Goal: Task Accomplishment & Management: Manage account settings

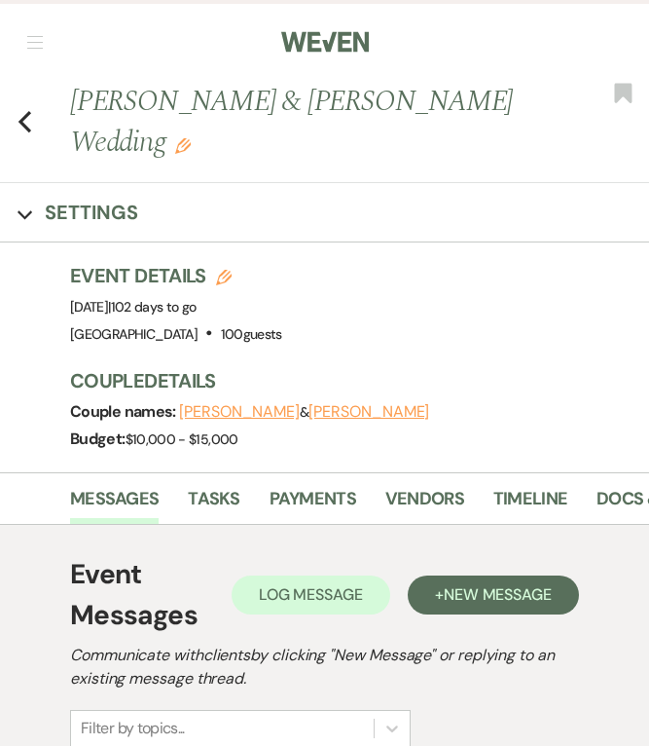
click at [27, 122] on icon "Previous" at bounding box center [25, 121] width 15 height 23
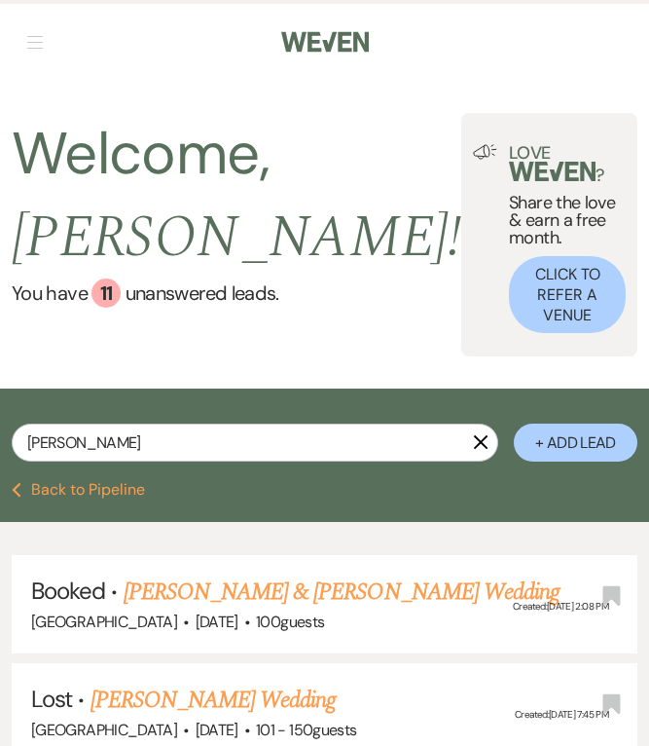
click at [474, 435] on use "button" at bounding box center [481, 442] width 15 height 15
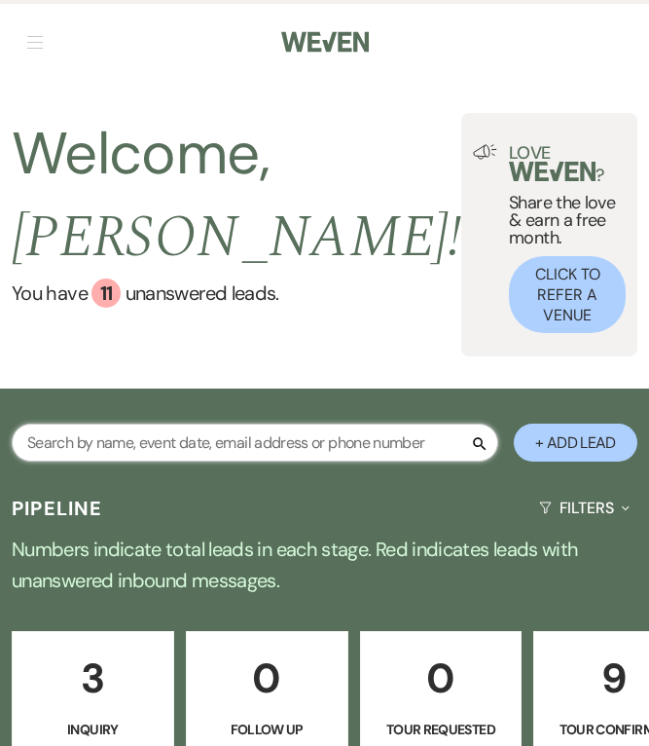
click at [365, 423] on input "text" at bounding box center [255, 442] width 487 height 38
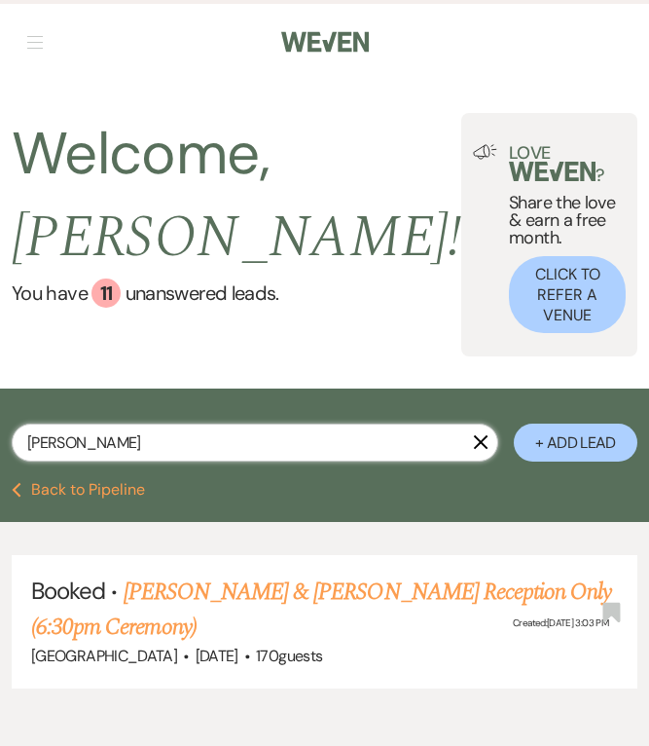
type input "[PERSON_NAME]"
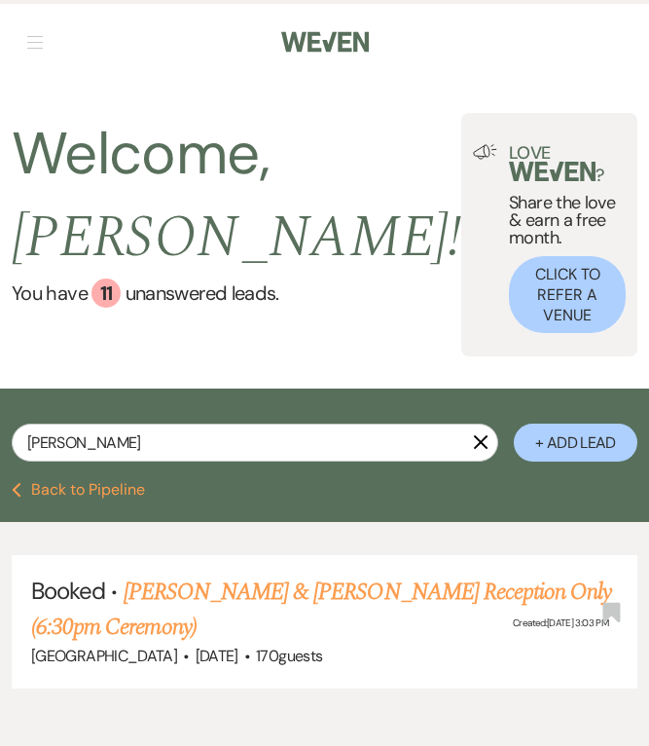
click at [297, 574] on link "[PERSON_NAME] & [PERSON_NAME] Reception Only (6:30pm Ceremony)" at bounding box center [321, 609] width 580 height 70
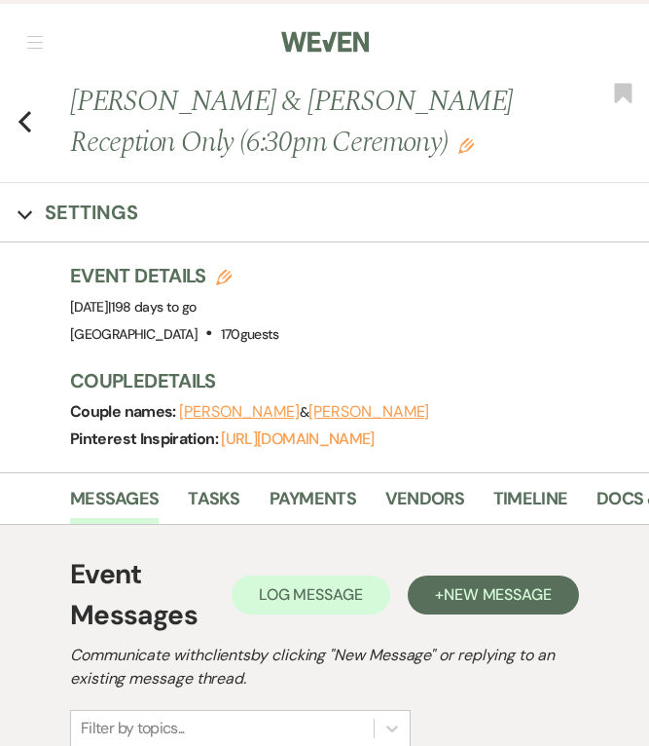
click at [21, 122] on use "button" at bounding box center [24, 121] width 13 height 21
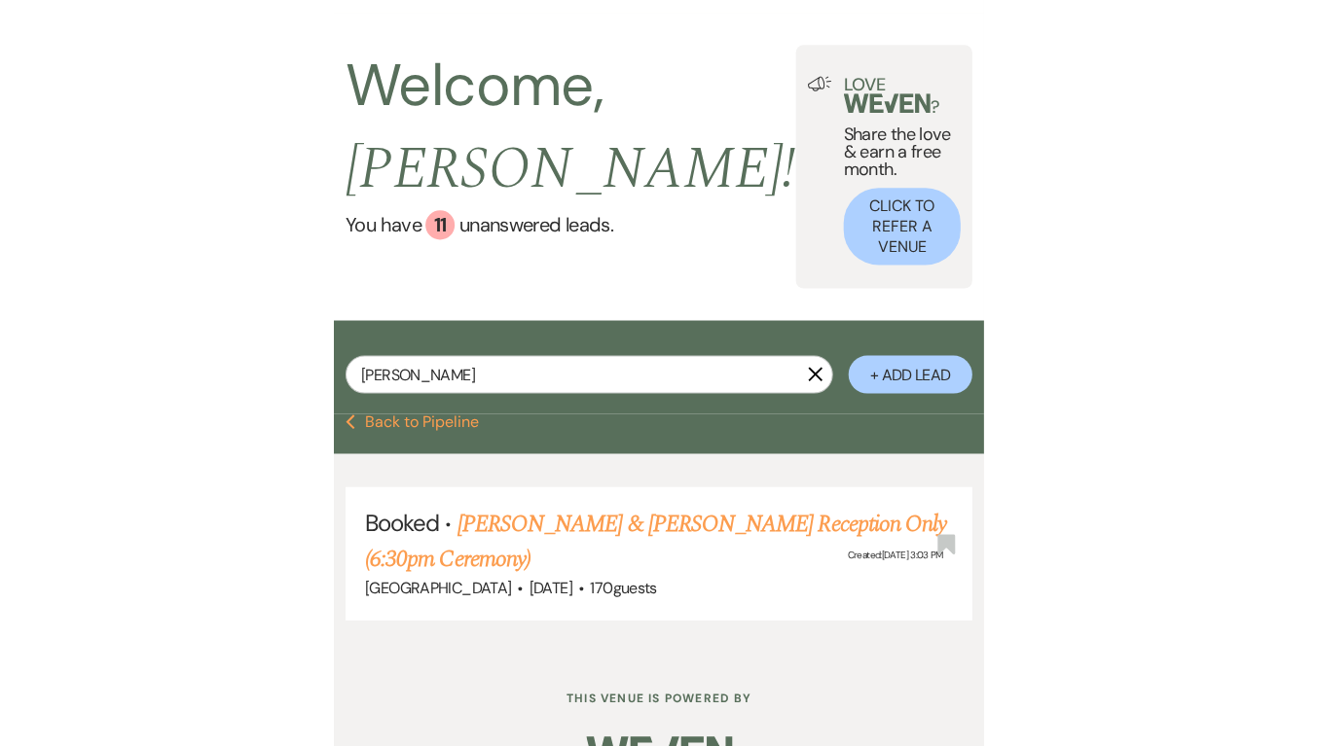
scroll to position [30, 0]
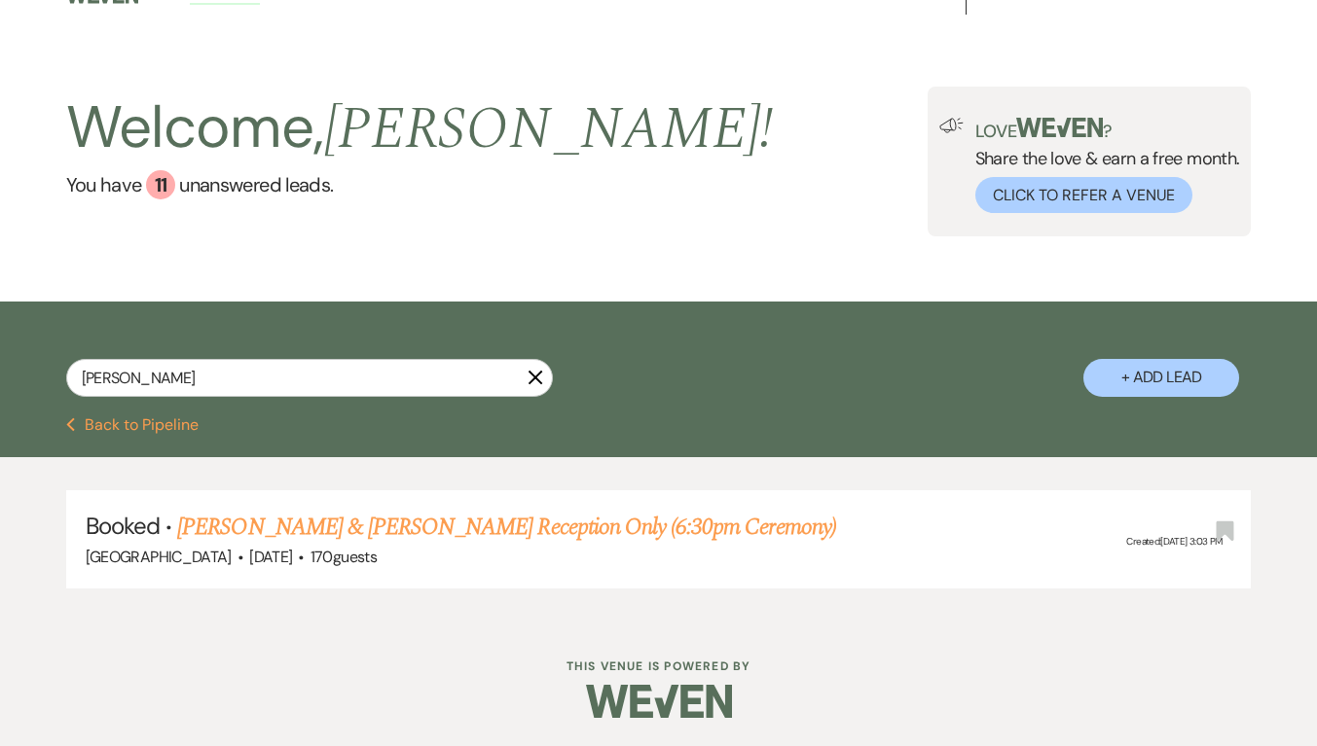
click at [150, 424] on button "Previous Back to Pipeline" at bounding box center [132, 426] width 133 height 16
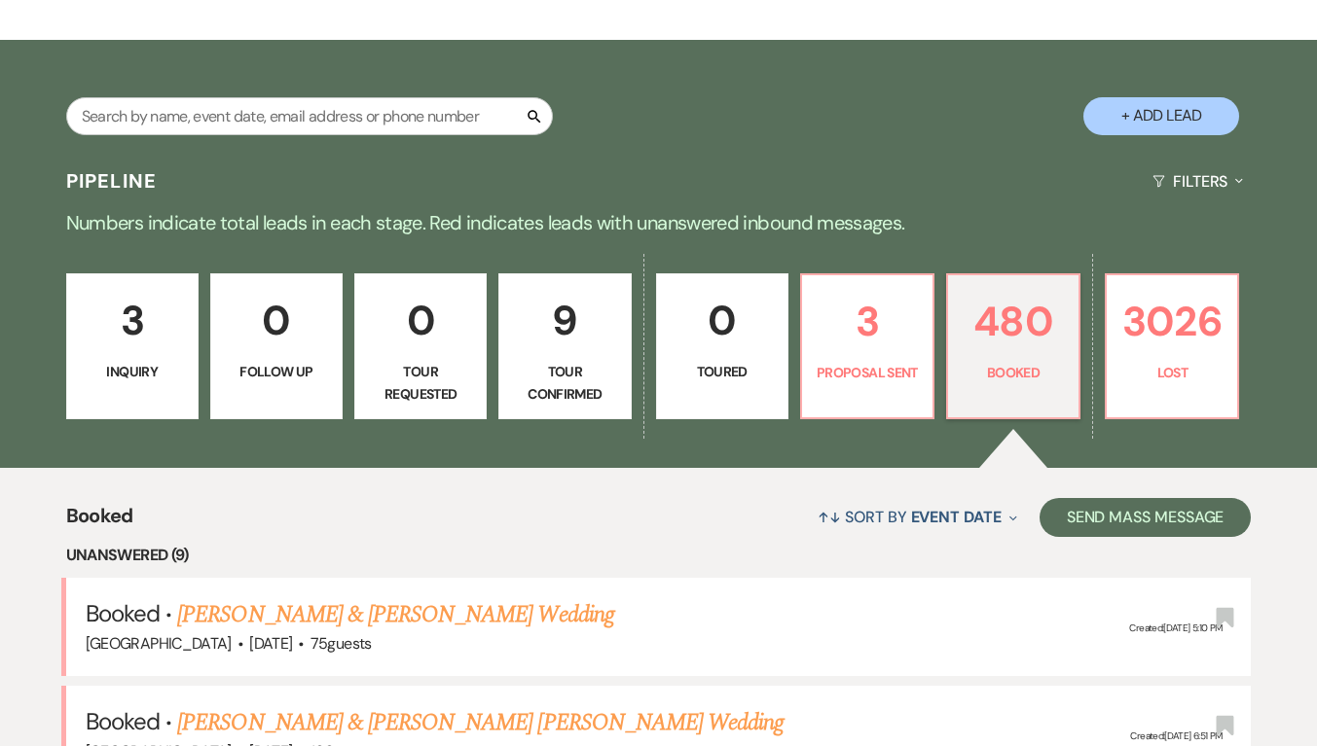
scroll to position [779, 0]
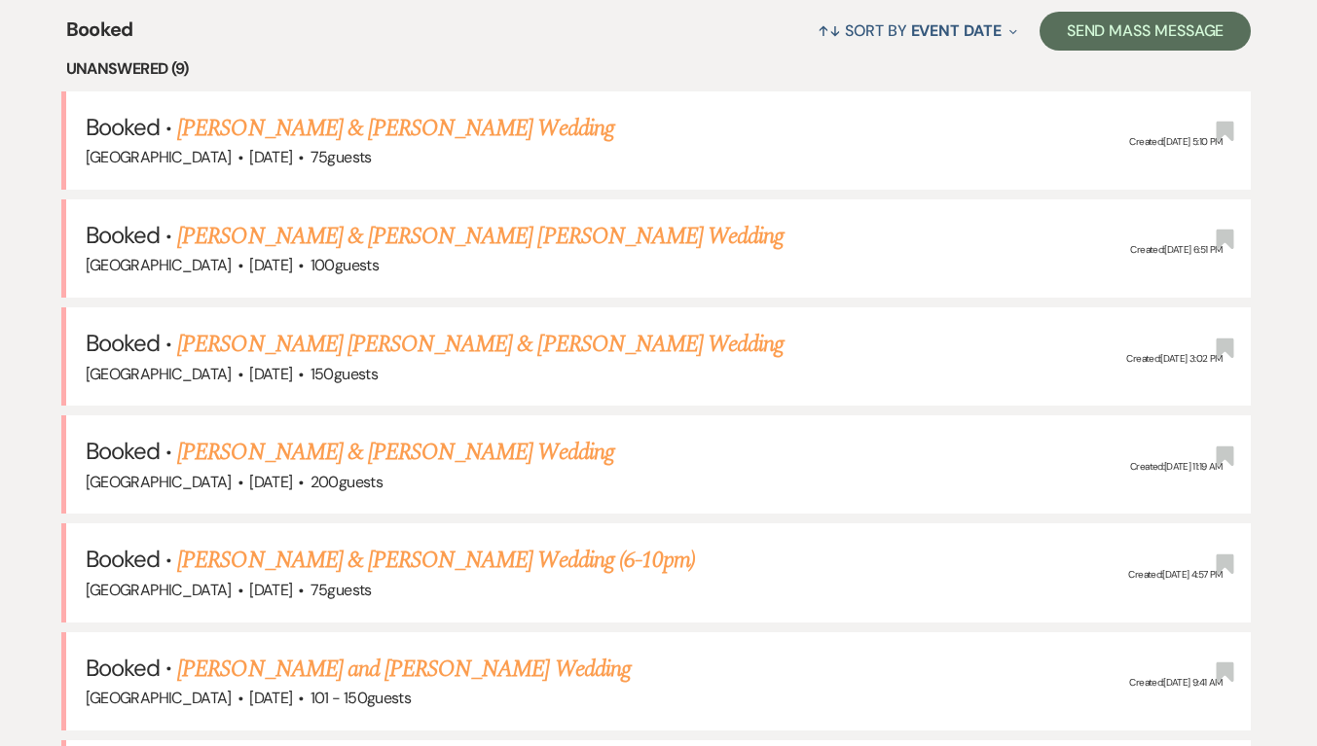
click at [880, 30] on button "↑↓ Sort By Event Date Expand" at bounding box center [917, 31] width 214 height 52
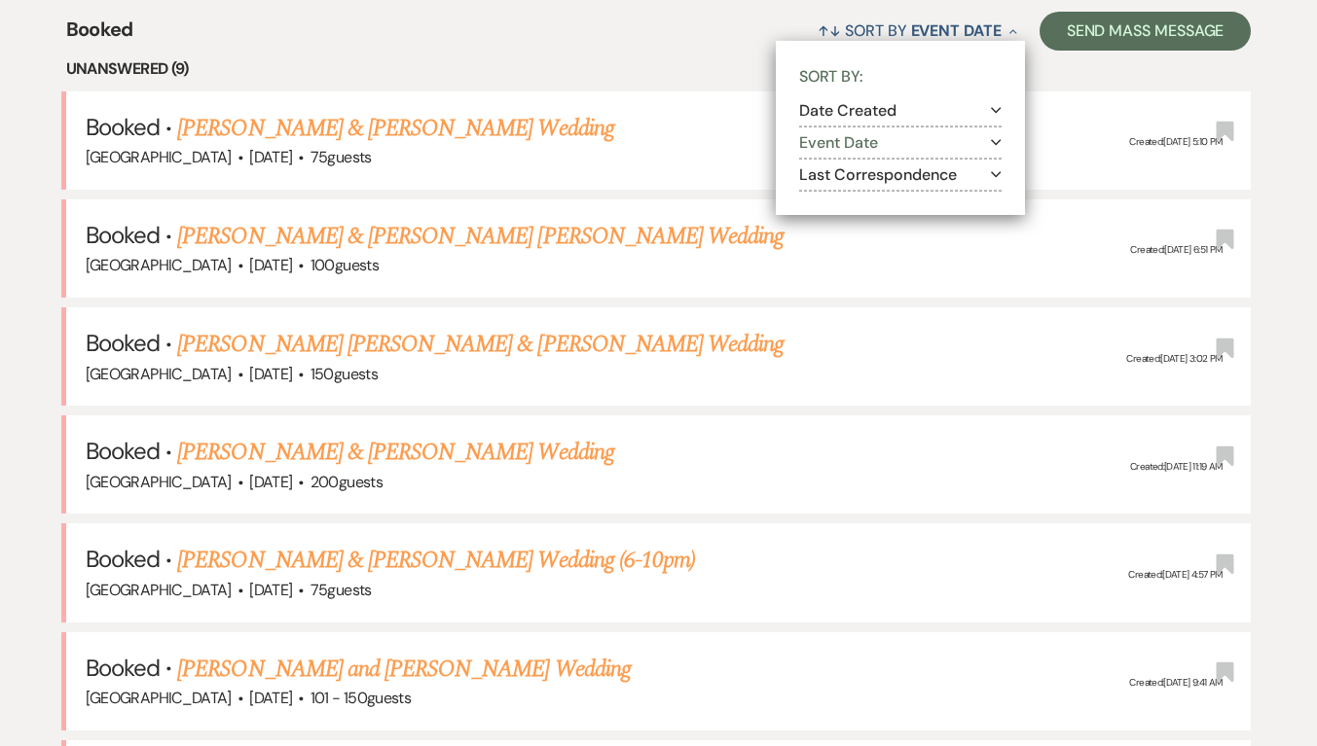
click at [880, 30] on button "↑↓ Sort By Event Date Collapse" at bounding box center [917, 31] width 214 height 52
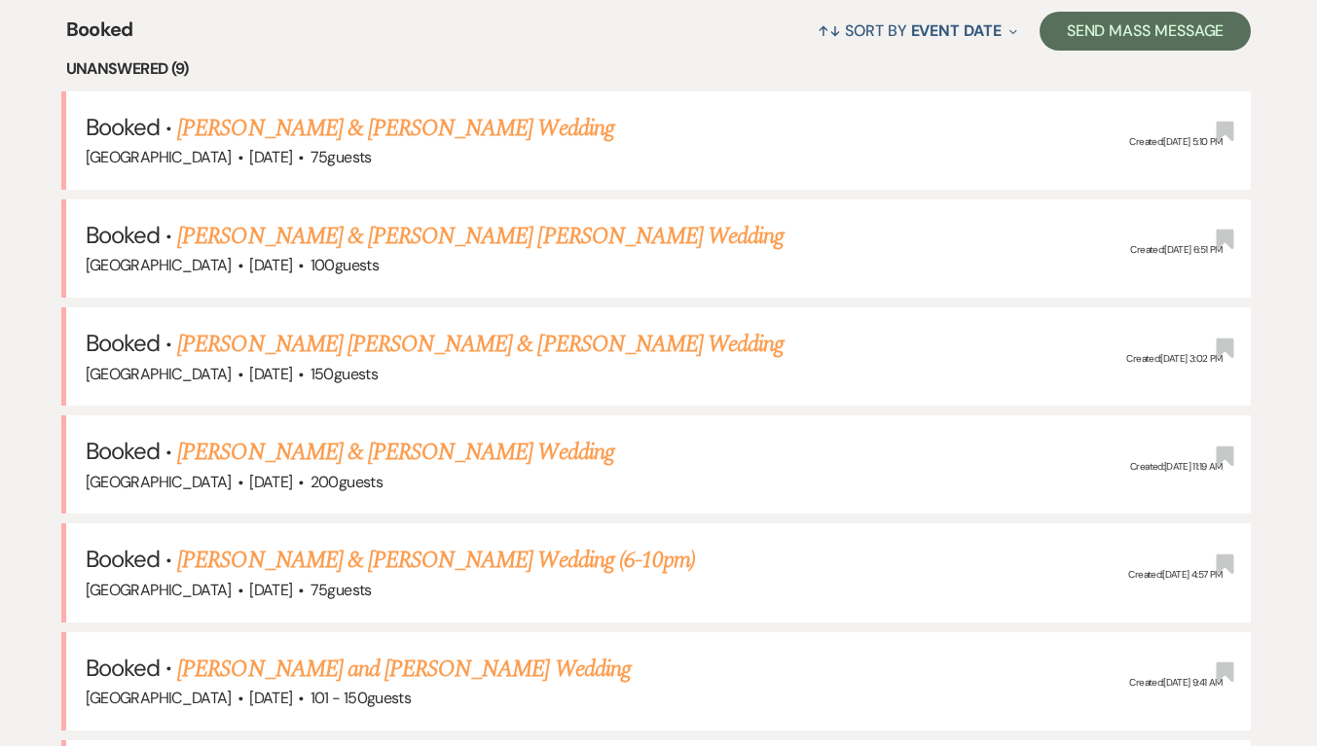
scroll to position [292, 0]
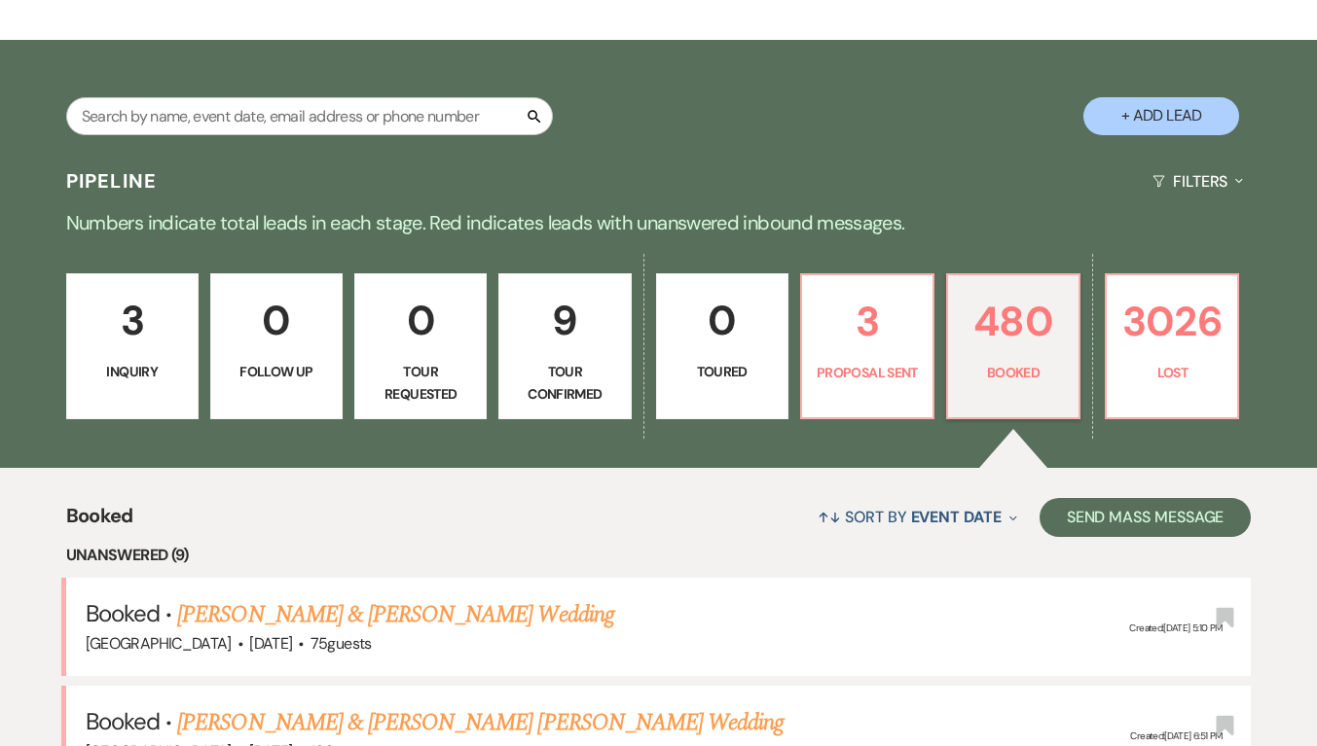
click at [900, 513] on button "↑↓ Sort By Event Date Expand" at bounding box center [917, 517] width 214 height 52
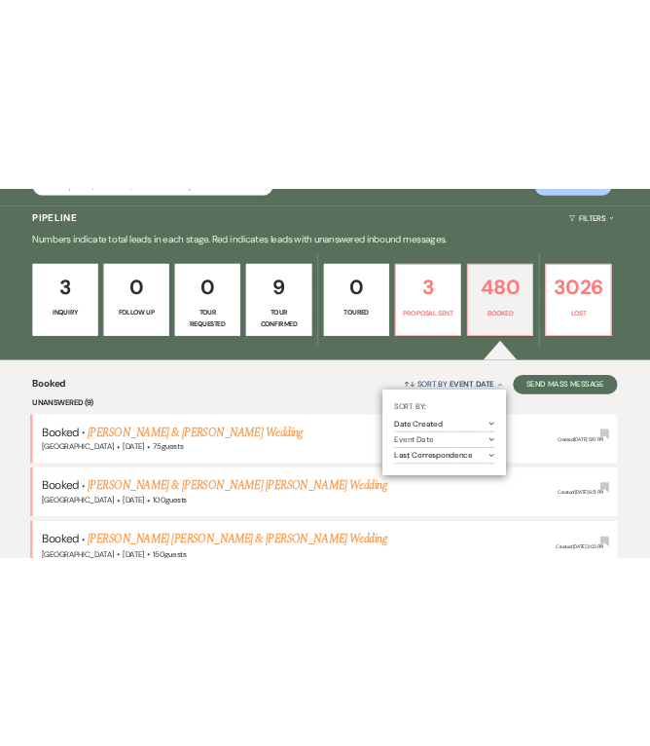
scroll to position [487, 0]
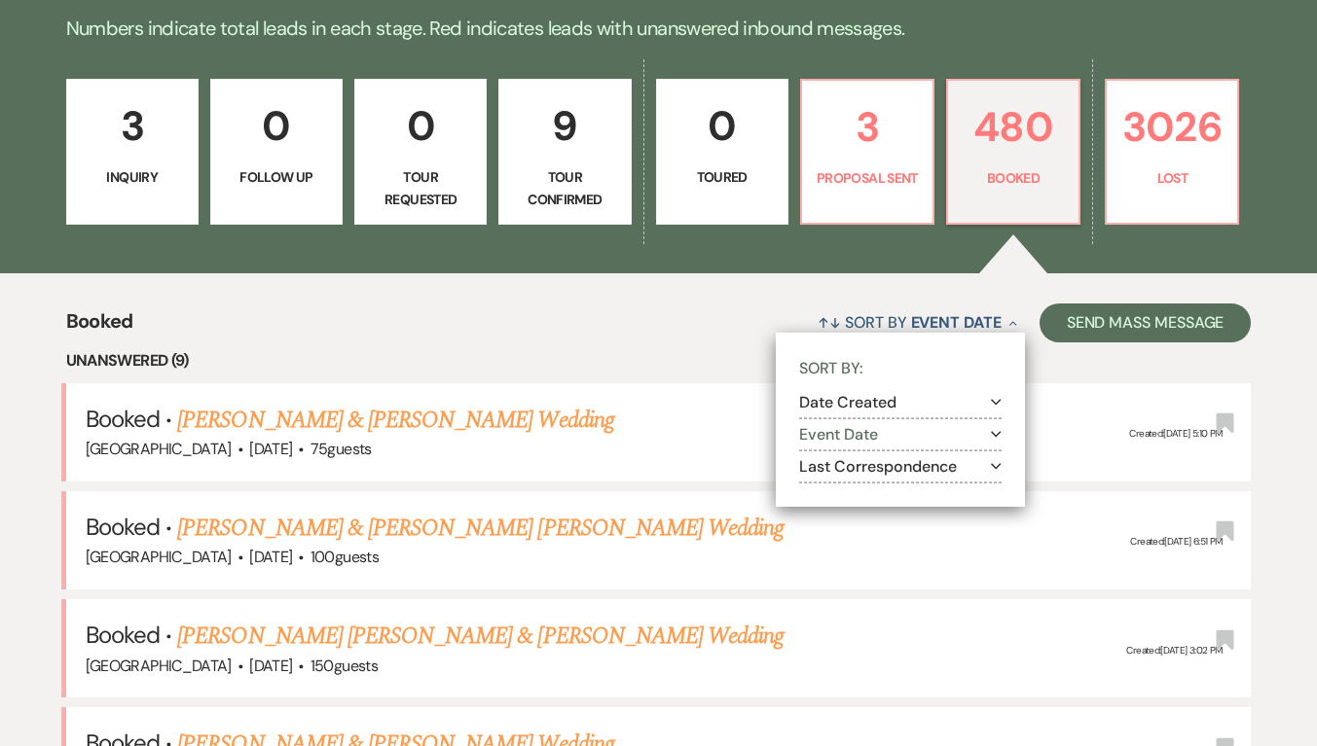
click at [676, 312] on div "↑↓ Sort By Event Date Collapse Sort By: Date Created Expand Event Date Expand L…" at bounding box center [692, 323] width 1118 height 52
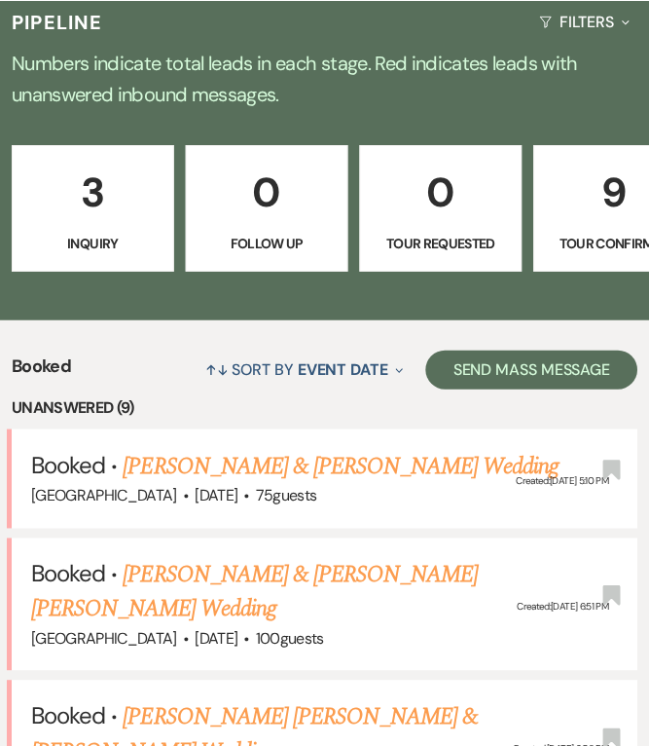
scroll to position [486, 0]
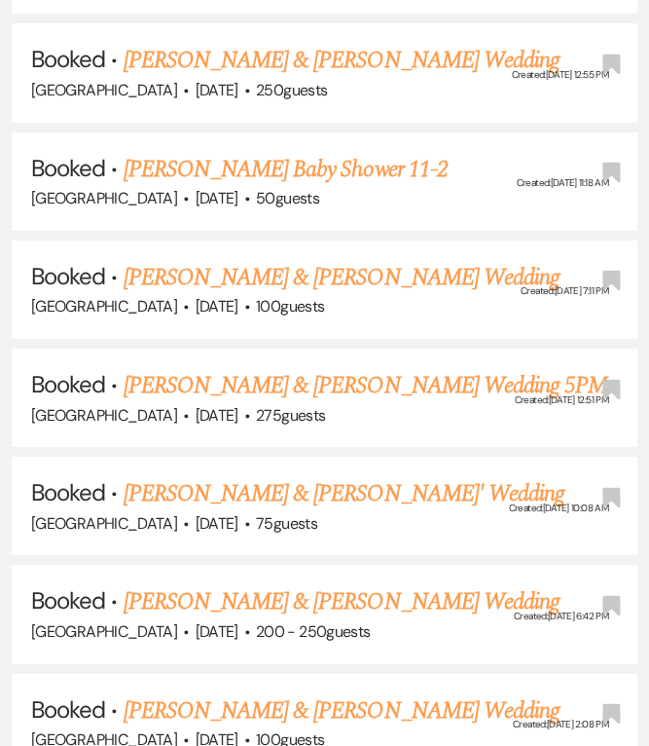
scroll to position [6331, 0]
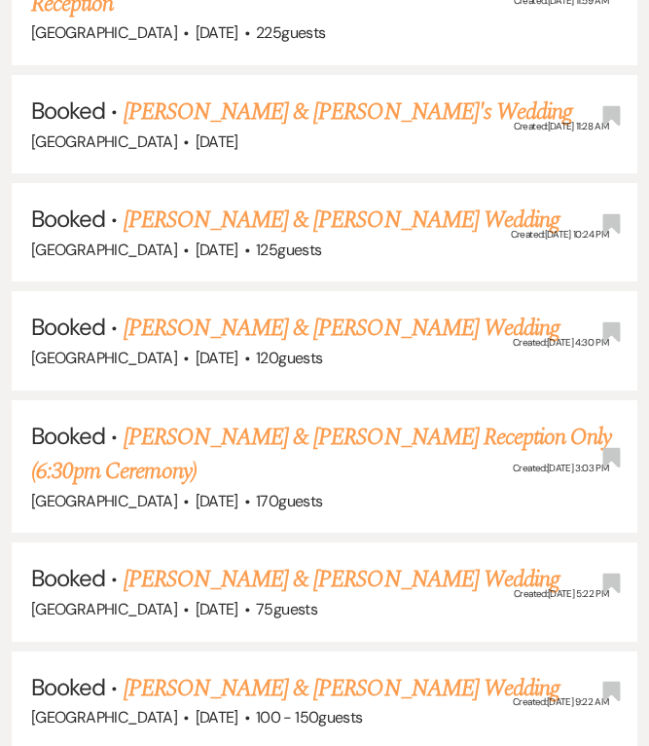
click at [339, 562] on link "[PERSON_NAME] & [PERSON_NAME] Wedding" at bounding box center [342, 579] width 436 height 35
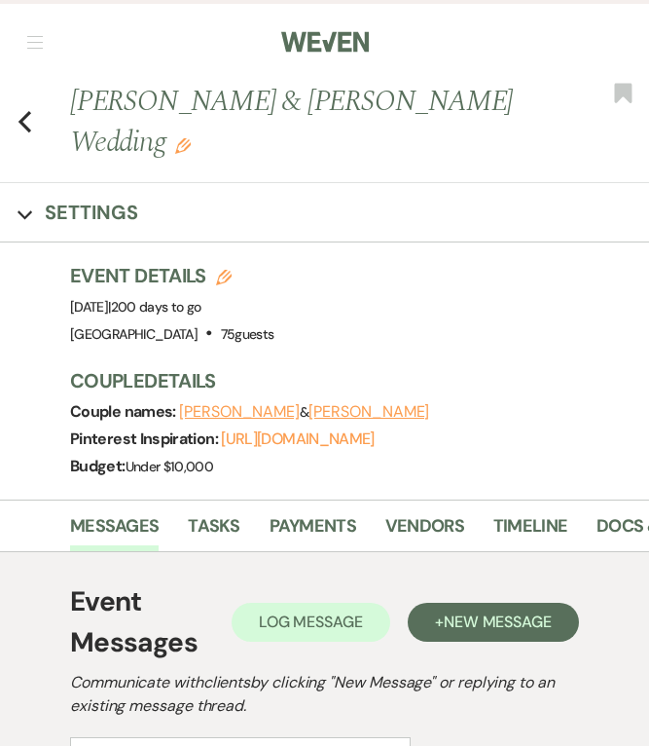
click at [21, 117] on icon "Previous" at bounding box center [25, 121] width 15 height 23
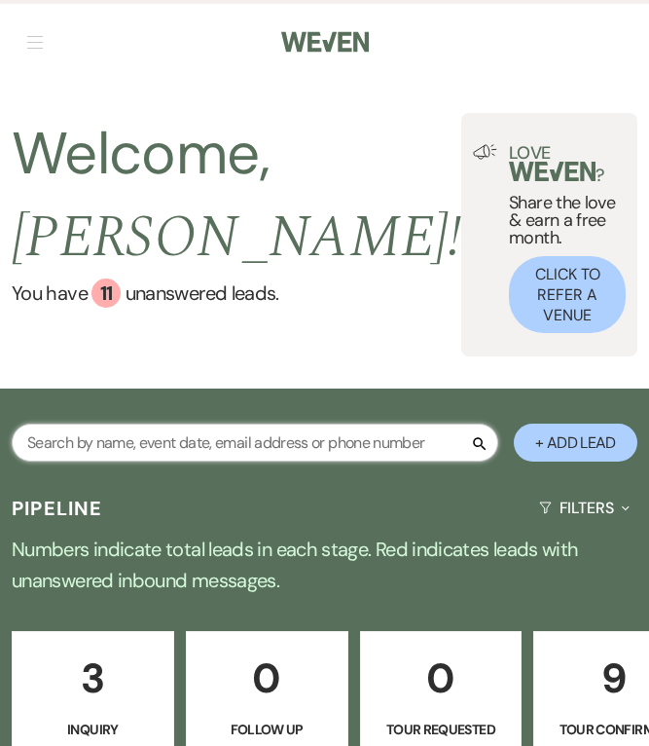
click at [155, 423] on input "text" at bounding box center [255, 442] width 487 height 38
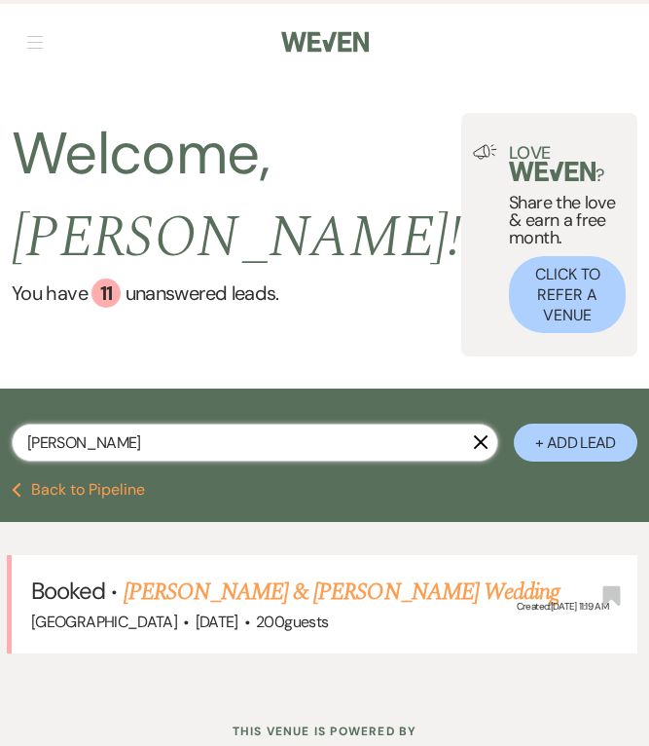
type input "[PERSON_NAME]"
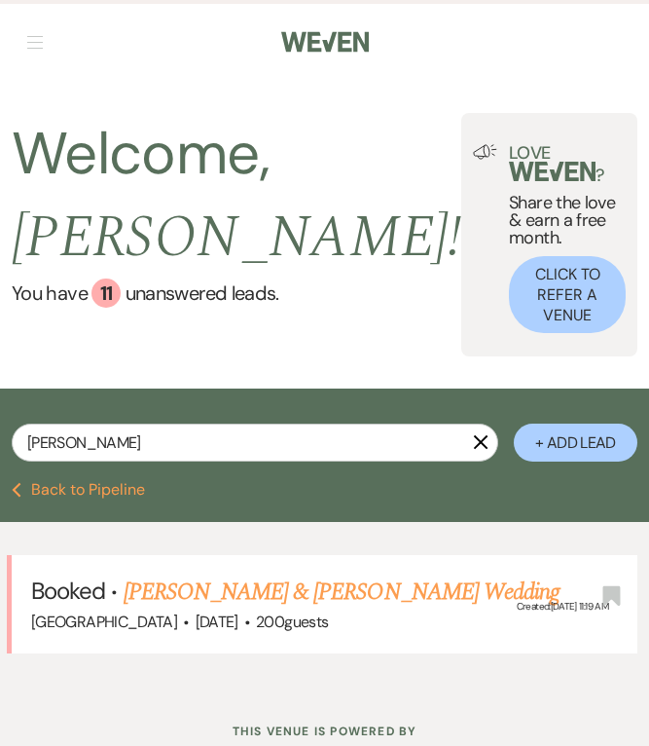
click at [418, 574] on link "[PERSON_NAME] & [PERSON_NAME] Wedding" at bounding box center [342, 591] width 436 height 35
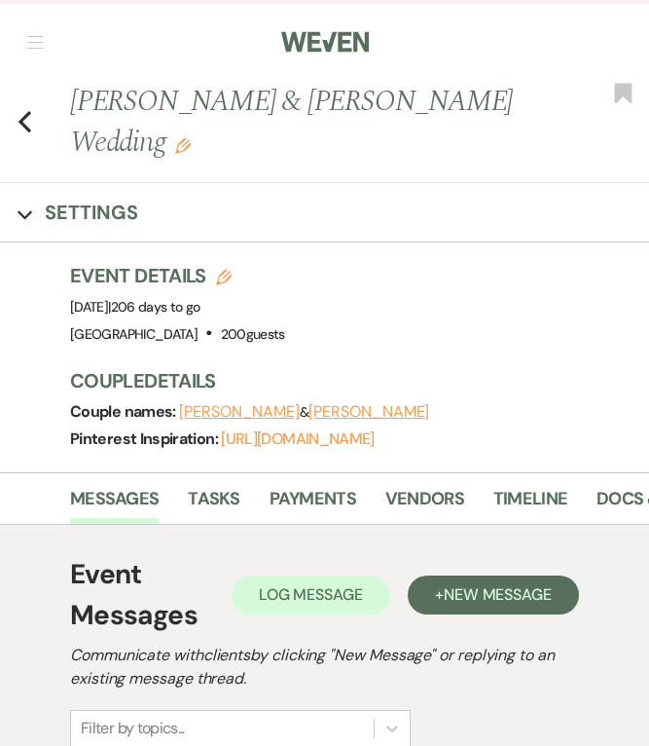
click at [28, 111] on use "button" at bounding box center [24, 121] width 13 height 21
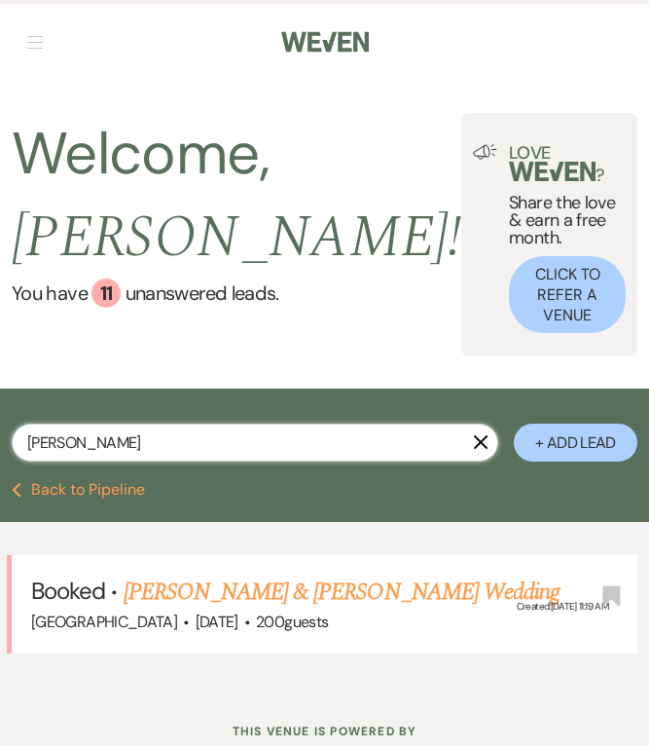
click at [147, 423] on input "[PERSON_NAME]" at bounding box center [255, 442] width 487 height 38
type input "g"
type input "[PERSON_NAME]"
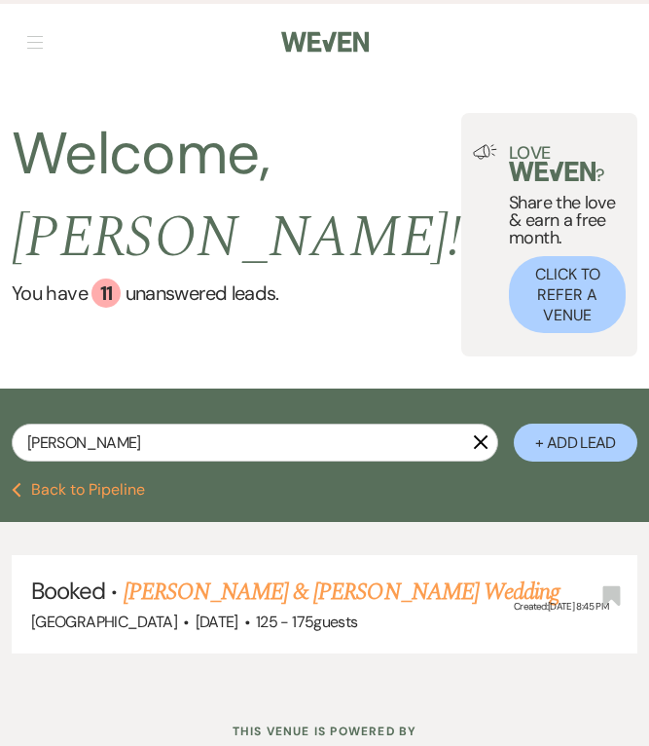
click at [261, 574] on link "[PERSON_NAME] & [PERSON_NAME] Wedding" at bounding box center [342, 591] width 436 height 35
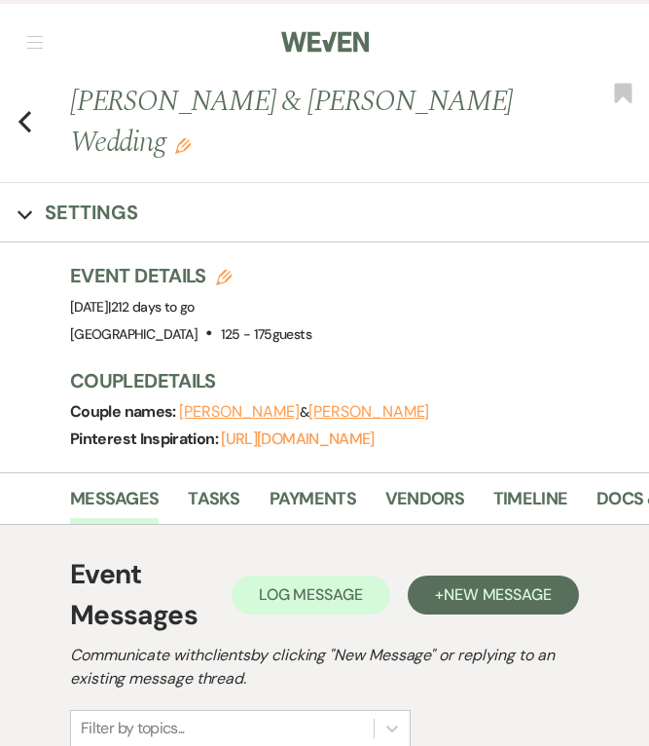
click at [29, 124] on icon "Previous" at bounding box center [25, 121] width 15 height 23
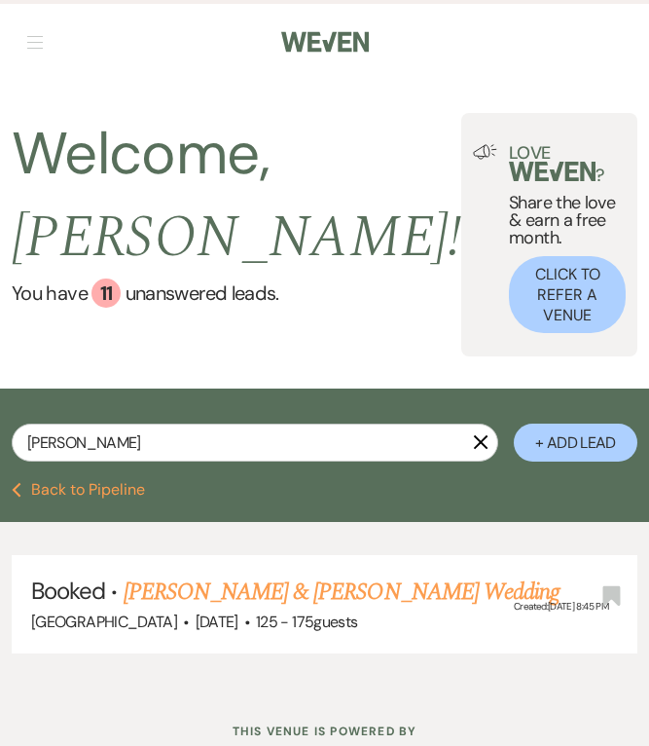
click at [484, 433] on button "X" at bounding box center [481, 441] width 16 height 17
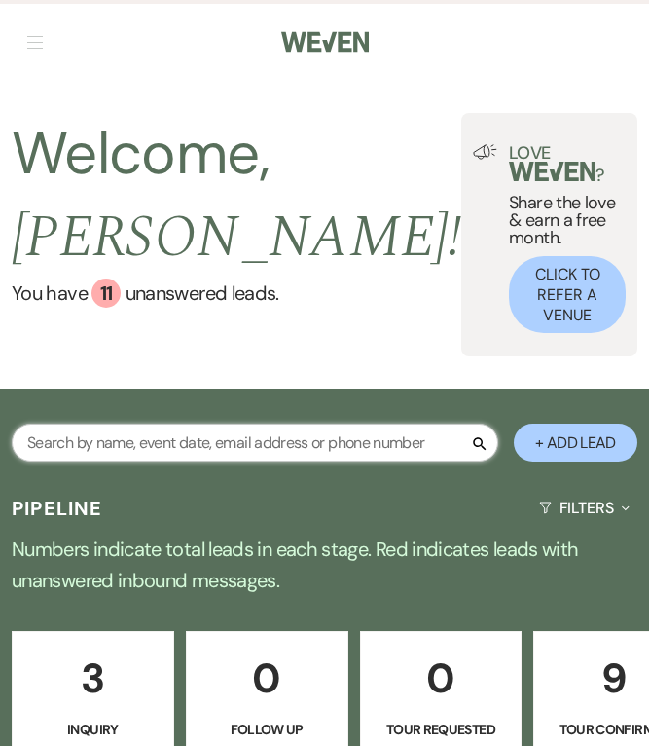
click at [362, 423] on input "text" at bounding box center [255, 442] width 487 height 38
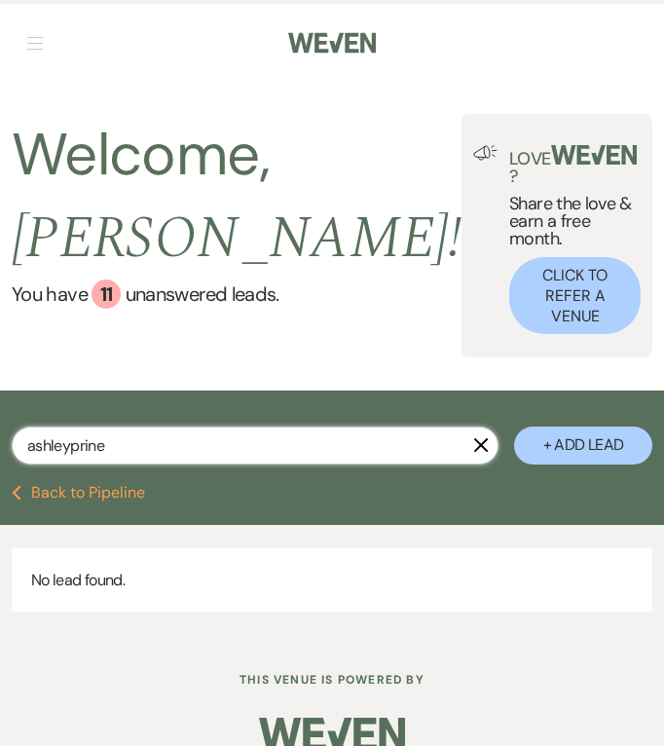
click at [483, 426] on div "ashleyprine X" at bounding box center [255, 453] width 487 height 54
type input "ashleyprine"
click at [488, 437] on icon "X" at bounding box center [481, 445] width 16 height 16
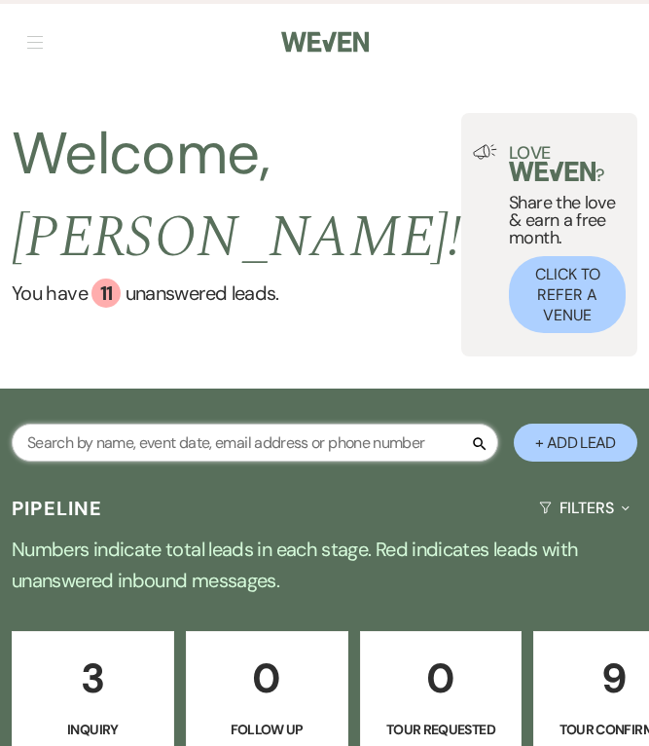
click at [402, 423] on input "text" at bounding box center [255, 442] width 487 height 38
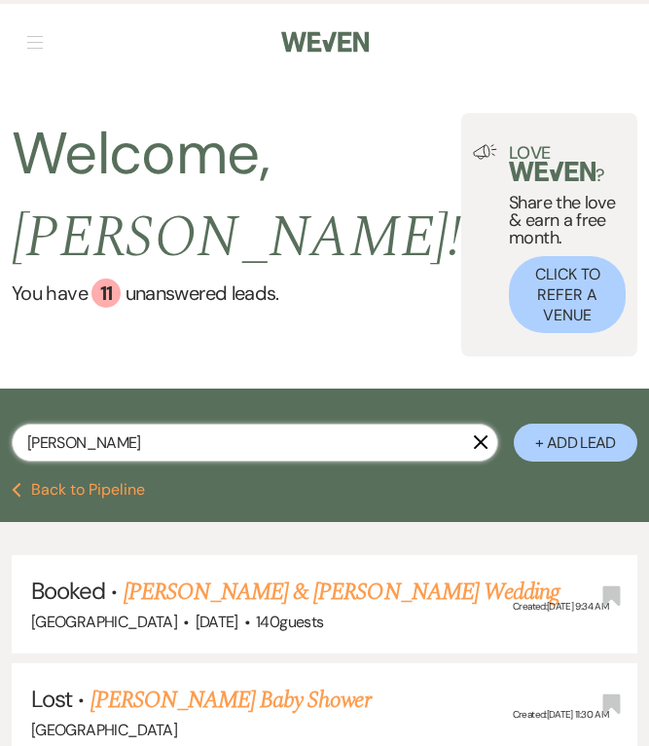
type input "[PERSON_NAME]"
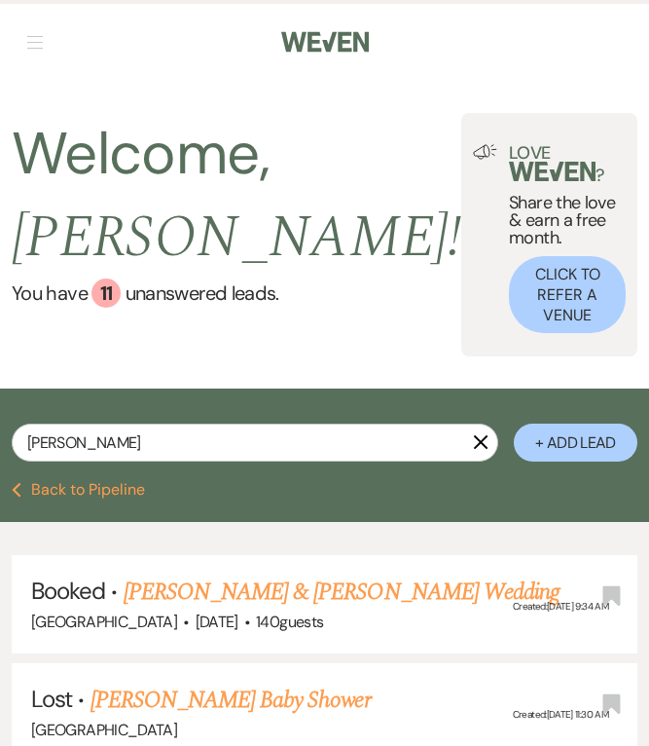
click at [289, 574] on link "[PERSON_NAME] & [PERSON_NAME] Wedding" at bounding box center [342, 591] width 436 height 35
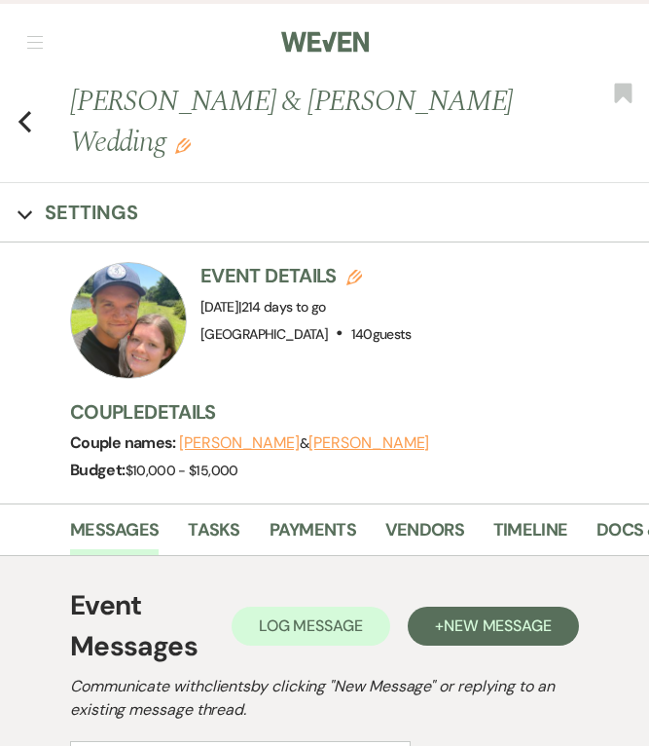
click at [30, 111] on icon "Previous" at bounding box center [25, 121] width 15 height 23
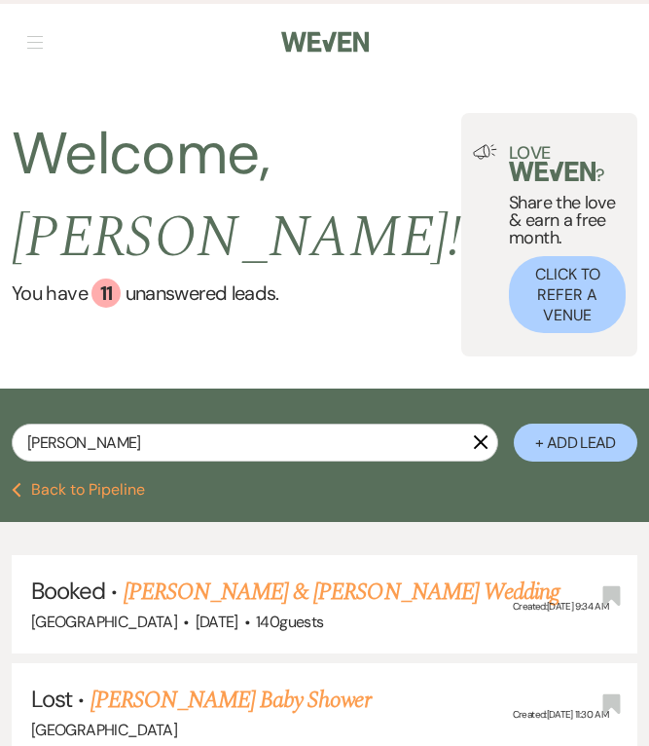
click at [332, 574] on link "[PERSON_NAME] & [PERSON_NAME] Wedding" at bounding box center [342, 591] width 436 height 35
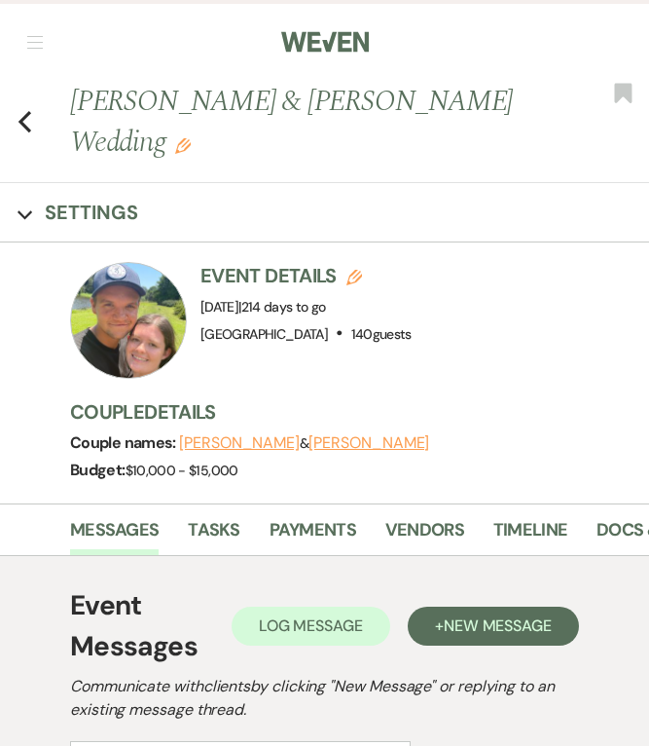
click at [25, 112] on icon "Previous" at bounding box center [25, 121] width 15 height 23
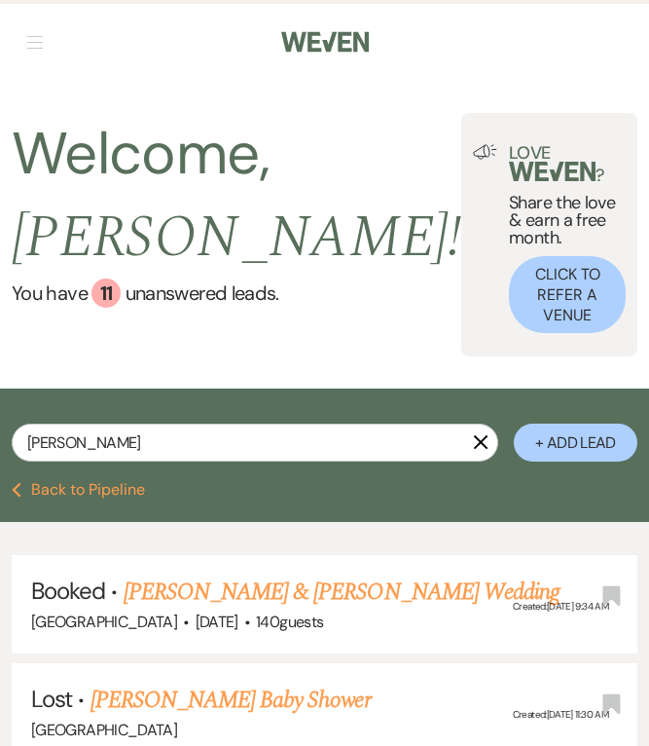
click at [484, 434] on icon "X" at bounding box center [481, 442] width 16 height 16
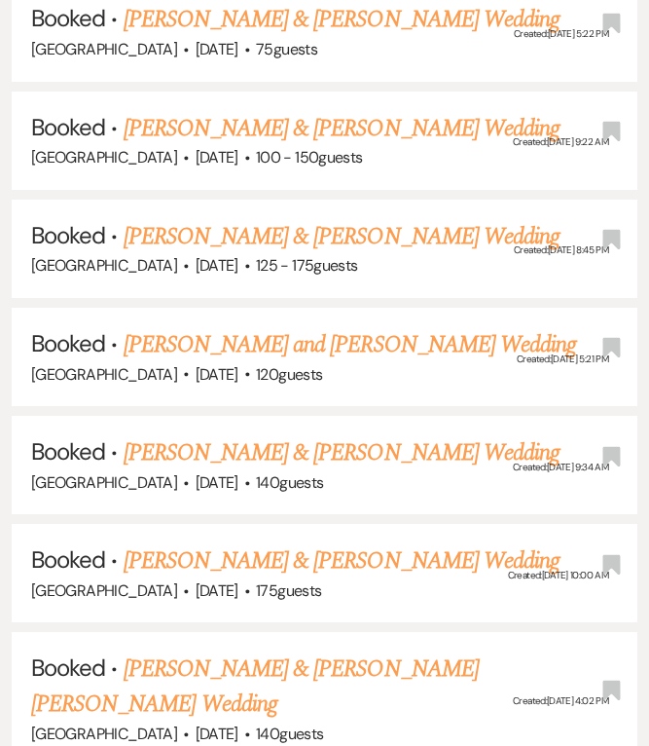
scroll to position [6910, 0]
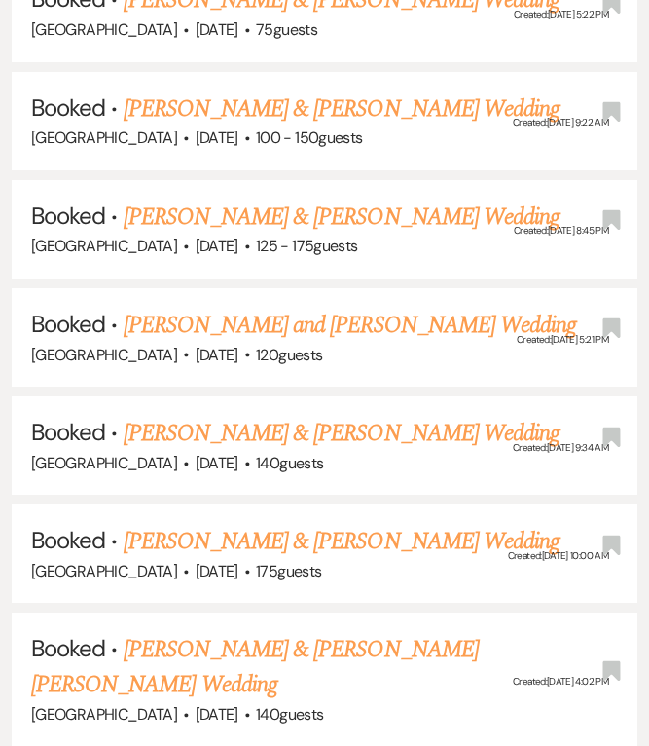
click at [382, 632] on link "[PERSON_NAME] & [PERSON_NAME] [PERSON_NAME] Wedding" at bounding box center [255, 667] width 448 height 70
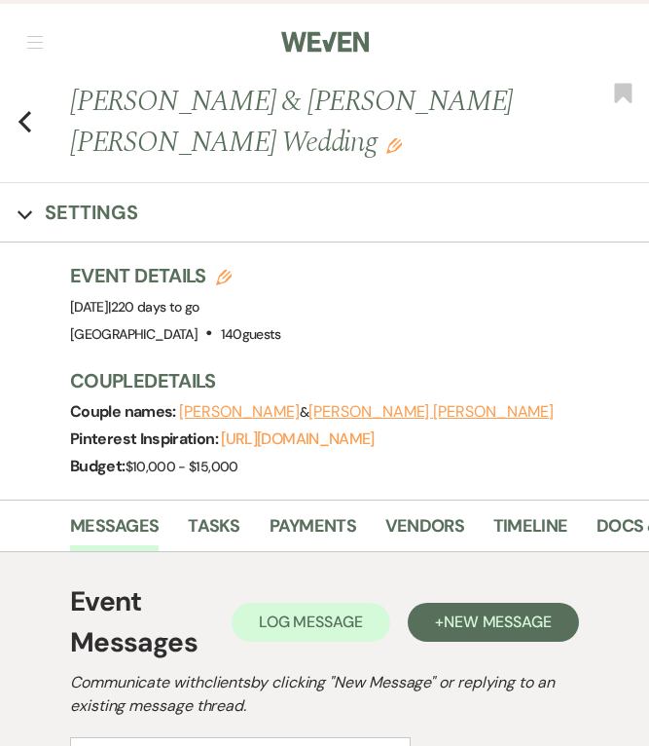
click at [28, 117] on icon "Previous" at bounding box center [25, 121] width 15 height 23
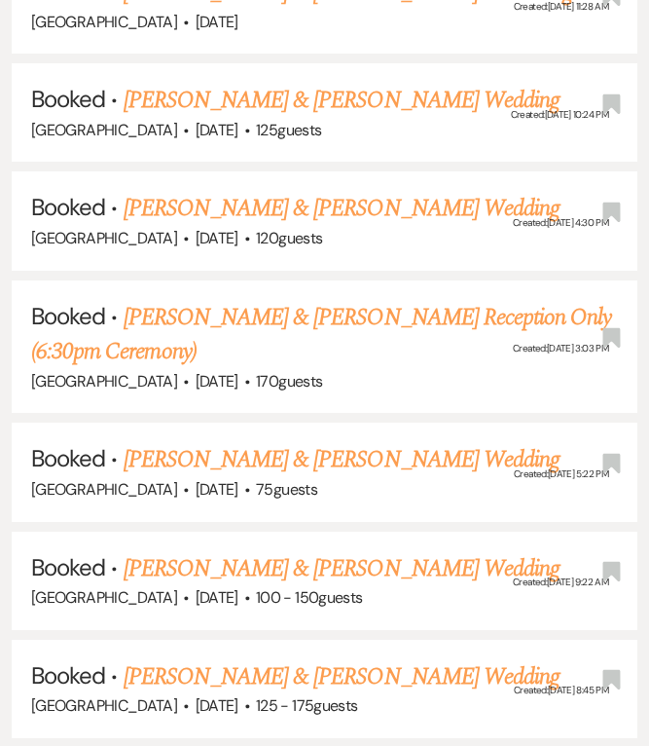
scroll to position [6423, 0]
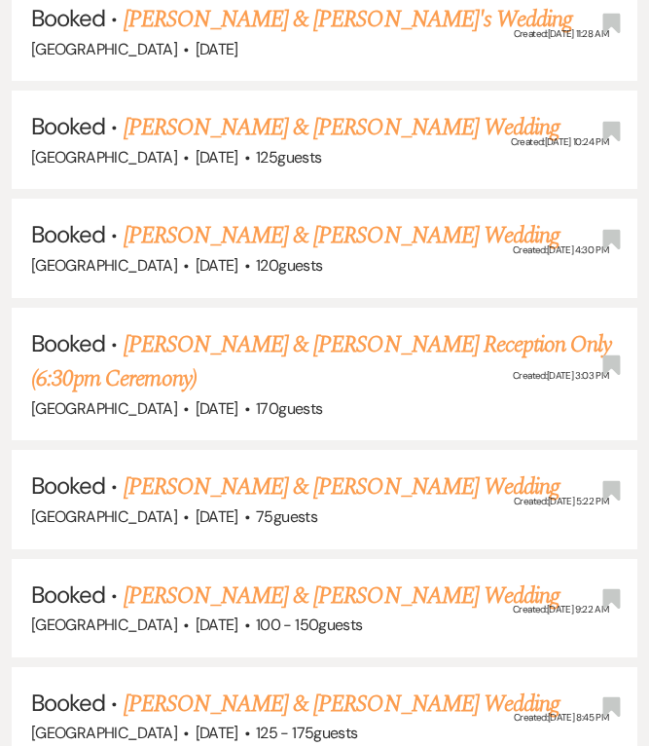
click at [351, 327] on link "[PERSON_NAME] & [PERSON_NAME] Reception Only (6:30pm Ceremony)" at bounding box center [321, 362] width 580 height 70
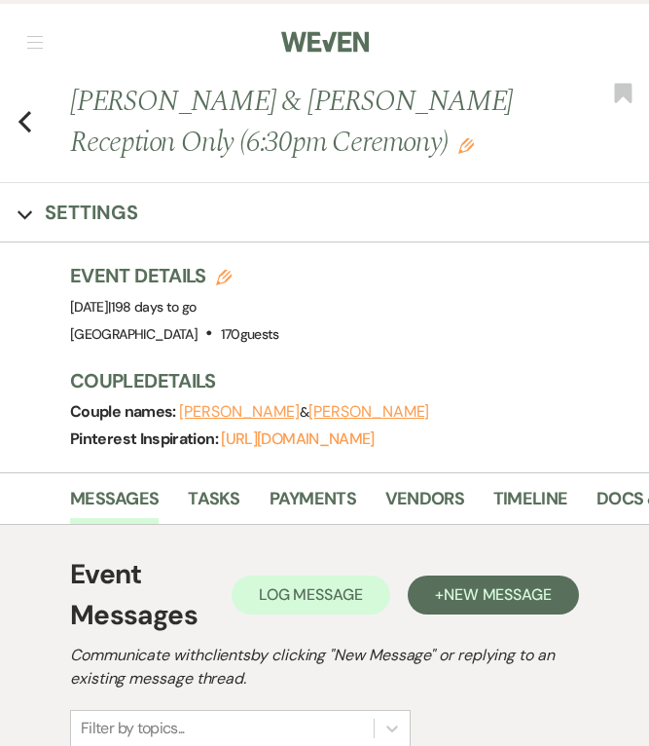
click at [314, 408] on button "[PERSON_NAME]" at bounding box center [369, 412] width 121 height 16
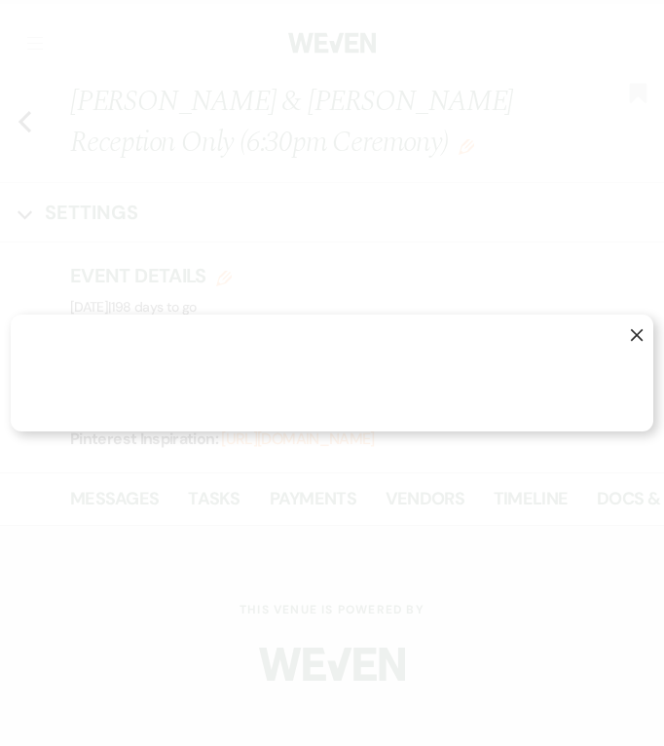
select select "1"
select select "email"
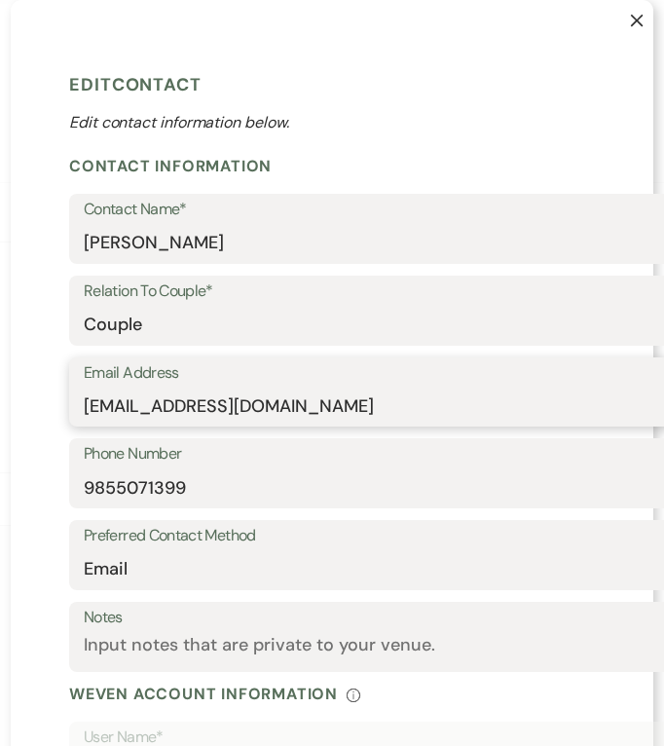
drag, startPoint x: 309, startPoint y: 415, endPoint x: 54, endPoint y: 409, distance: 255.1
click at [54, 409] on div "X Edit Contact Edit contact information below. Contact Information Contact Name…" at bounding box center [332, 572] width 642 height 1145
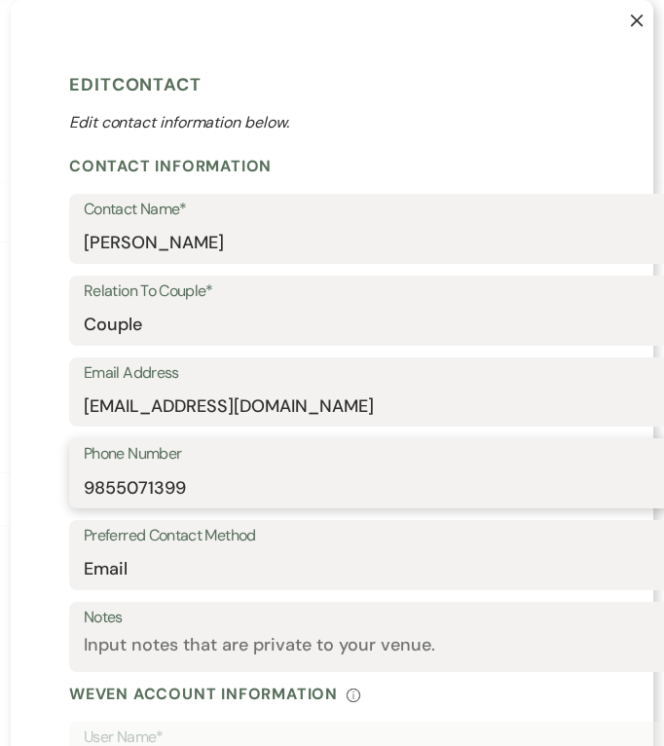
drag, startPoint x: 266, startPoint y: 491, endPoint x: 72, endPoint y: 492, distance: 193.7
click at [72, 492] on div "Phone Number [PHONE_NUMBER]" at bounding box center [442, 473] width 747 height 70
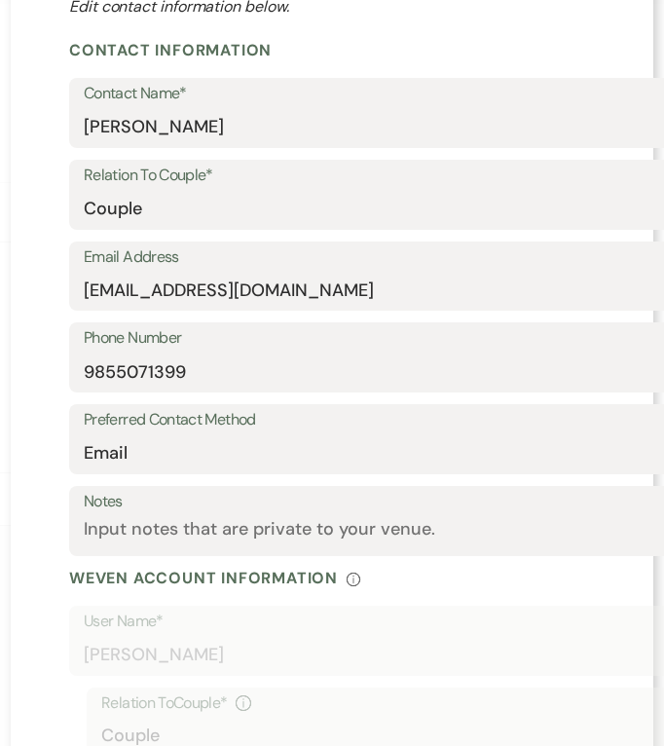
scroll to position [195, 0]
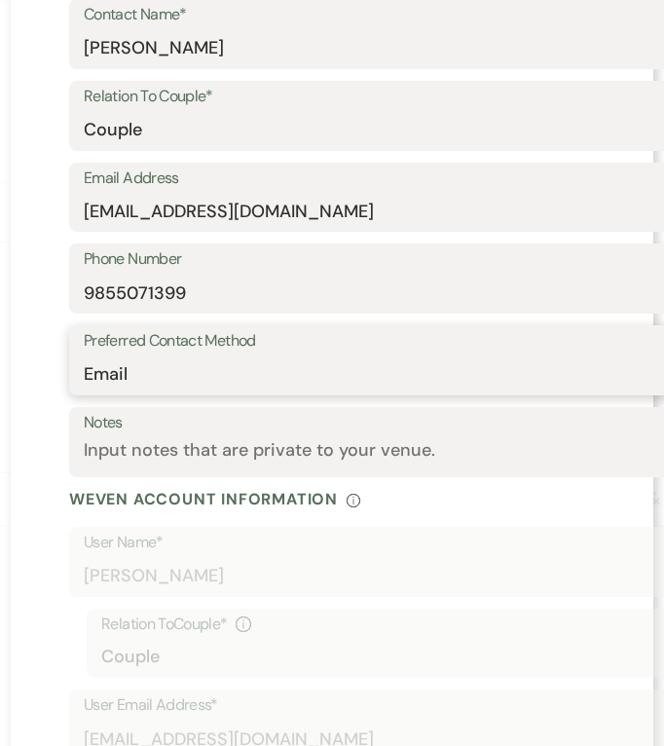
drag, startPoint x: 207, startPoint y: 373, endPoint x: 42, endPoint y: 365, distance: 165.6
click at [42, 365] on div "X Edit Contact Edit contact information below. Contact Information Contact Name…" at bounding box center [332, 377] width 642 height 1145
click at [137, 361] on select "Email Phone Text" at bounding box center [443, 374] width 718 height 38
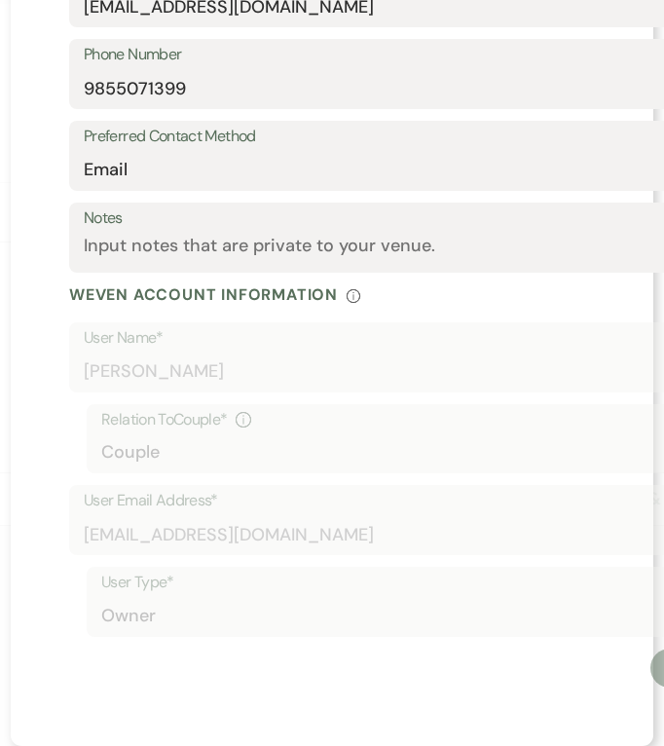
scroll to position [0, 0]
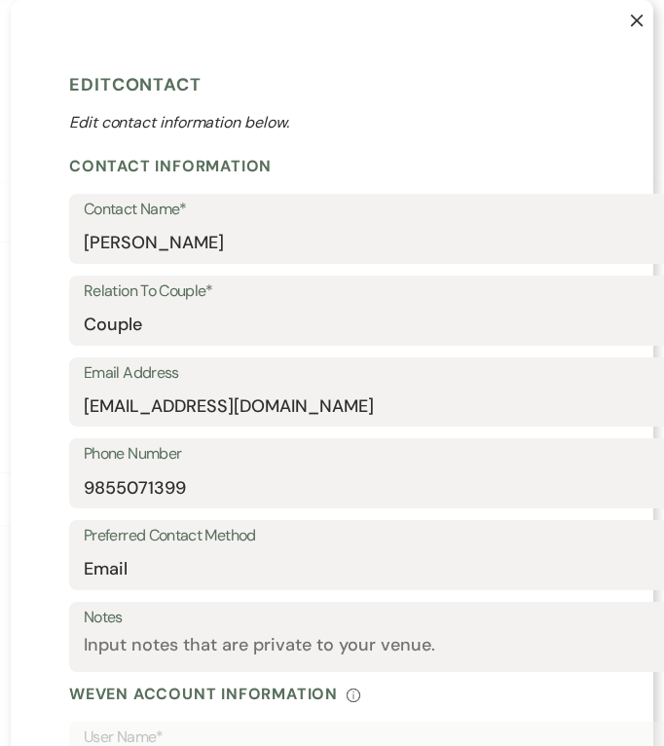
click at [630, 17] on icon "X" at bounding box center [637, 21] width 14 height 14
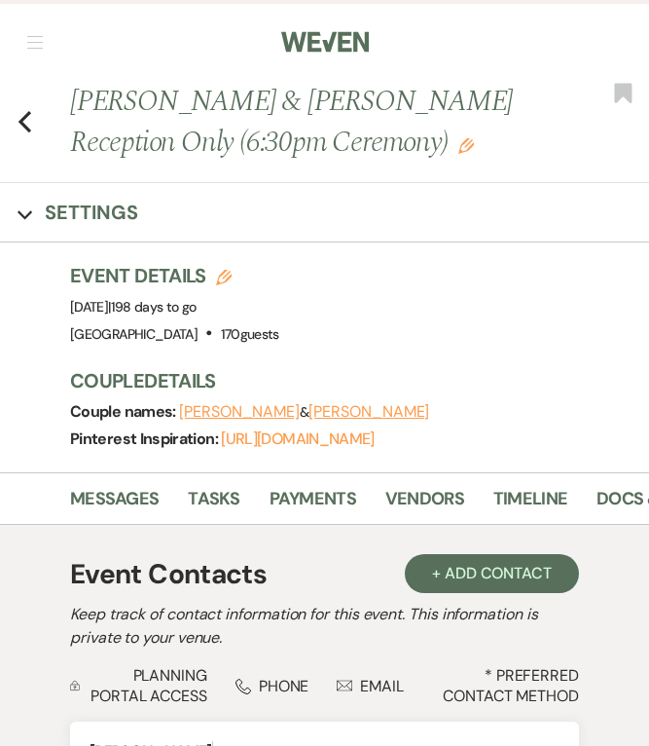
click at [195, 405] on button "[PERSON_NAME]" at bounding box center [239, 412] width 121 height 16
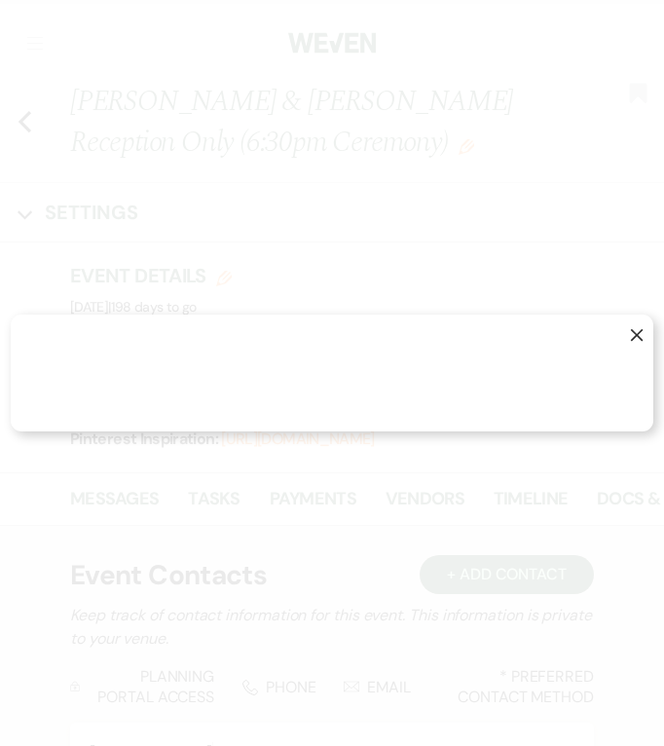
select select "1"
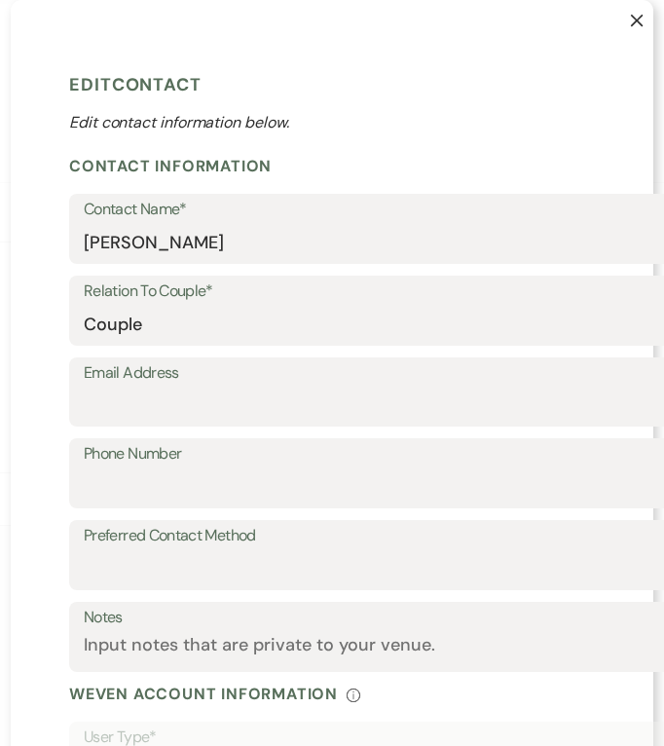
click at [631, 24] on icon "X" at bounding box center [637, 21] width 14 height 14
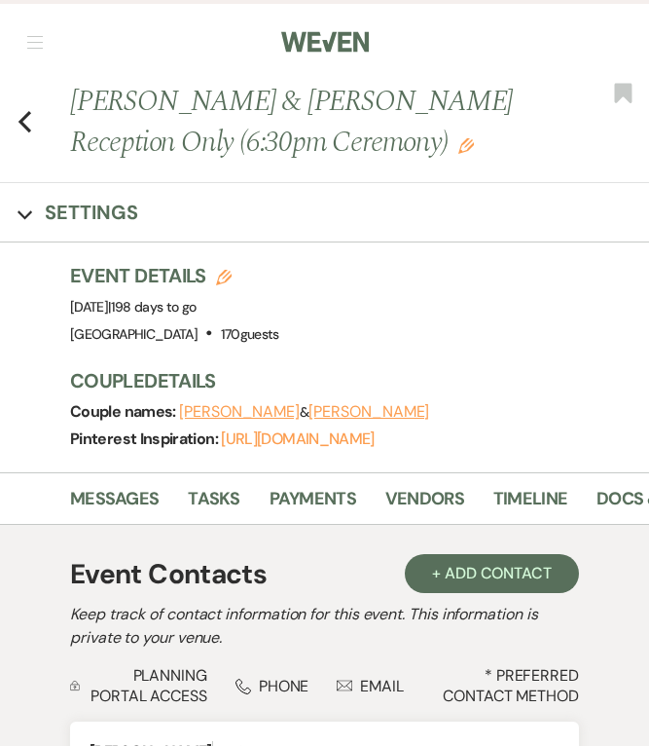
click at [18, 126] on icon "Previous" at bounding box center [25, 121] width 15 height 23
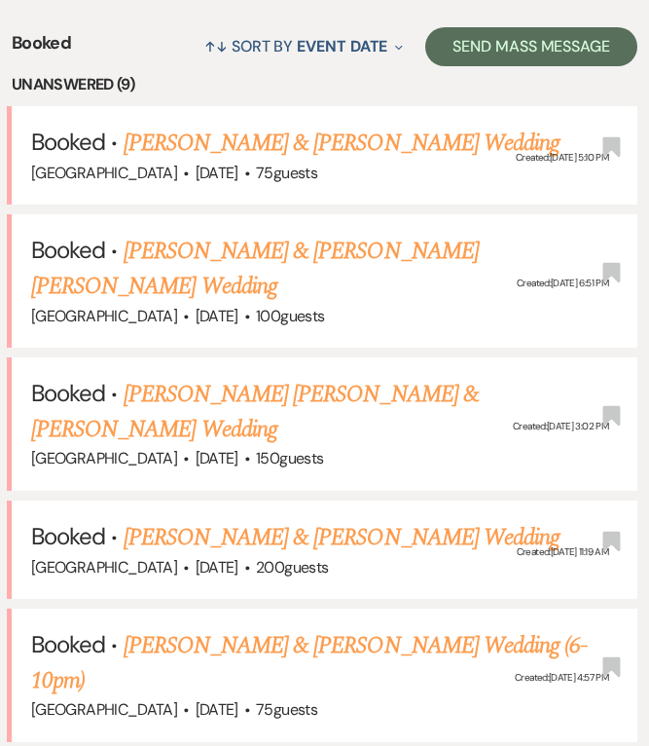
scroll to position [779, 0]
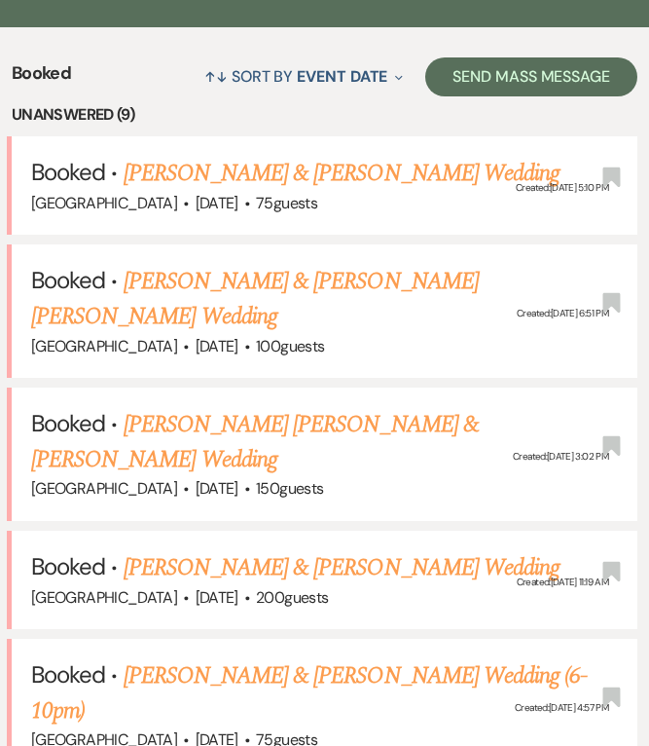
click at [322, 407] on link "[PERSON_NAME] [PERSON_NAME] & [PERSON_NAME] Wedding" at bounding box center [255, 442] width 448 height 70
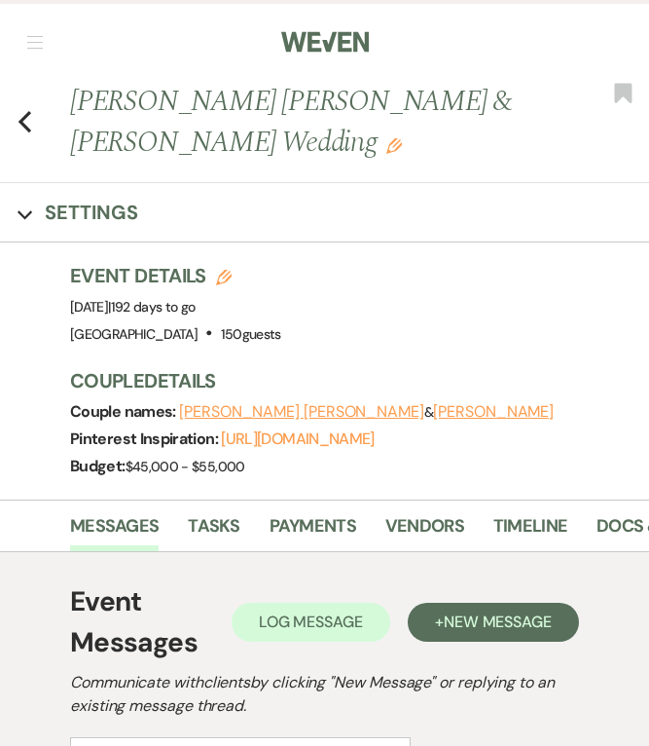
click at [433, 414] on button "[PERSON_NAME]" at bounding box center [493, 412] width 121 height 16
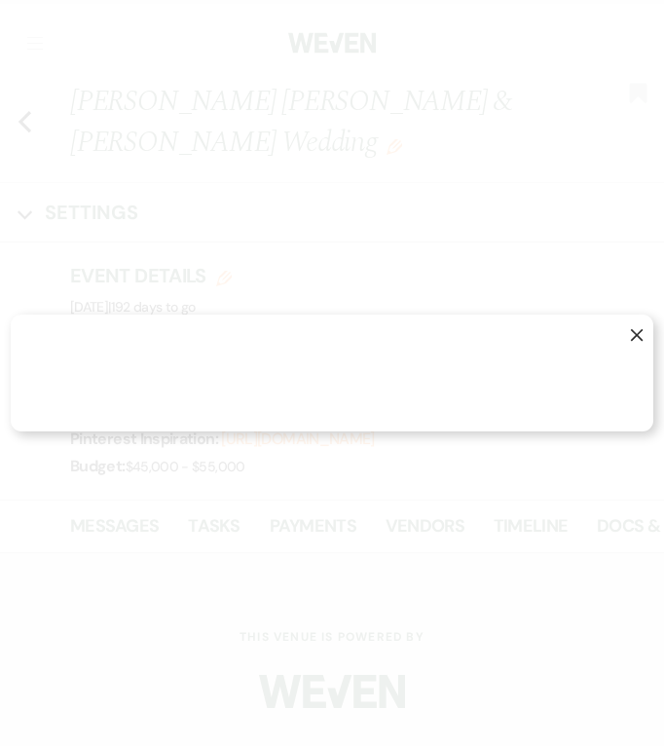
select select "1"
select select "email"
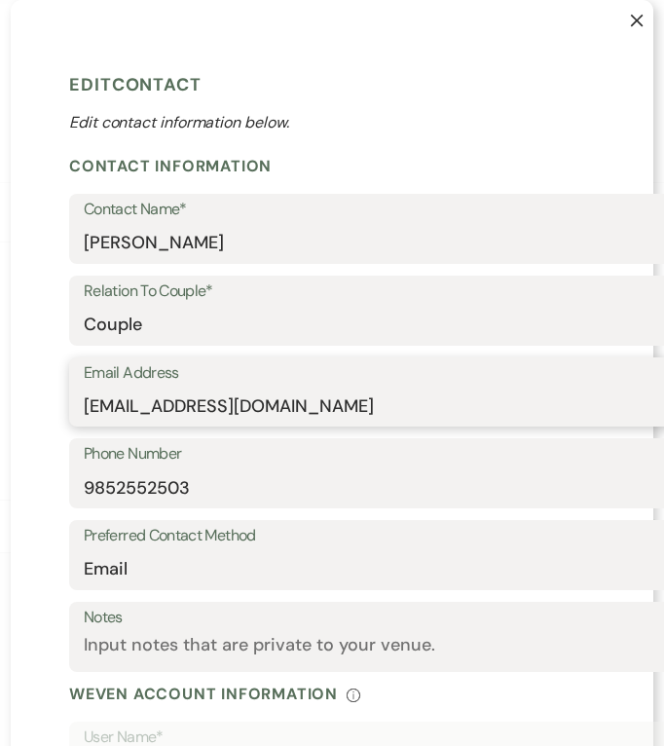
drag, startPoint x: 327, startPoint y: 395, endPoint x: 61, endPoint y: 407, distance: 266.0
click at [69, 407] on div "Email Address [EMAIL_ADDRESS][DOMAIN_NAME]" at bounding box center [442, 392] width 747 height 70
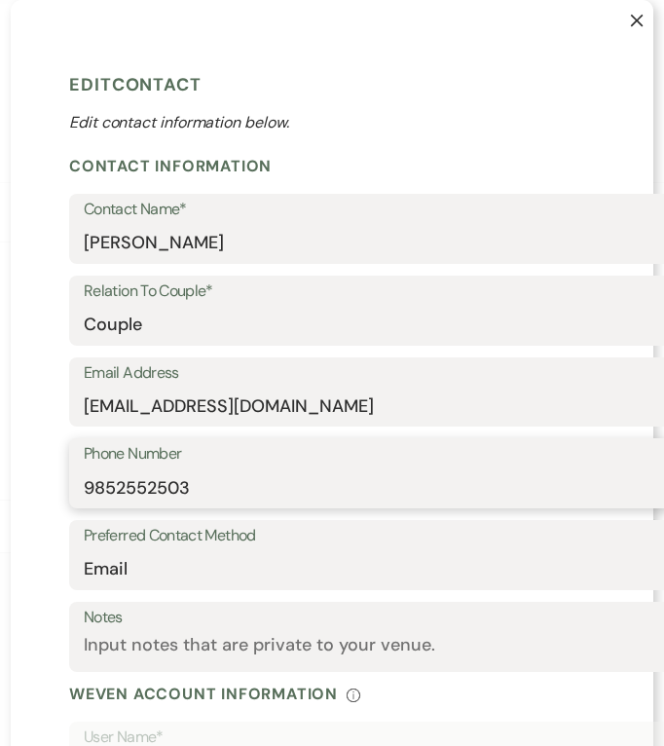
drag, startPoint x: 267, startPoint y: 502, endPoint x: 45, endPoint y: 482, distance: 222.8
click at [48, 481] on div "X Edit Contact Edit contact information below. Contact Information Contact Name…" at bounding box center [332, 572] width 642 height 1145
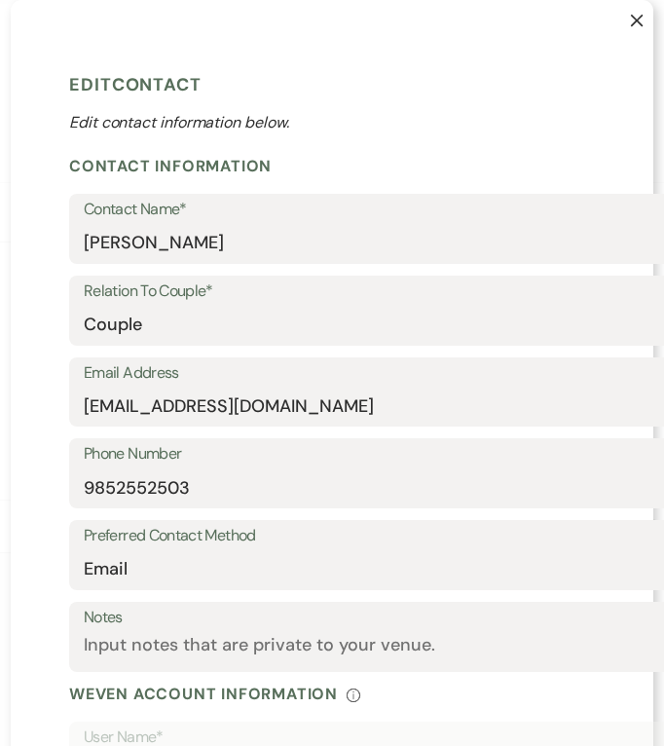
click at [636, 32] on button "X" at bounding box center [622, 29] width 62 height 59
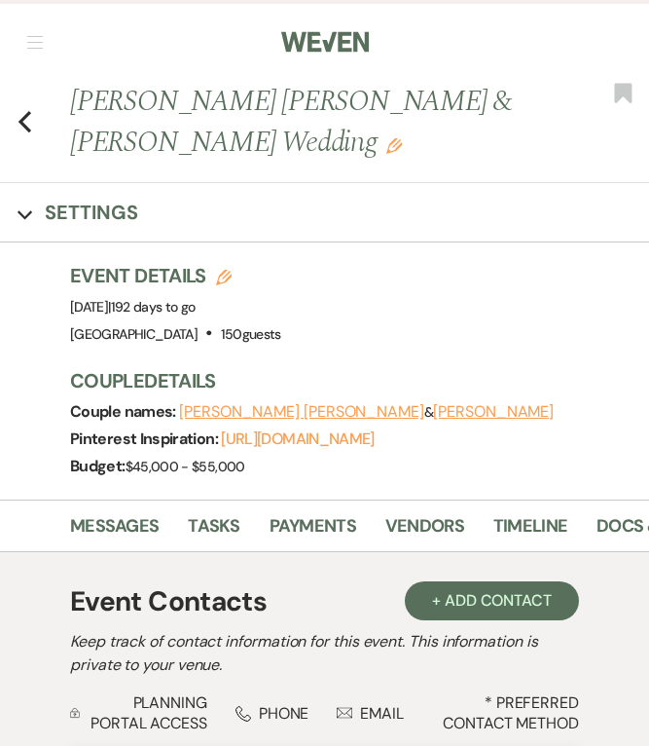
click at [246, 414] on button "[PERSON_NAME] [PERSON_NAME]" at bounding box center [301, 412] width 245 height 16
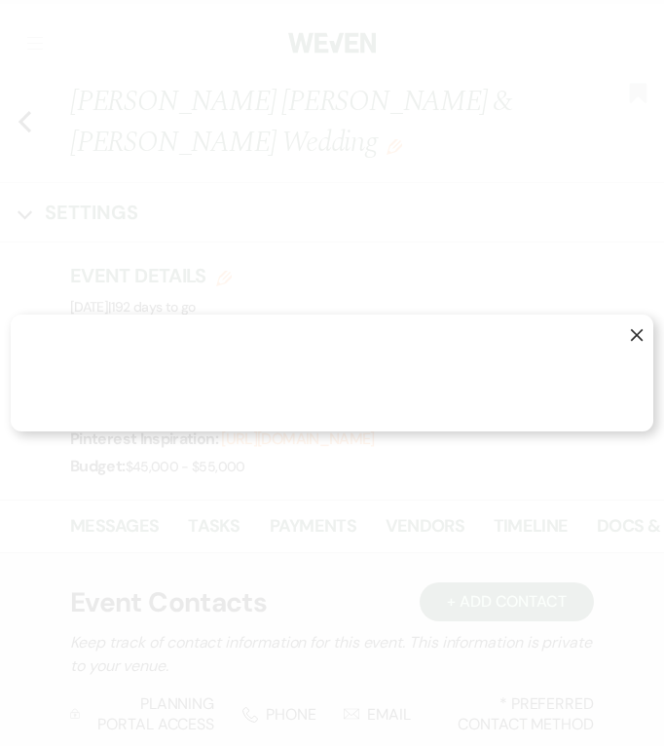
select select "1"
select select "email"
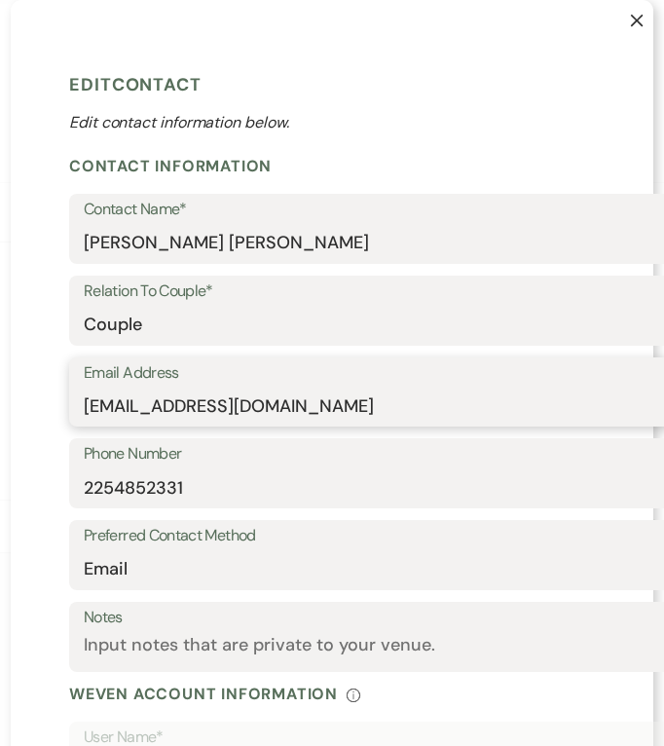
drag, startPoint x: 316, startPoint y: 404, endPoint x: 60, endPoint y: 404, distance: 256.0
click at [60, 404] on div "X Edit Contact Edit contact information below. Contact Information Contact Name…" at bounding box center [332, 572] width 642 height 1145
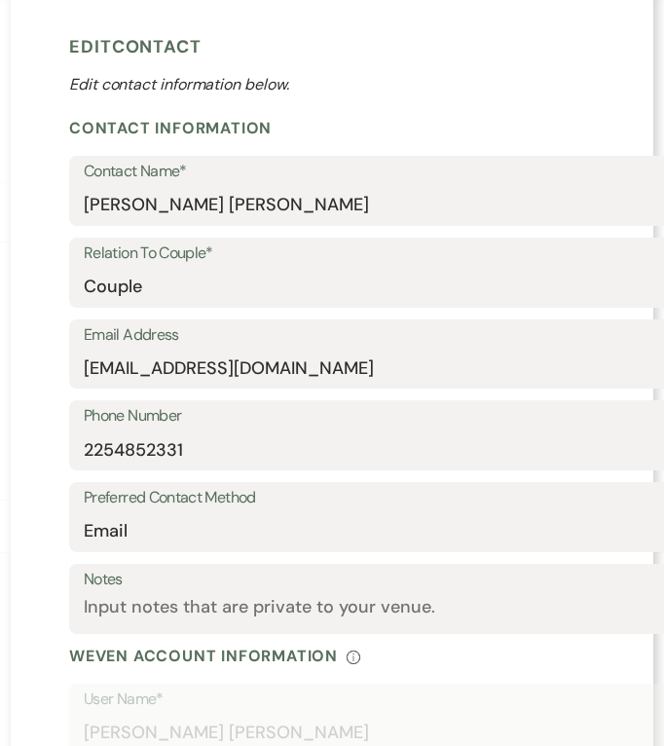
scroll to position [195, 0]
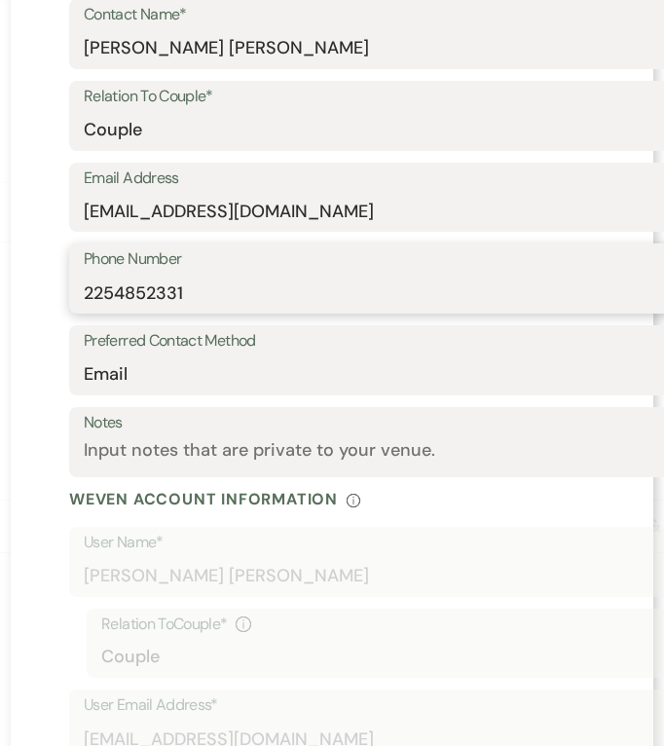
drag, startPoint x: 261, startPoint y: 305, endPoint x: 45, endPoint y: 291, distance: 216.5
click at [45, 291] on div "X Edit Contact Edit contact information below. Contact Information Contact Name…" at bounding box center [332, 377] width 642 height 1145
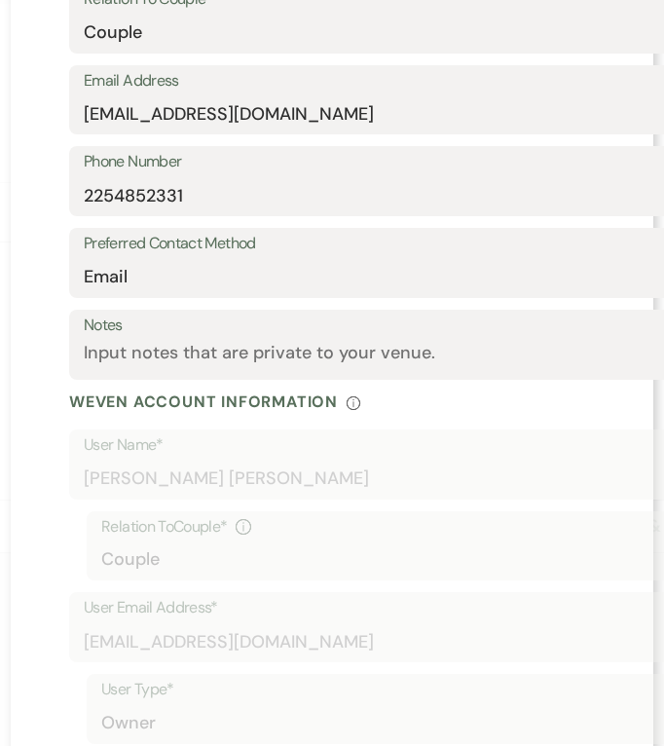
click at [397, 338] on label "Notes" at bounding box center [443, 325] width 718 height 28
click at [397, 340] on textarea "Notes" at bounding box center [443, 359] width 718 height 38
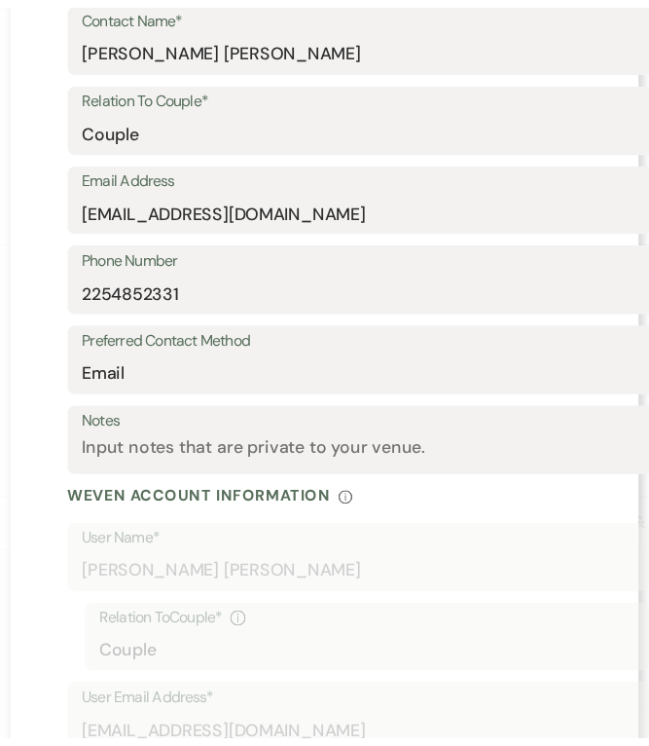
scroll to position [0, 0]
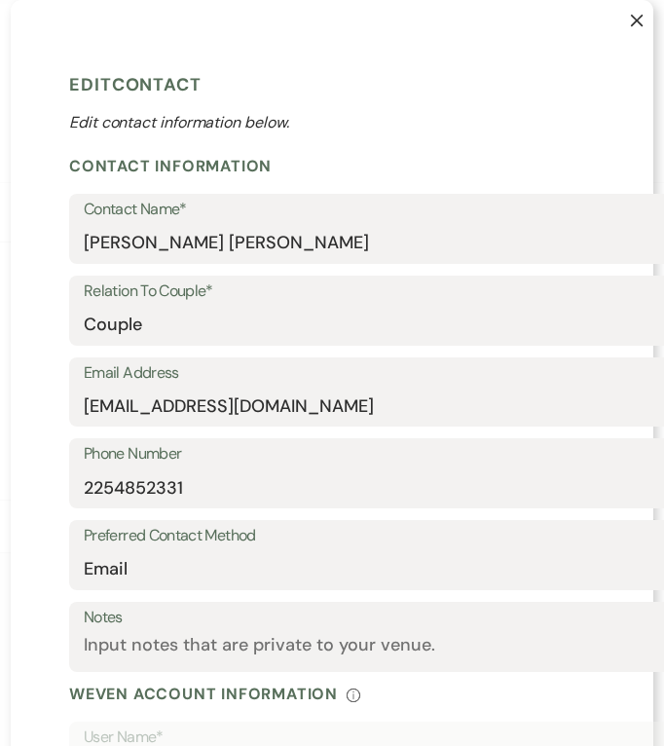
drag, startPoint x: 621, startPoint y: 25, endPoint x: 636, endPoint y: 23, distance: 14.7
click at [621, 25] on button "X" at bounding box center [622, 29] width 62 height 59
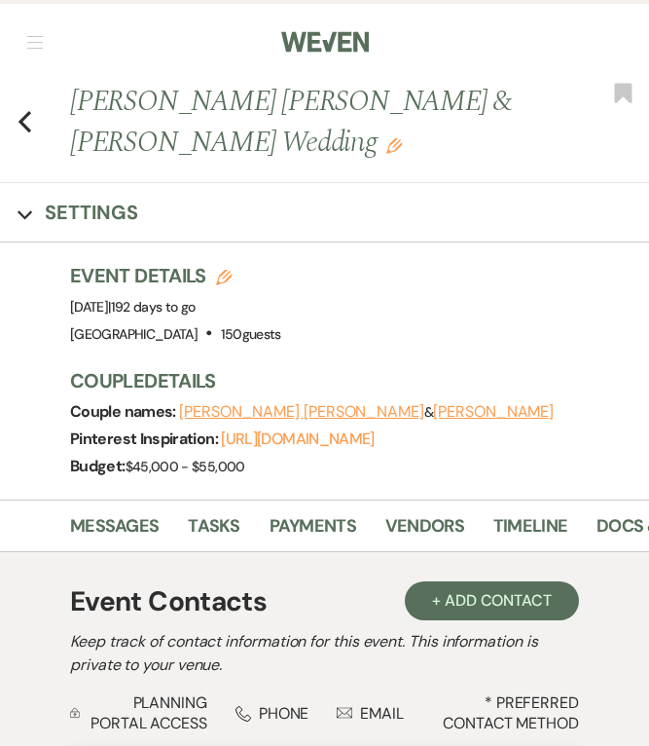
click at [19, 116] on icon "Previous" at bounding box center [25, 121] width 15 height 23
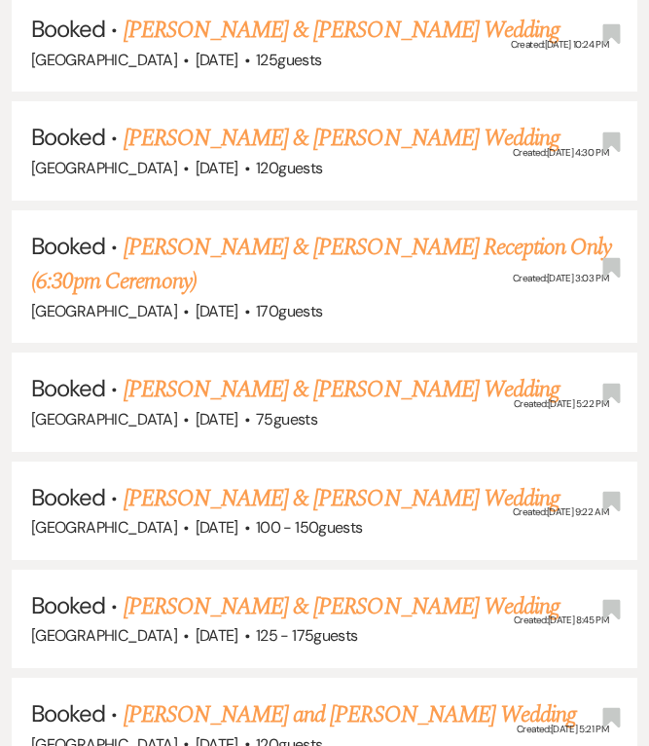
scroll to position [6618, 0]
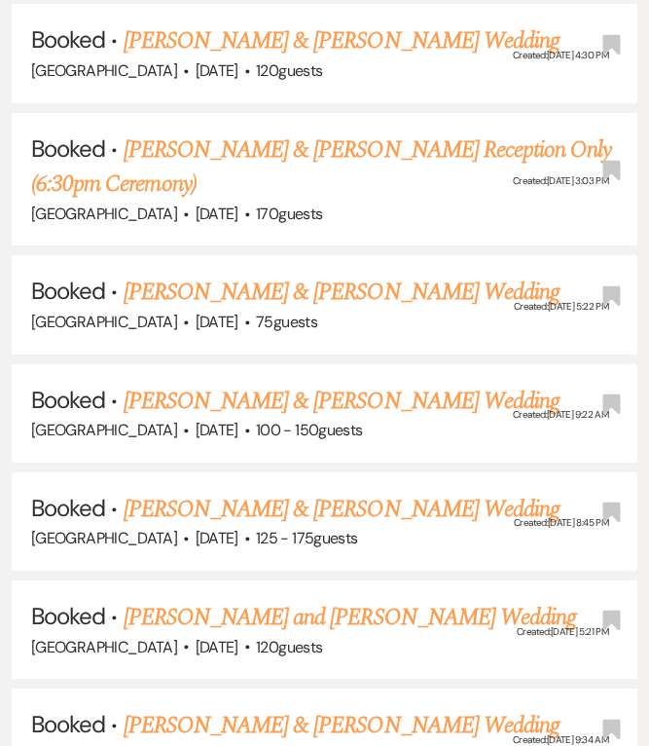
click at [370, 274] on link "[PERSON_NAME] & [PERSON_NAME] Wedding" at bounding box center [342, 291] width 436 height 35
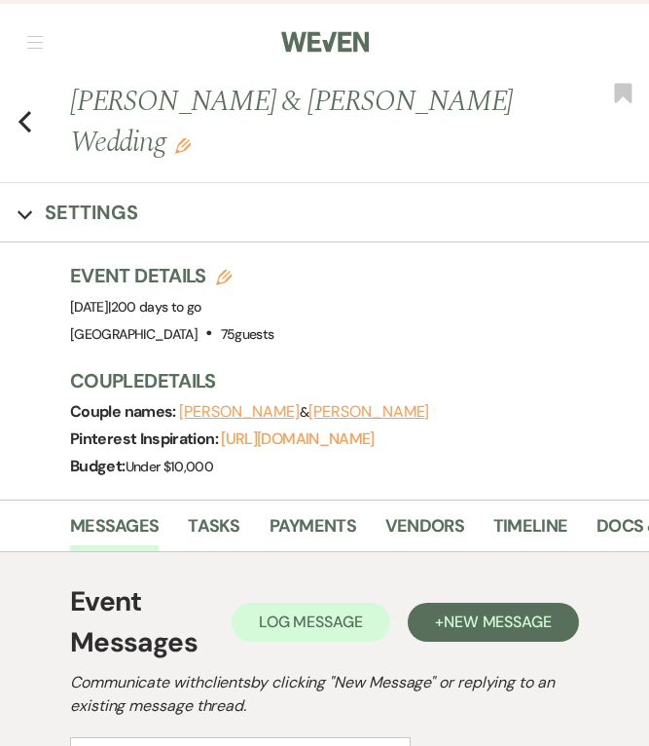
click at [321, 404] on button "[PERSON_NAME]" at bounding box center [369, 412] width 121 height 16
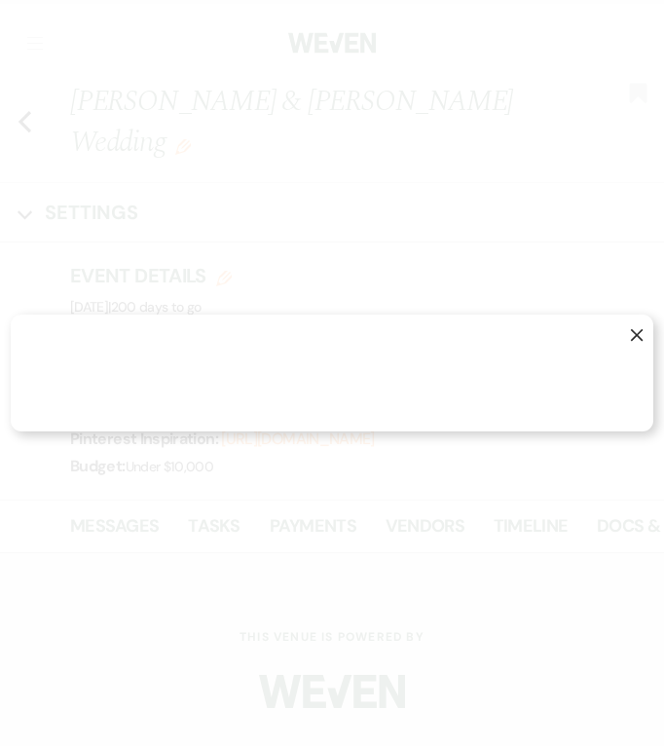
select select "1"
select select "email"
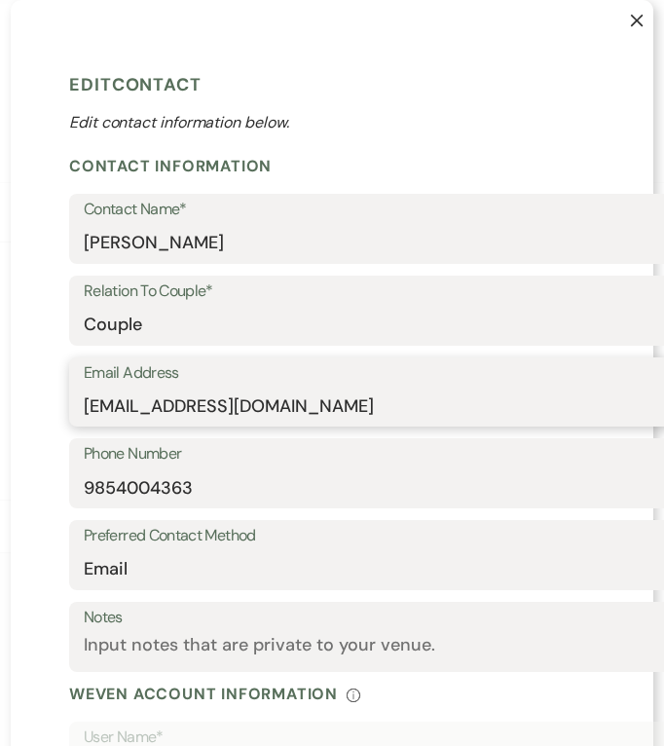
drag, startPoint x: 172, startPoint y: 403, endPoint x: -1, endPoint y: 397, distance: 173.3
click at [0, 397] on html "Weven Check Log Out Pinterest Instagram Facebook Terms of Use Privacy Policy Da…" at bounding box center [332, 373] width 664 height 746
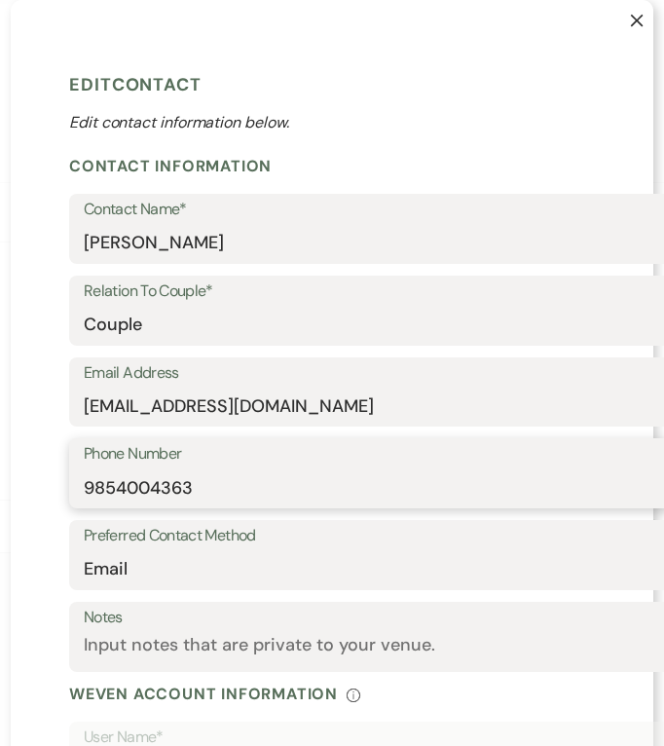
drag, startPoint x: 291, startPoint y: 497, endPoint x: 72, endPoint y: 485, distance: 219.3
click at [72, 485] on div "Phone Number [PHONE_NUMBER]" at bounding box center [442, 473] width 747 height 70
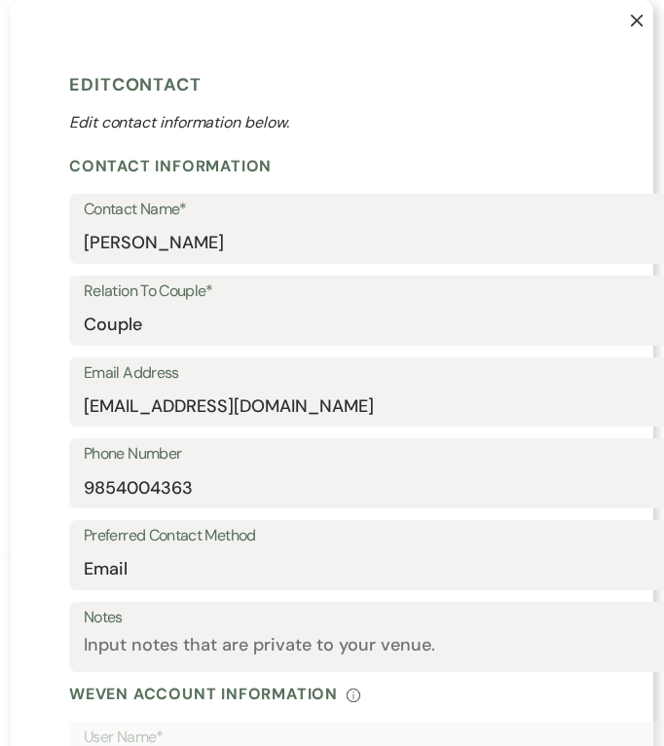
click at [636, 20] on button "X" at bounding box center [622, 29] width 62 height 59
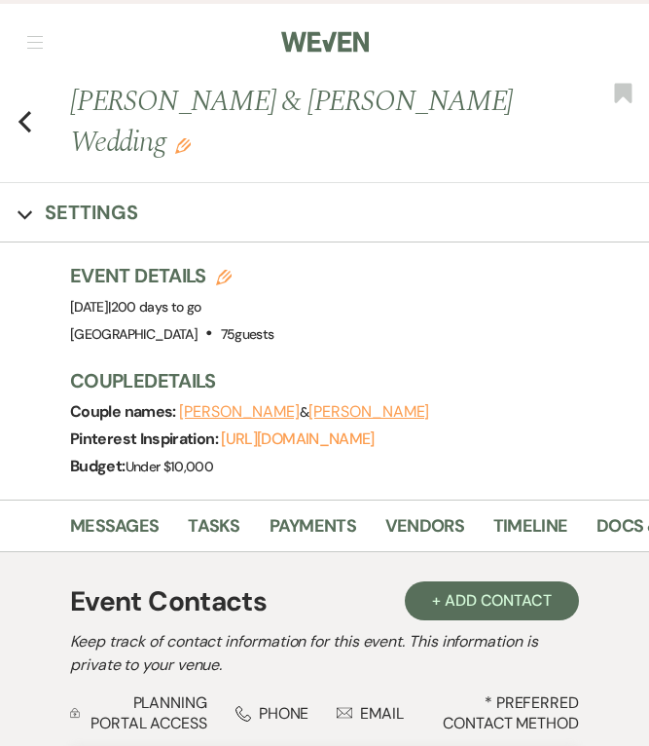
click at [216, 412] on button "[PERSON_NAME]" at bounding box center [239, 412] width 121 height 16
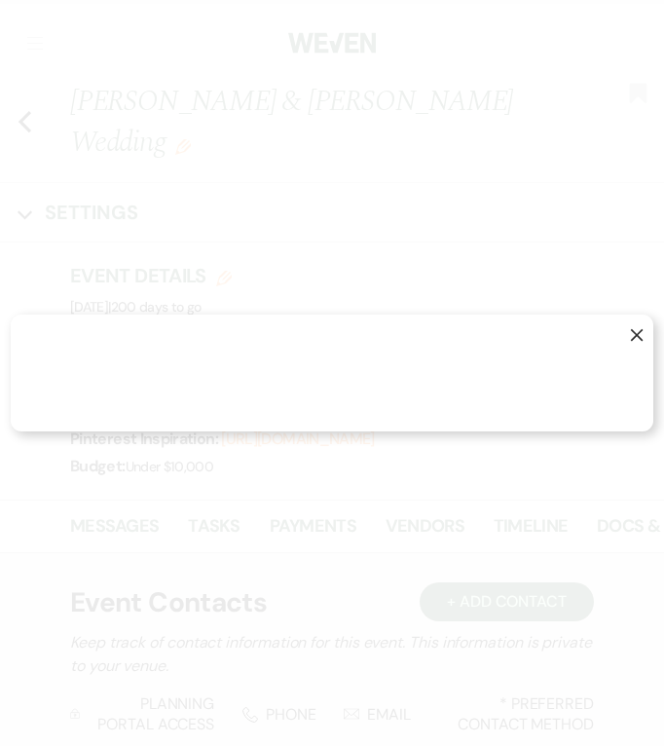
select select "1"
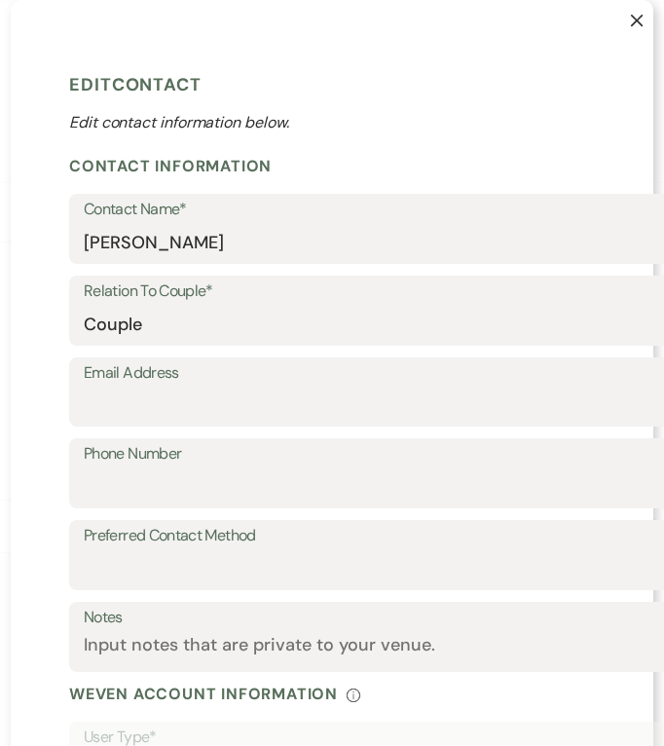
click at [635, 19] on icon "X" at bounding box center [637, 21] width 14 height 14
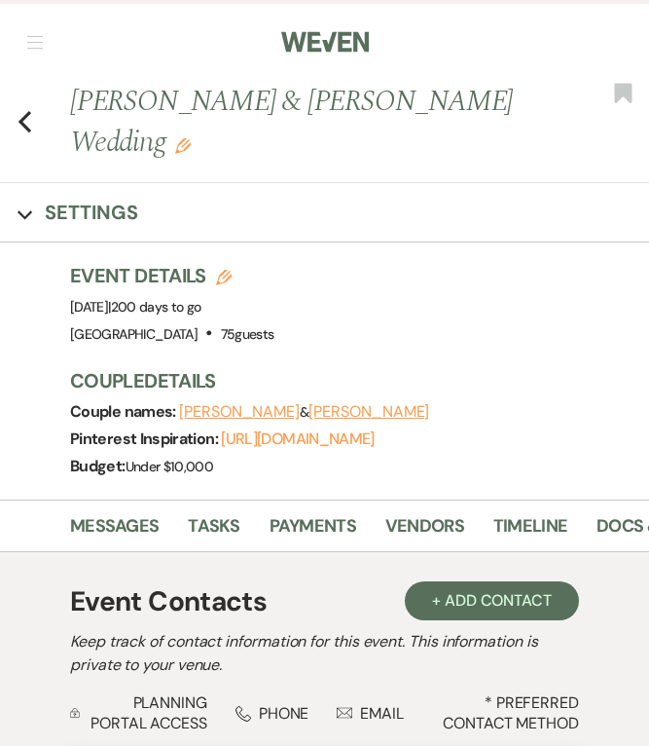
click at [232, 410] on button "[PERSON_NAME]" at bounding box center [239, 412] width 121 height 16
select select "1"
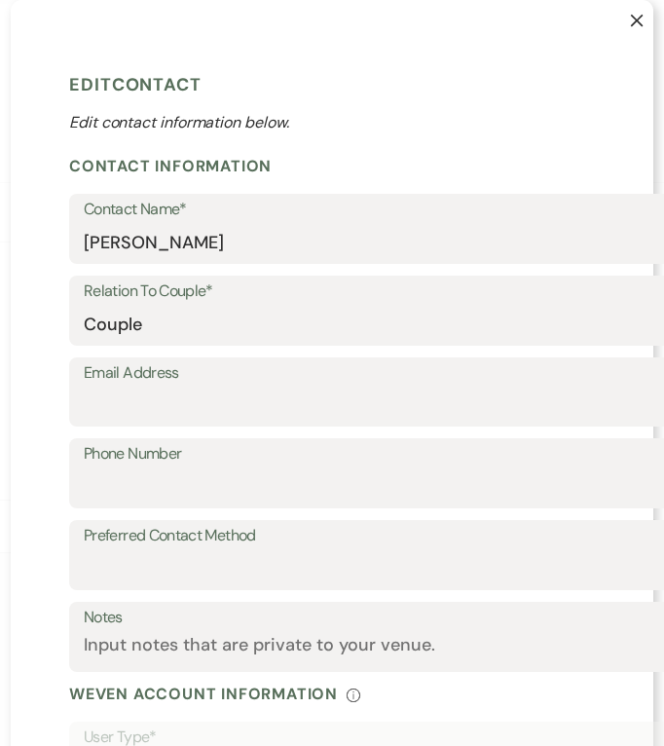
click at [625, 11] on button "X" at bounding box center [622, 29] width 62 height 59
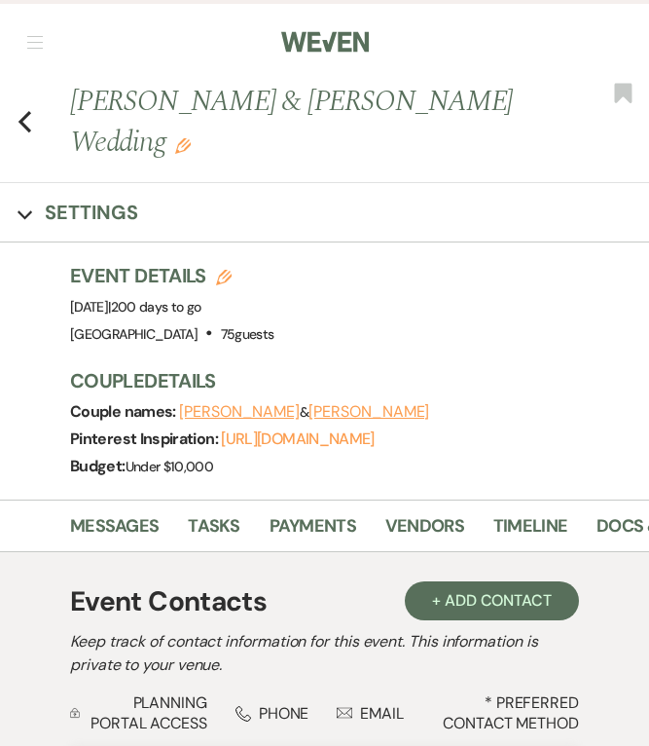
click at [24, 121] on icon "Previous" at bounding box center [25, 121] width 15 height 23
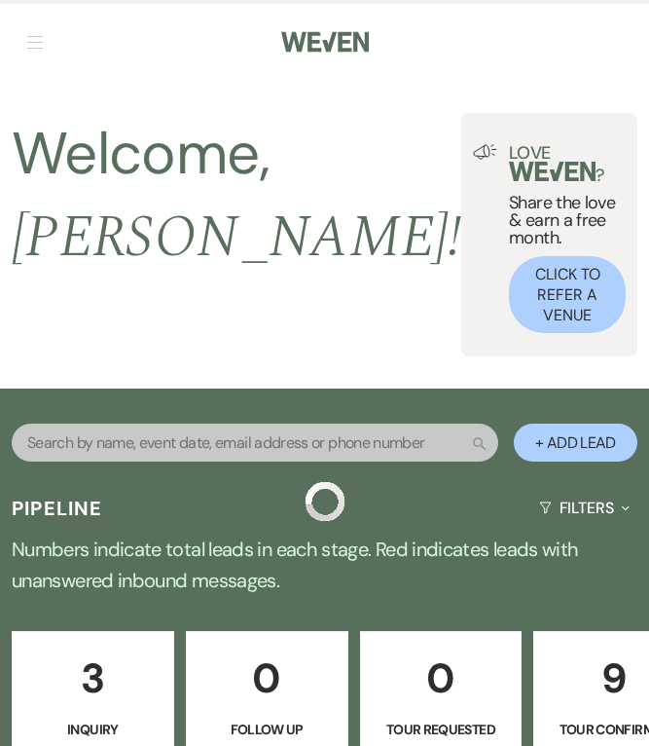
scroll to position [6618, 0]
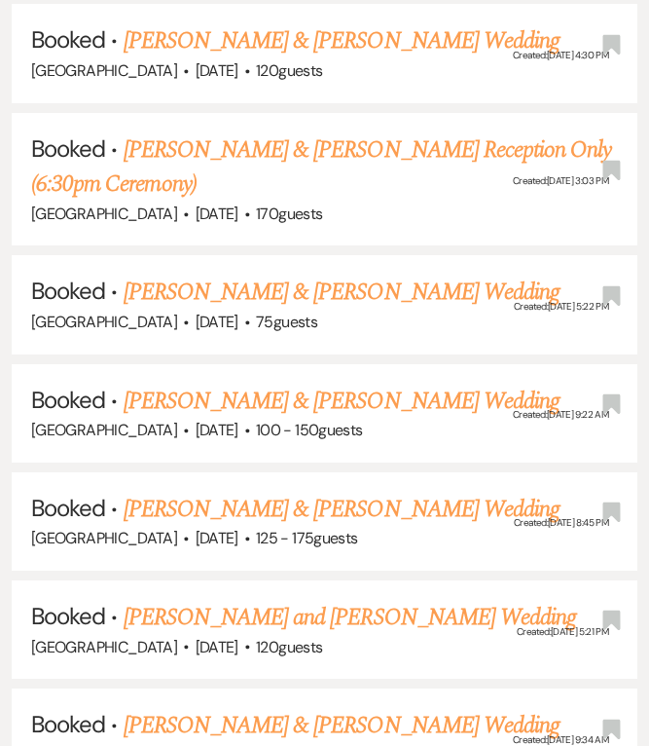
click at [323, 274] on link "[PERSON_NAME] & [PERSON_NAME] Wedding" at bounding box center [342, 291] width 436 height 35
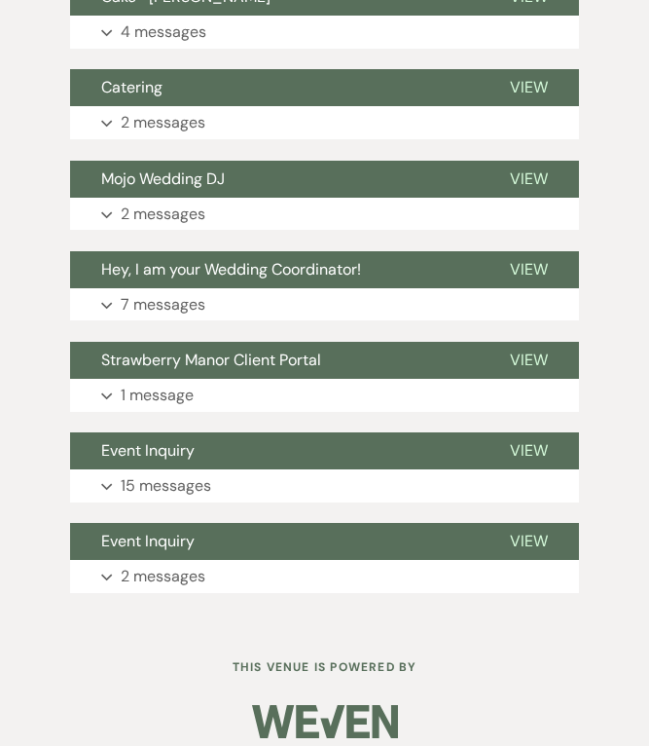
scroll to position [1379, 0]
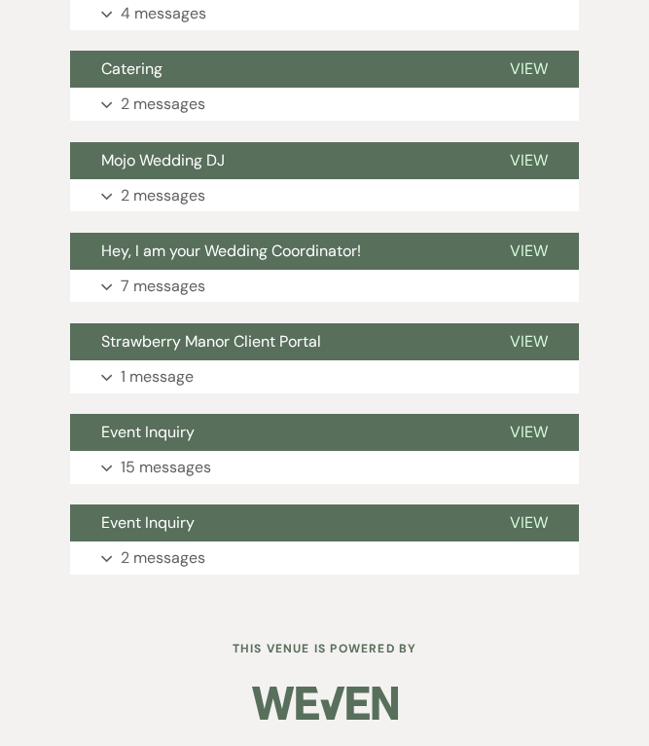
click at [149, 557] on p "2 messages" at bounding box center [163, 557] width 85 height 25
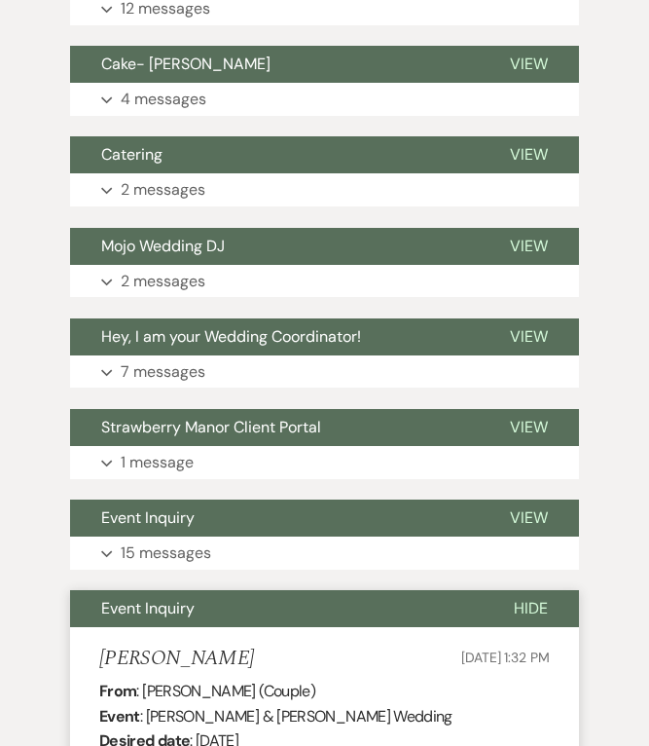
scroll to position [1428, 0]
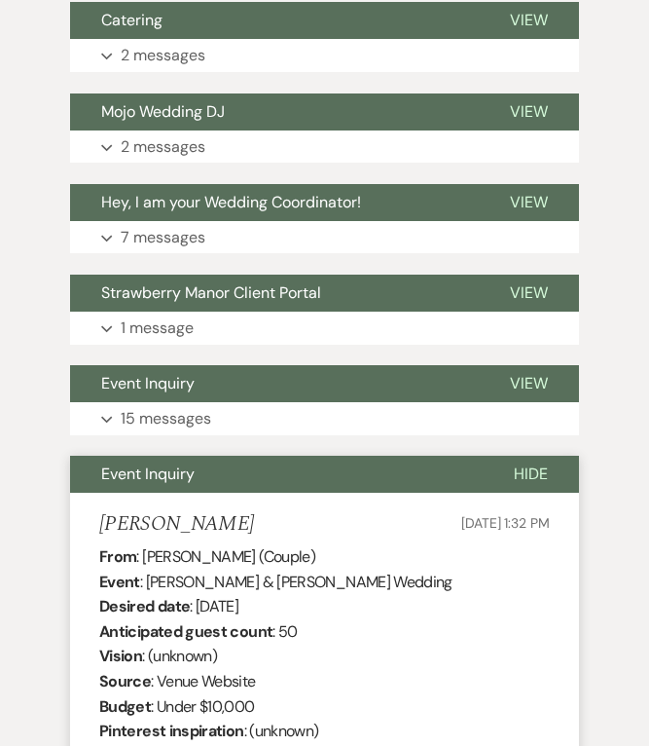
click at [233, 421] on button "Expand 15 messages" at bounding box center [324, 418] width 509 height 33
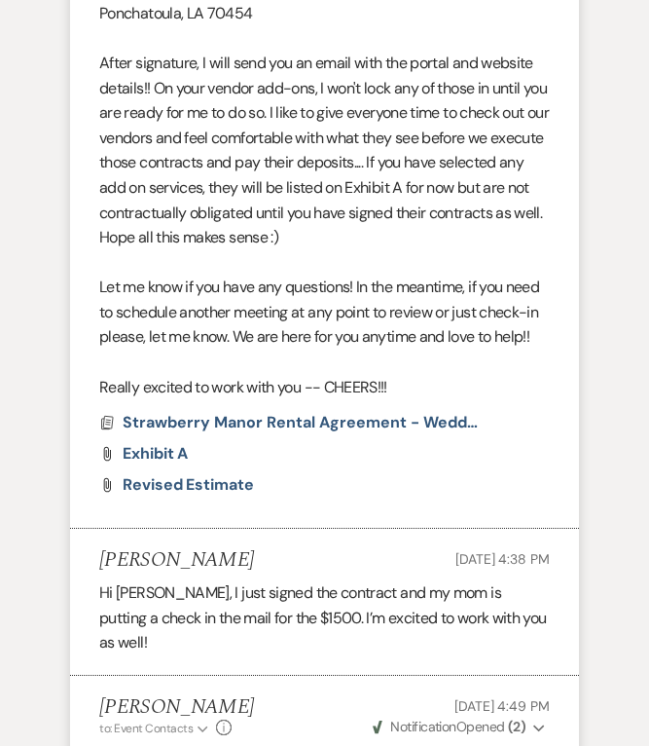
scroll to position [6294, 0]
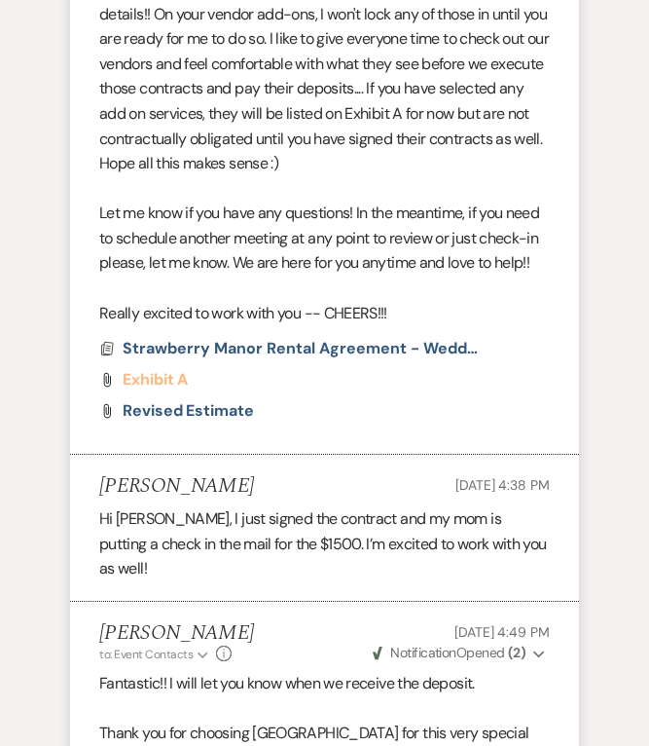
click at [175, 380] on span "Exhibit A" at bounding box center [155, 379] width 65 height 20
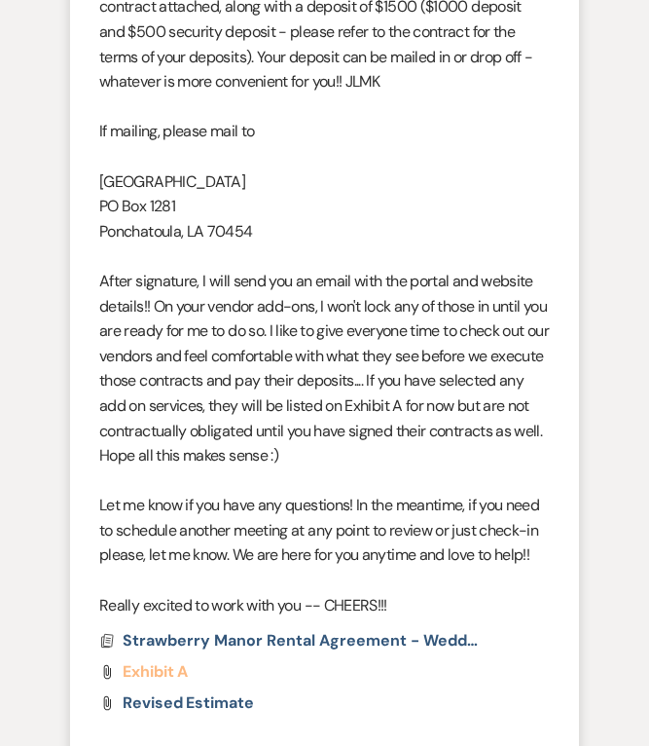
scroll to position [5710, 0]
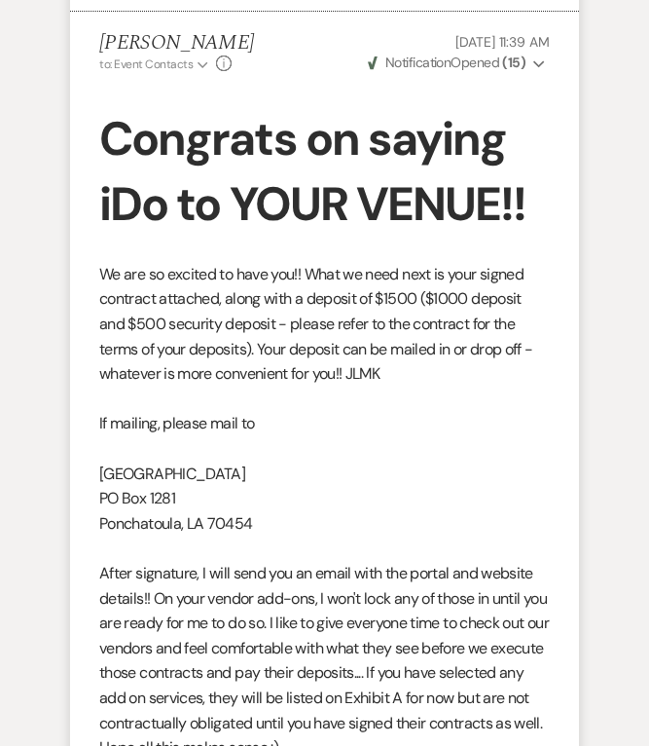
click at [186, 371] on p "We are so excited to have you!! What we need next is your signed contract attac…" at bounding box center [324, 324] width 451 height 125
click at [424, 314] on p "We are so excited to have you!! What we need next is your signed contract attac…" at bounding box center [324, 324] width 451 height 125
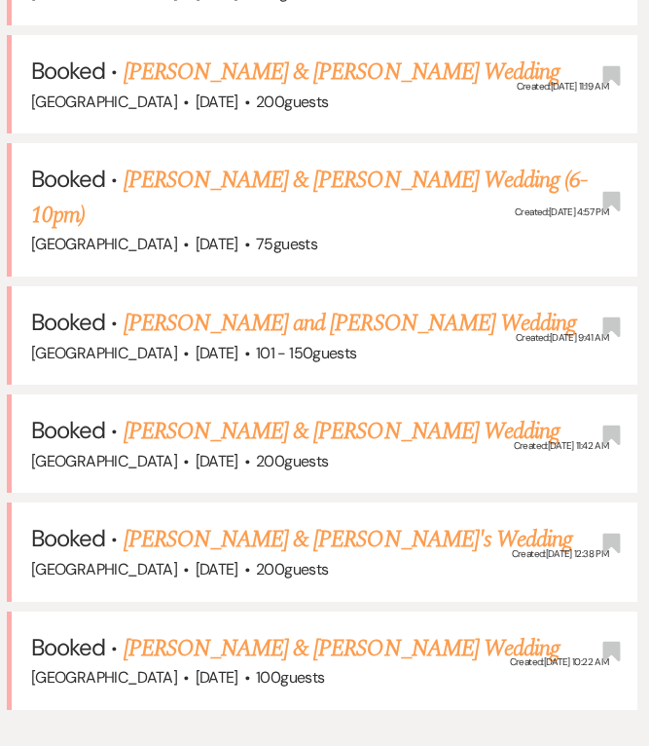
scroll to position [1071, 0]
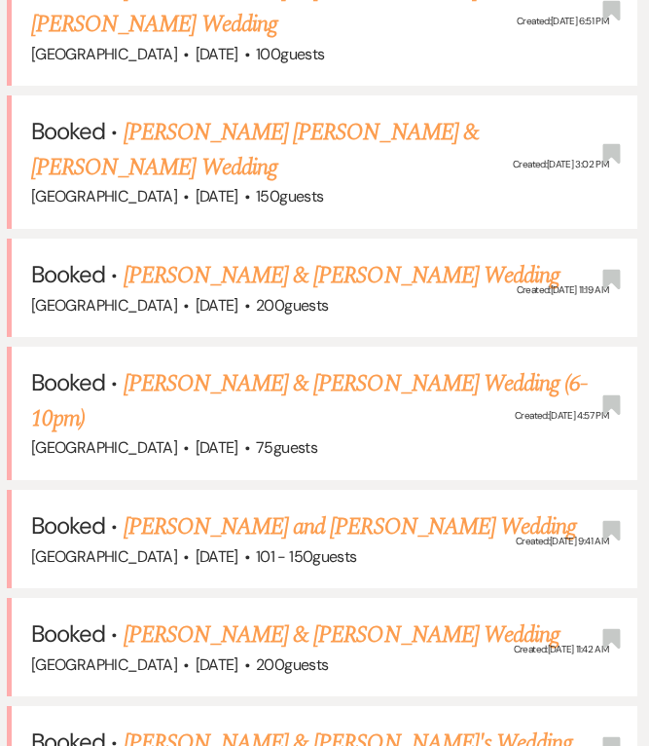
click at [290, 258] on link "[PERSON_NAME] & [PERSON_NAME] Wedding" at bounding box center [342, 275] width 436 height 35
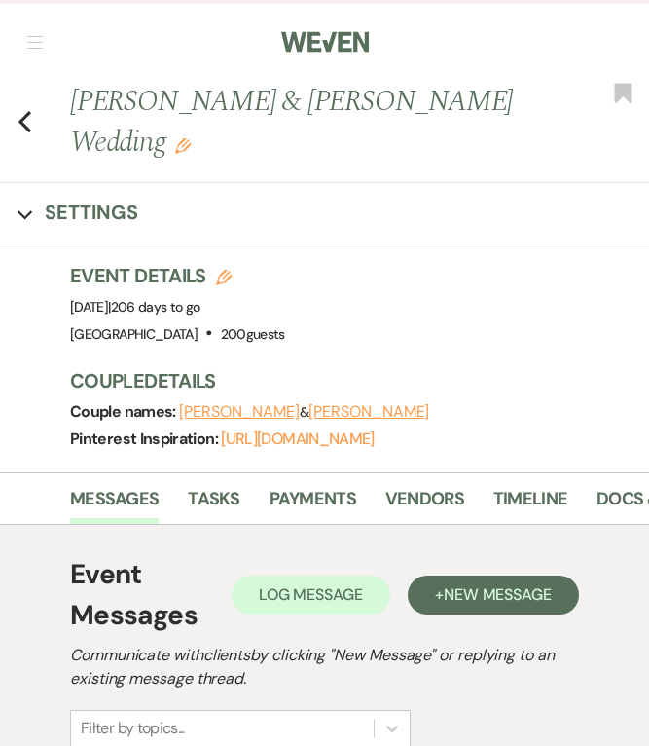
click at [213, 404] on button "[PERSON_NAME]" at bounding box center [239, 412] width 121 height 16
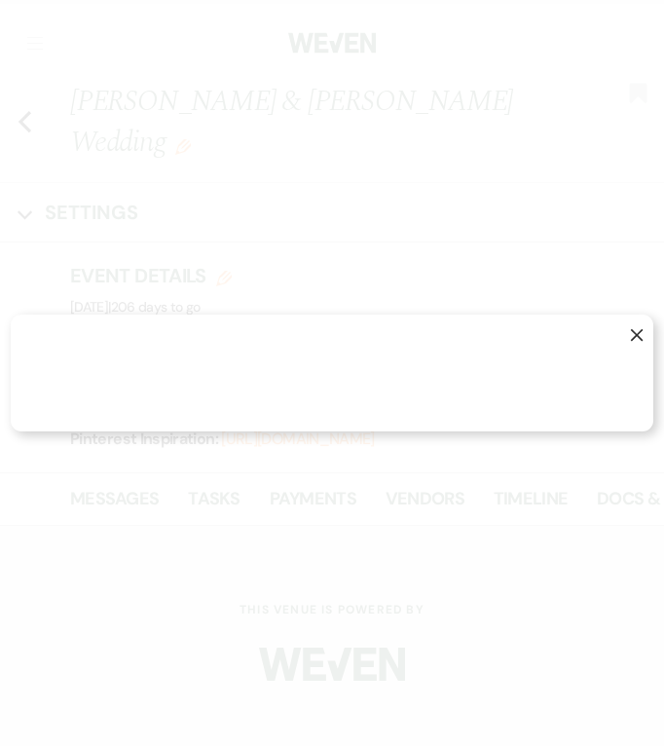
select select "1"
select select "email"
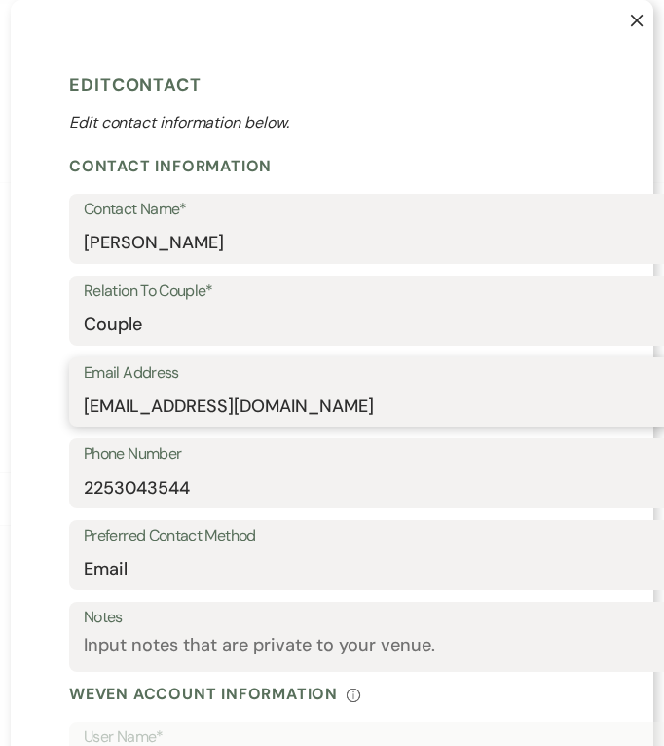
drag, startPoint x: 339, startPoint y: 406, endPoint x: -1, endPoint y: 377, distance: 340.9
click at [0, 377] on html "Weven Check Log Out Pinterest Instagram Facebook Terms of Use Privacy Policy Da…" at bounding box center [332, 567] width 664 height 1135
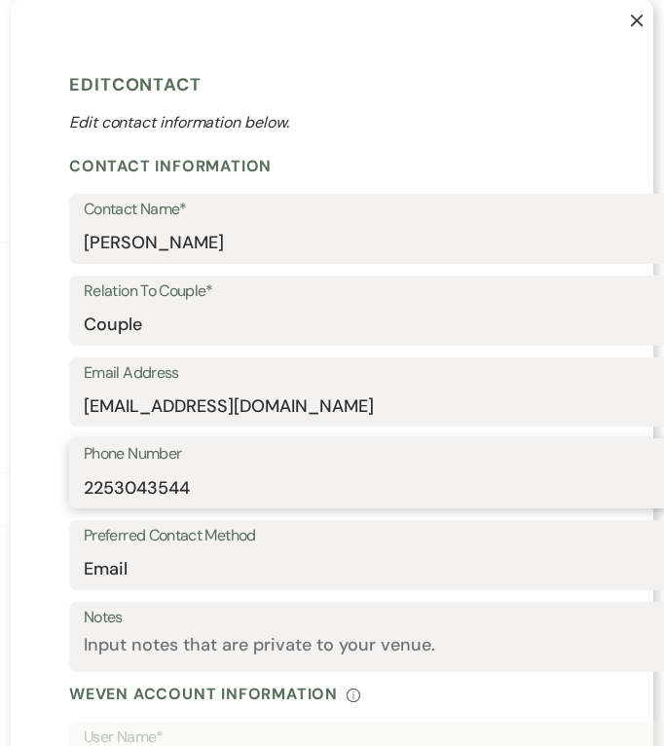
drag, startPoint x: 195, startPoint y: 487, endPoint x: 43, endPoint y: 491, distance: 151.9
click at [43, 491] on div "X Edit Contact Edit contact information below. Contact Information Contact Name…" at bounding box center [332, 572] width 642 height 1145
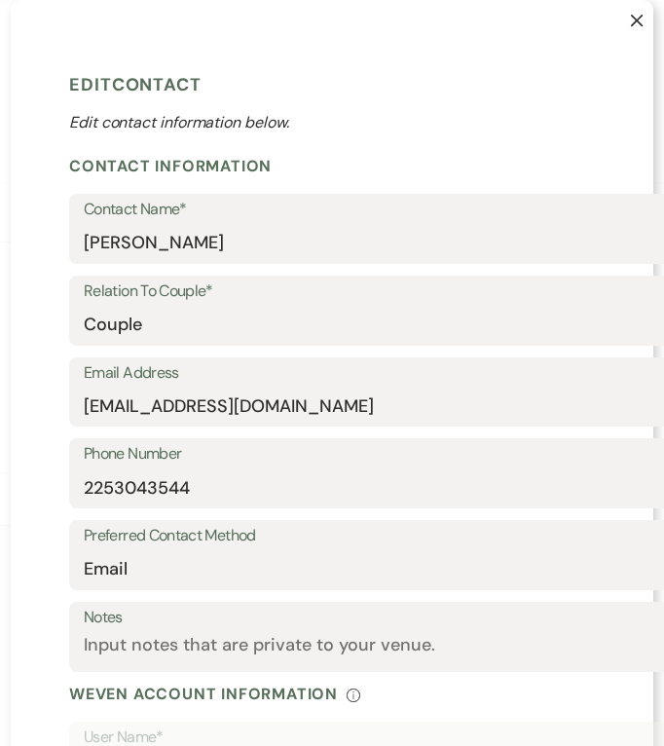
click at [625, 8] on button "X" at bounding box center [622, 29] width 62 height 59
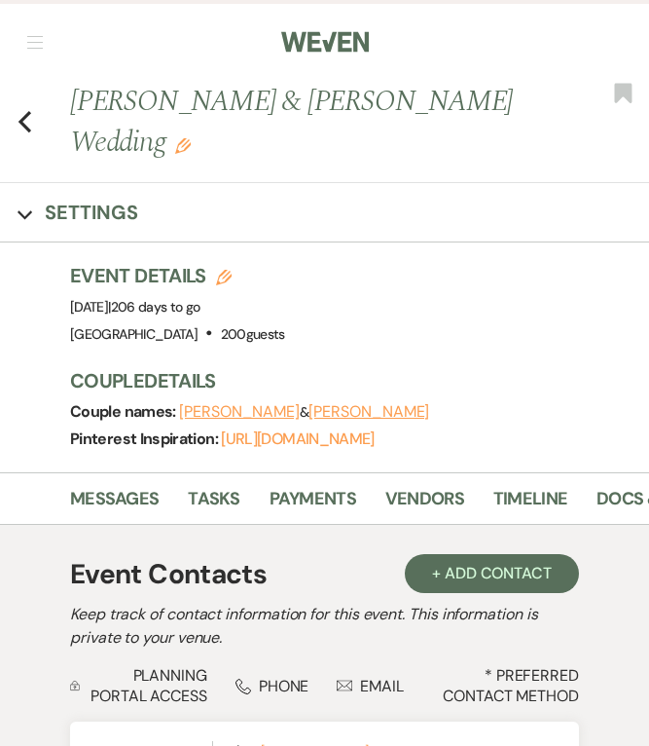
click at [309, 404] on button "[PERSON_NAME]" at bounding box center [369, 412] width 121 height 16
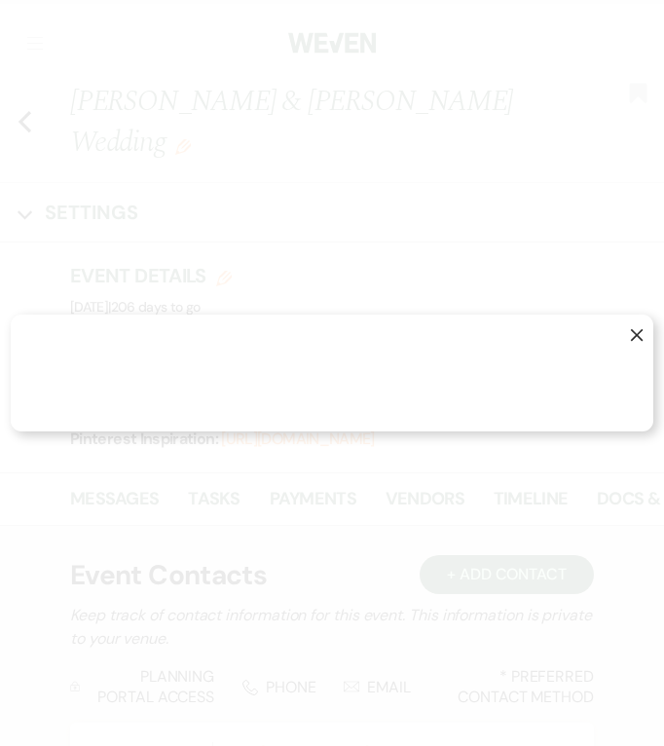
select select "1"
select select "email"
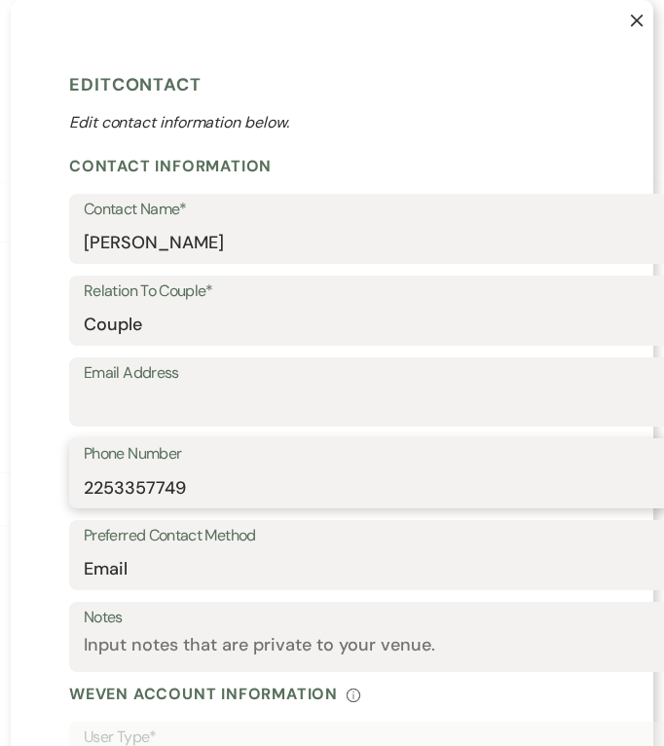
drag, startPoint x: 184, startPoint y: 491, endPoint x: 61, endPoint y: 491, distance: 122.6
click at [69, 491] on div "Phone Number [PHONE_NUMBER]" at bounding box center [442, 473] width 747 height 70
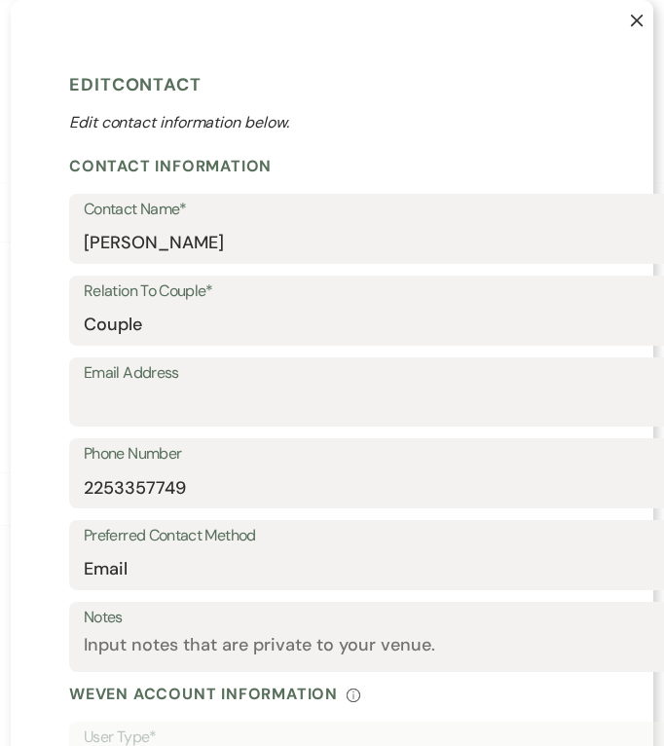
click at [636, 21] on icon "X" at bounding box center [637, 21] width 14 height 14
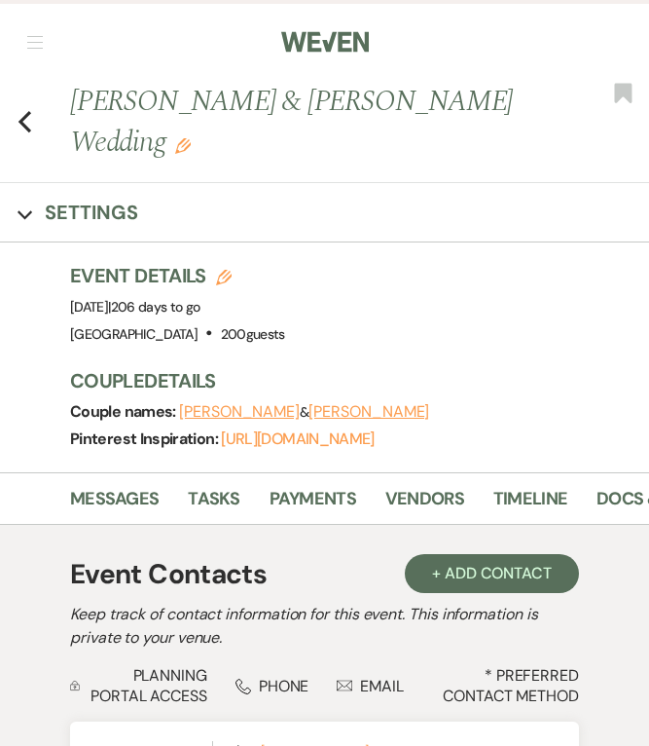
click at [22, 111] on use "button" at bounding box center [24, 121] width 13 height 21
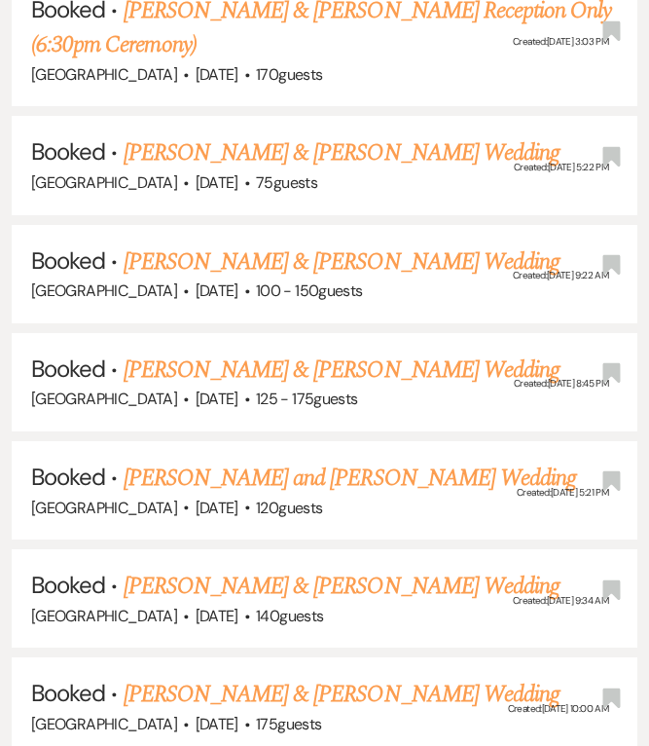
scroll to position [6736, 0]
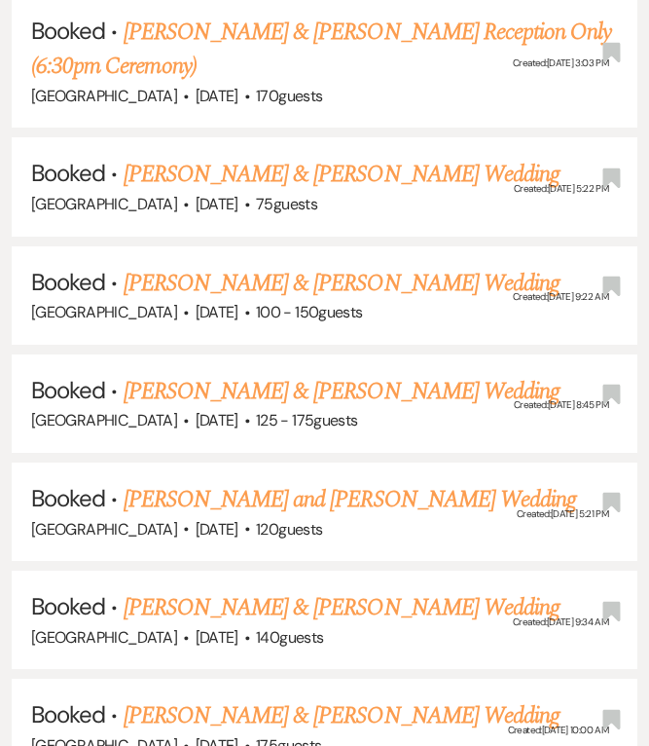
click at [250, 421] on span "·" at bounding box center [247, 421] width 6 height 0
click at [187, 374] on link "[PERSON_NAME] & [PERSON_NAME] Wedding" at bounding box center [342, 391] width 436 height 35
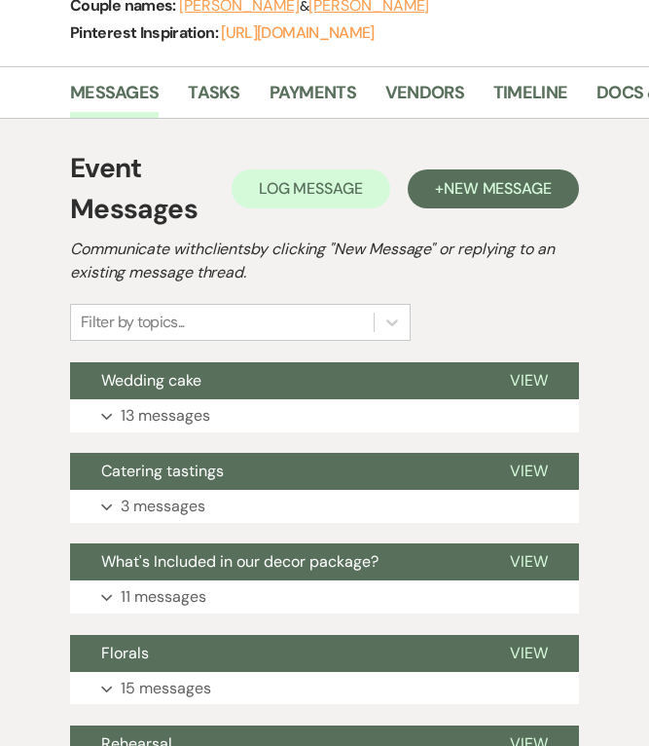
scroll to position [17, 0]
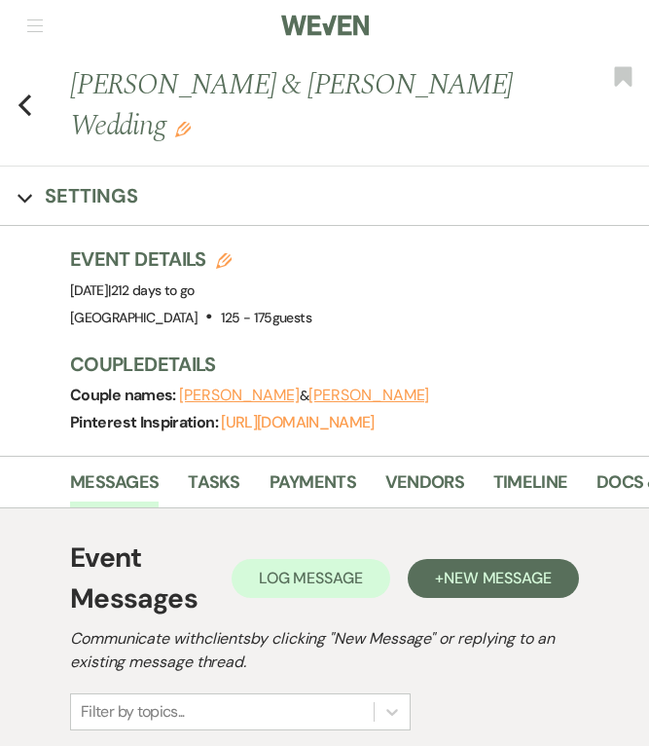
click at [196, 387] on button "[PERSON_NAME]" at bounding box center [239, 395] width 121 height 16
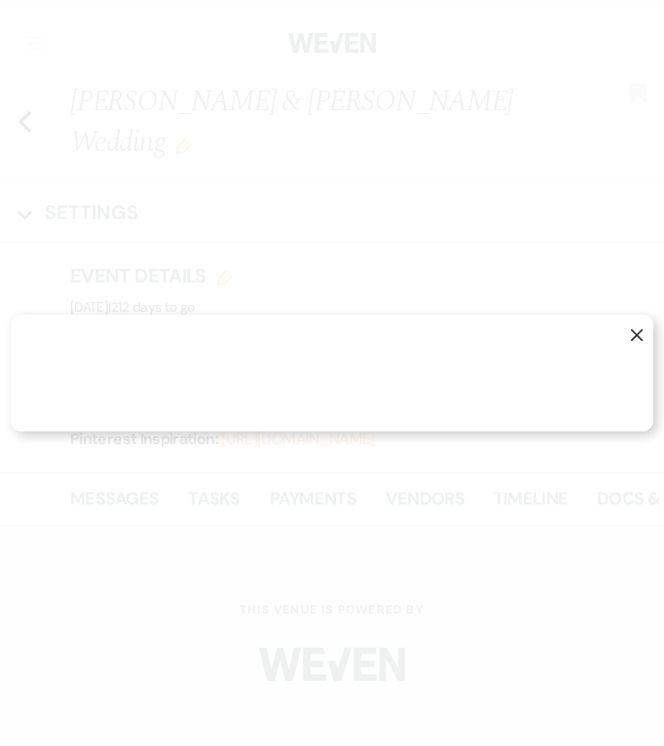
select select "1"
select select "email"
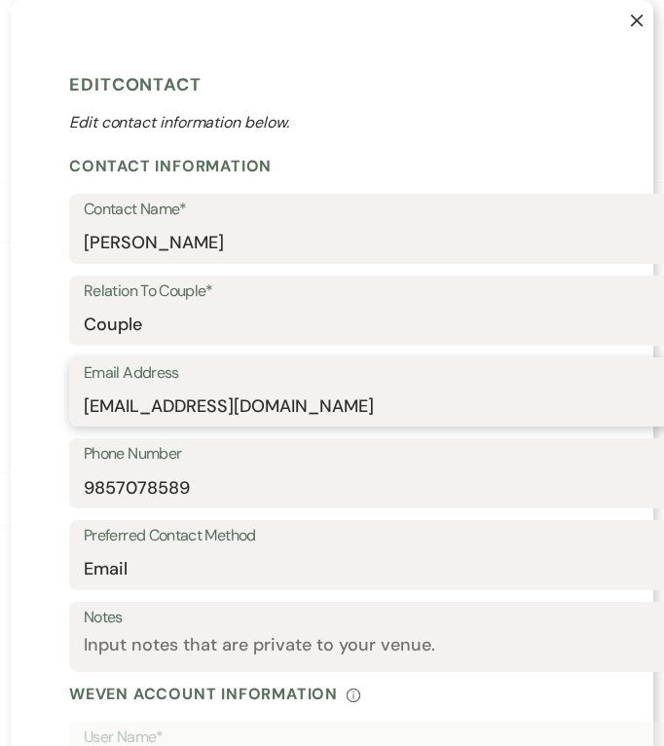
drag, startPoint x: 336, startPoint y: 419, endPoint x: 55, endPoint y: 414, distance: 280.4
click at [55, 414] on div "X Edit Contact Edit contact information below. Contact Information Contact Name…" at bounding box center [332, 572] width 642 height 1145
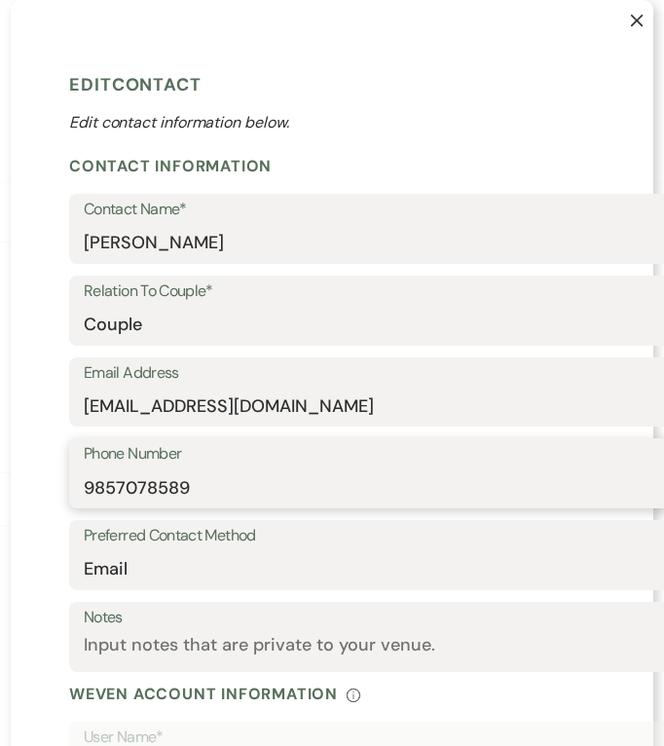
drag, startPoint x: 255, startPoint y: 494, endPoint x: 66, endPoint y: 499, distance: 188.9
click at [40, 488] on div "X Edit Contact Edit contact information below. Contact Information Contact Name…" at bounding box center [332, 572] width 642 height 1145
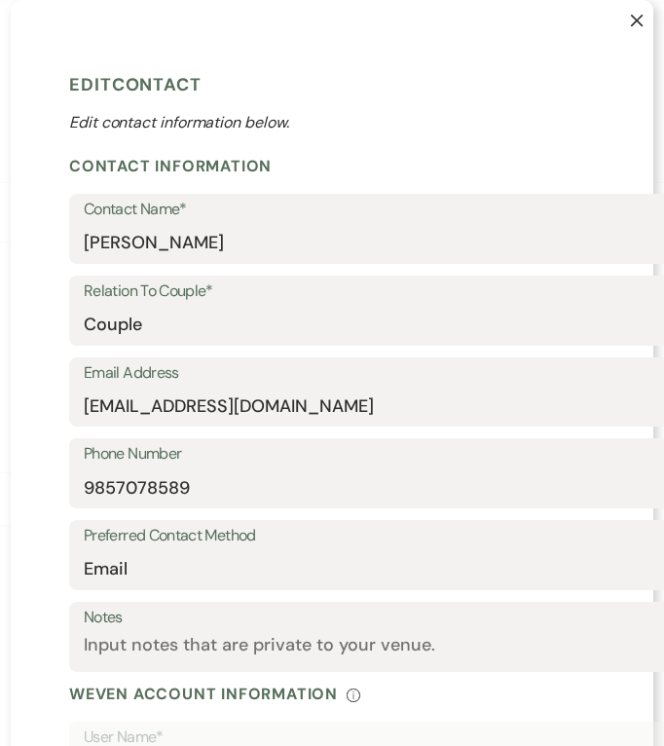
click at [630, 20] on icon "X" at bounding box center [637, 21] width 14 height 14
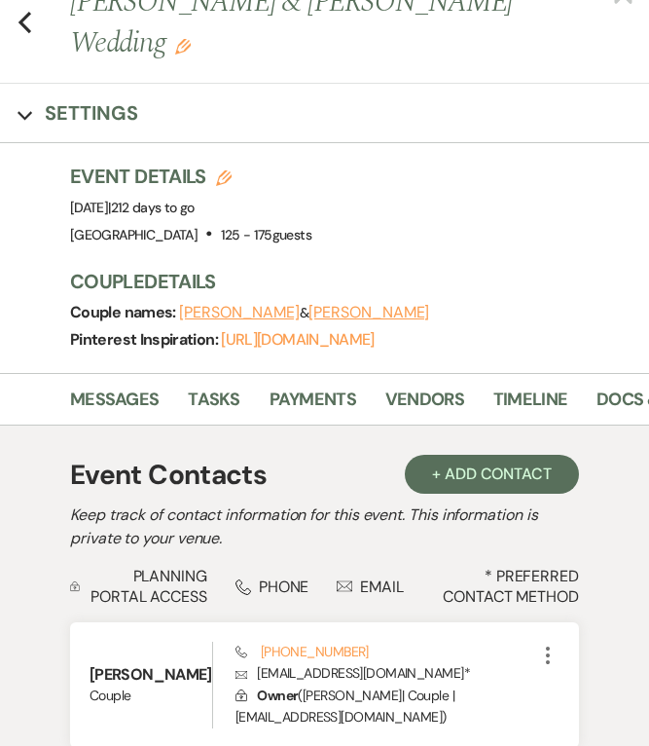
scroll to position [195, 0]
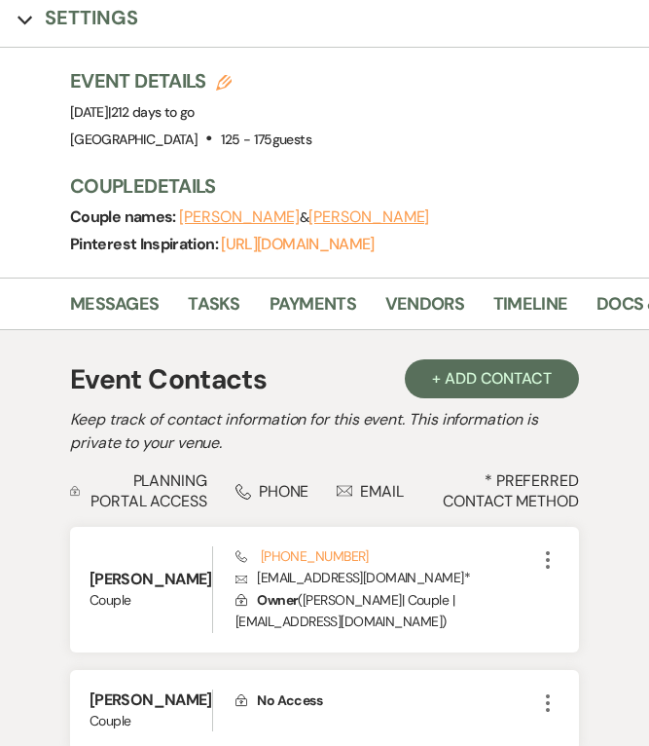
click at [329, 211] on button "[PERSON_NAME]" at bounding box center [369, 217] width 121 height 16
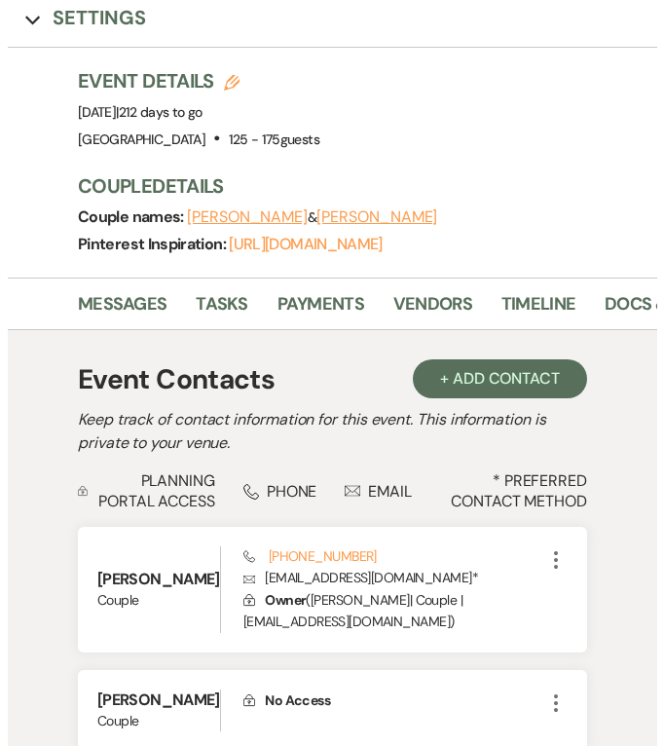
scroll to position [155, 0]
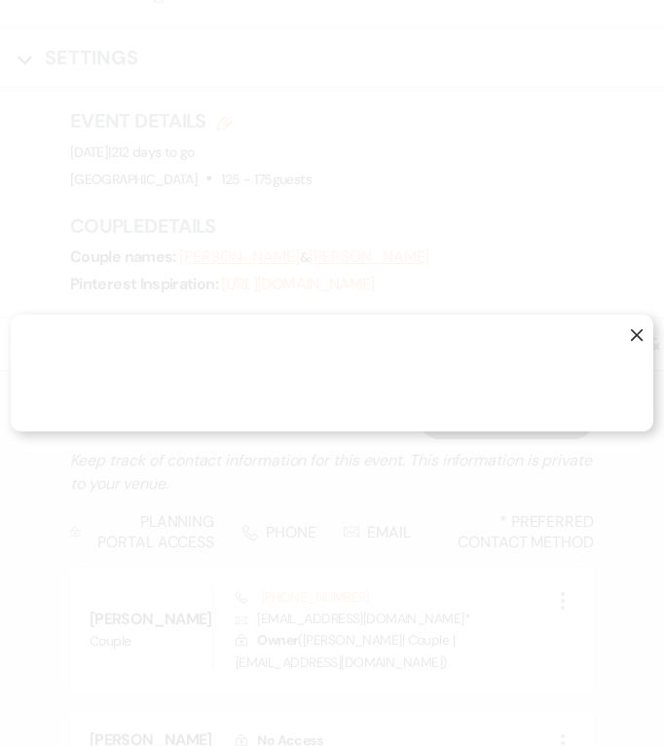
select select "1"
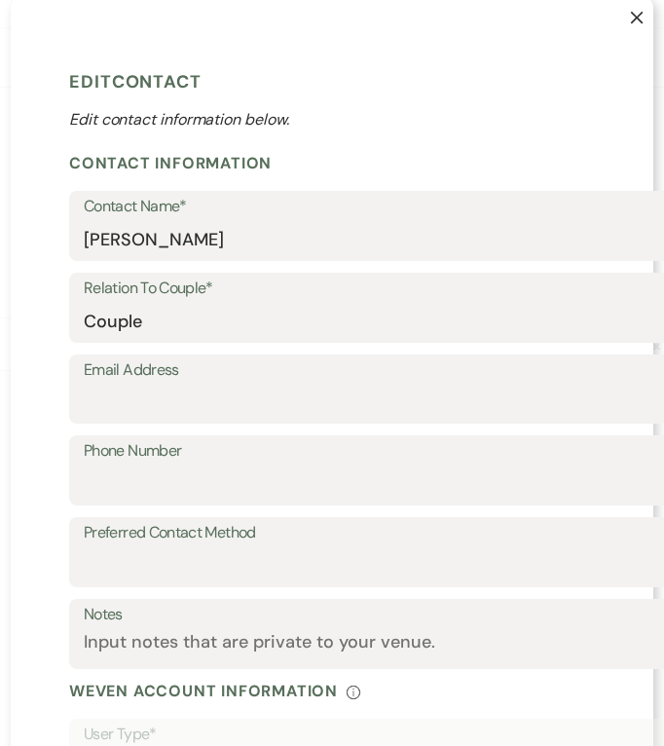
scroll to position [0, 0]
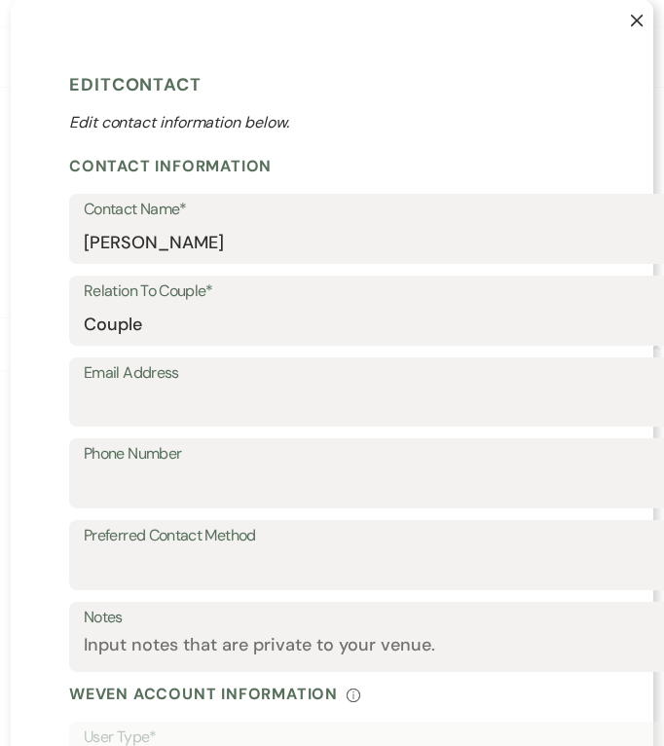
click at [632, 17] on icon "X" at bounding box center [637, 21] width 14 height 14
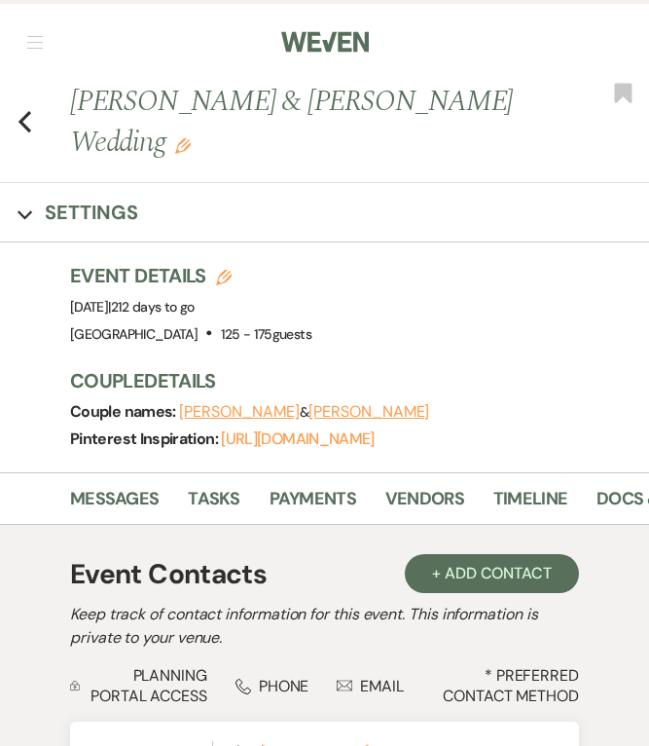
click at [20, 120] on use "button" at bounding box center [24, 121] width 13 height 21
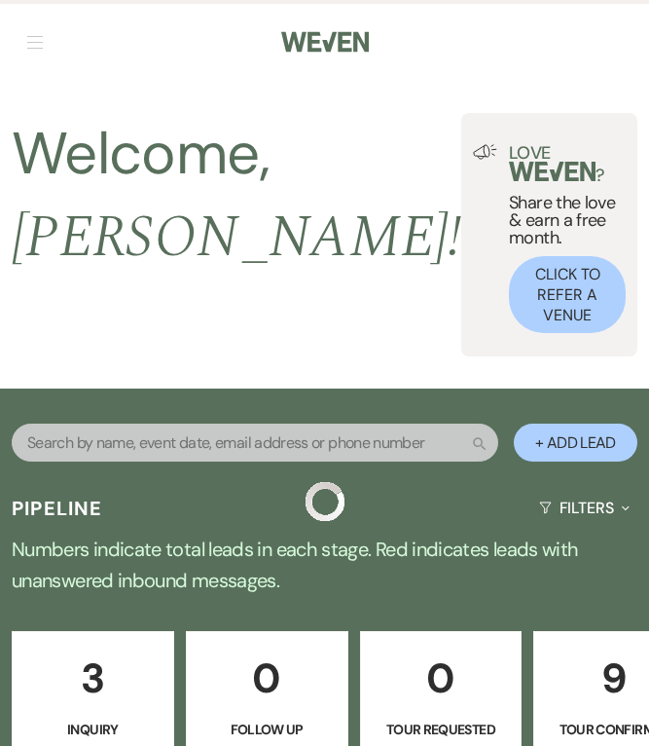
scroll to position [6756, 0]
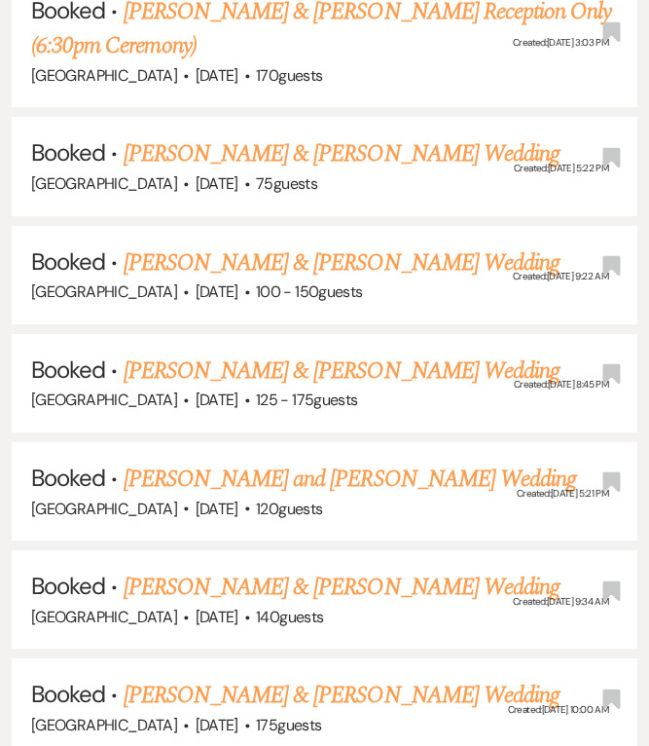
click at [207, 569] on link "[PERSON_NAME] & [PERSON_NAME] Wedding" at bounding box center [342, 586] width 436 height 35
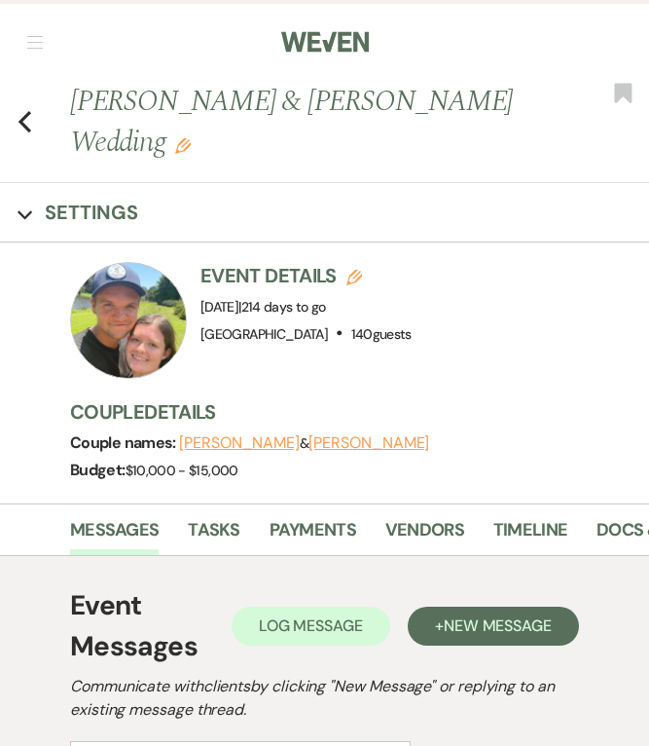
click at [322, 442] on button "[PERSON_NAME]" at bounding box center [369, 443] width 121 height 16
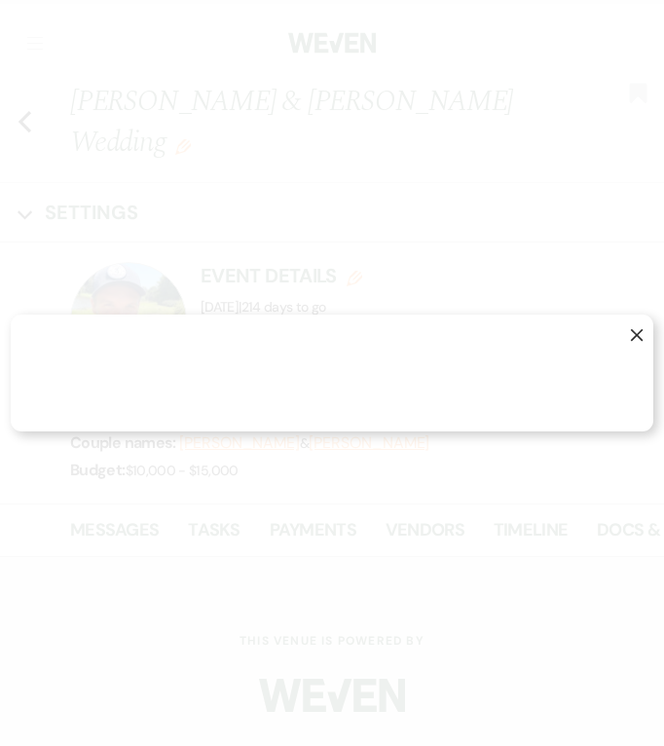
select select "1"
select select "phone"
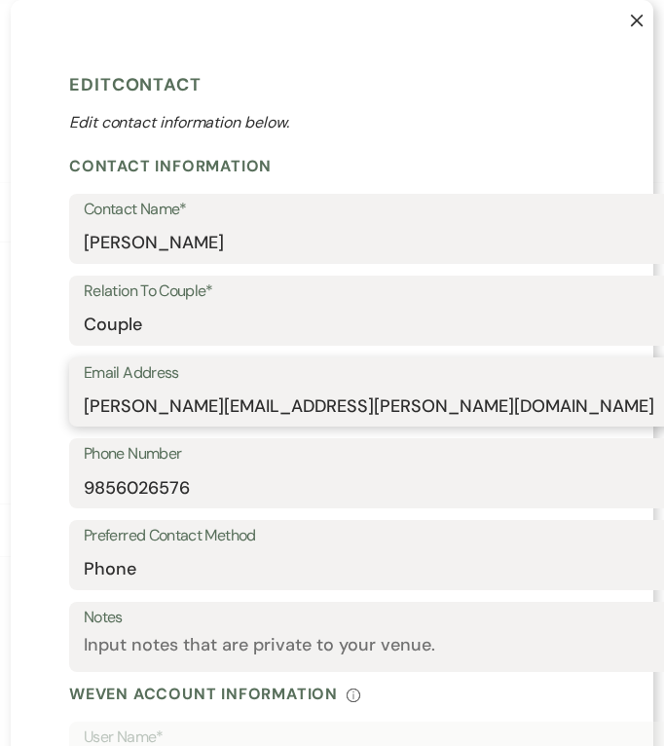
drag, startPoint x: 276, startPoint y: 406, endPoint x: 105, endPoint y: 410, distance: 171.3
click at [35, 413] on div "X Edit Contact Edit contact information below. Contact Information Contact Name…" at bounding box center [332, 572] width 642 height 1145
click at [132, 402] on input "[PERSON_NAME][EMAIL_ADDRESS][PERSON_NAME][DOMAIN_NAME]" at bounding box center [443, 405] width 718 height 38
drag, startPoint x: 132, startPoint y: 402, endPoint x: 281, endPoint y: 410, distance: 149.1
click at [256, 409] on input "[PERSON_NAME][EMAIL_ADDRESS][PERSON_NAME][DOMAIN_NAME]" at bounding box center [443, 405] width 718 height 38
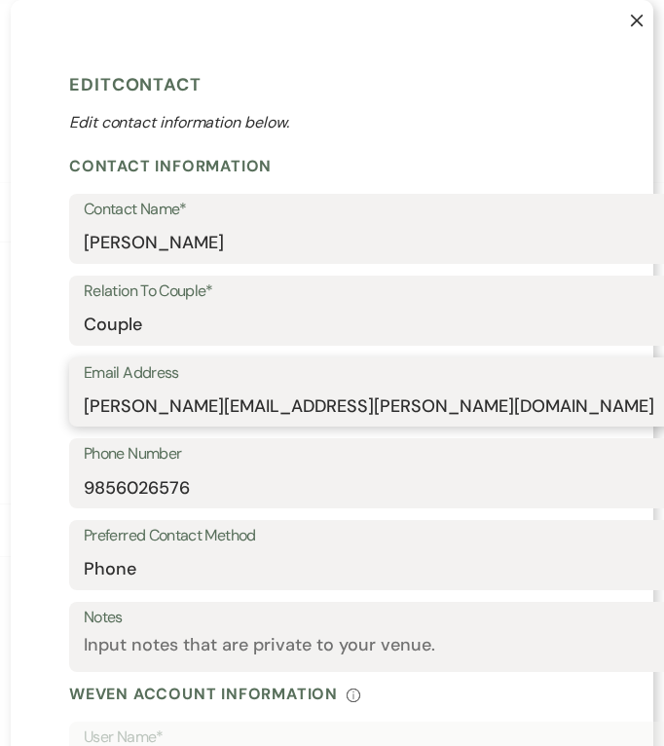
drag, startPoint x: 292, startPoint y: 409, endPoint x: 77, endPoint y: 410, distance: 215.1
click at [84, 410] on input "[PERSON_NAME][EMAIL_ADDRESS][PERSON_NAME][DOMAIN_NAME]" at bounding box center [443, 405] width 718 height 38
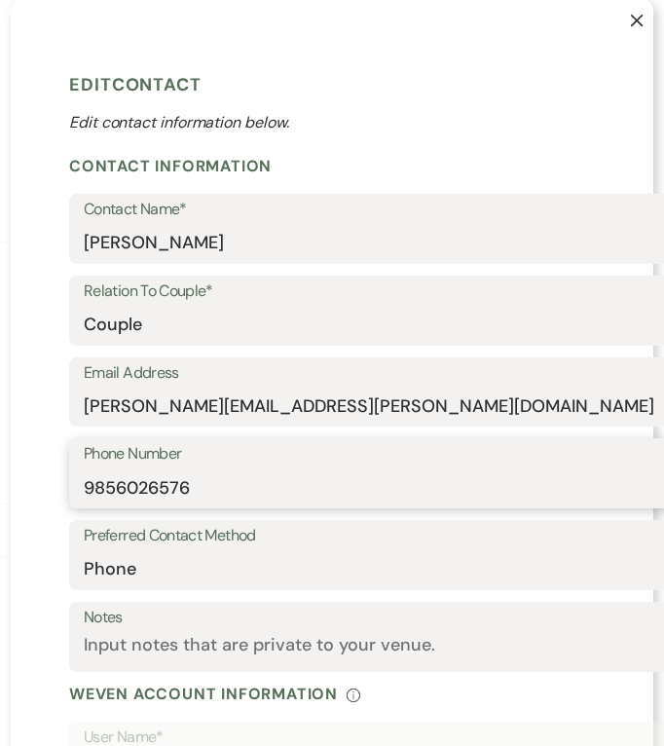
drag, startPoint x: 226, startPoint y: 493, endPoint x: 25, endPoint y: 474, distance: 201.4
click at [25, 474] on div "X Edit Contact Edit contact information below. Contact Information Contact Name…" at bounding box center [332, 572] width 642 height 1145
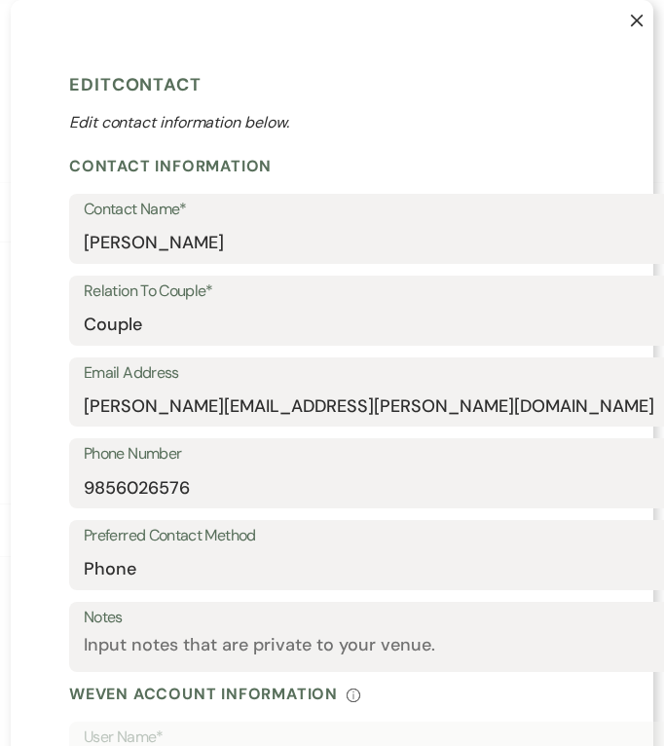
click at [631, 18] on use "button" at bounding box center [637, 21] width 13 height 13
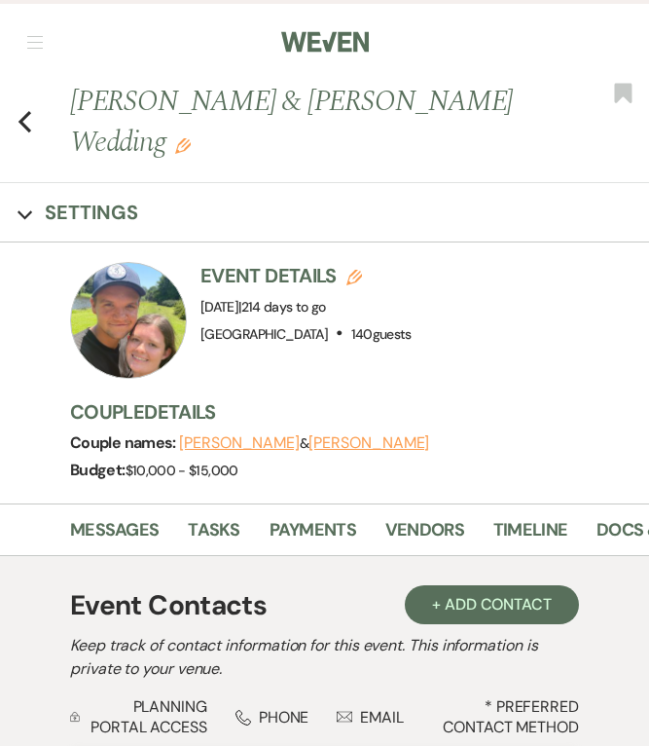
click at [232, 444] on button "[PERSON_NAME]" at bounding box center [239, 443] width 121 height 16
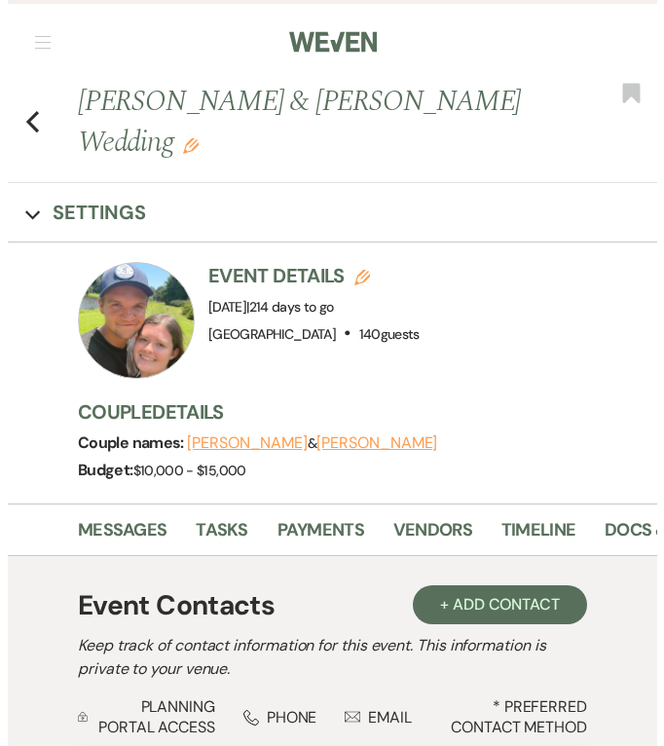
select select "1"
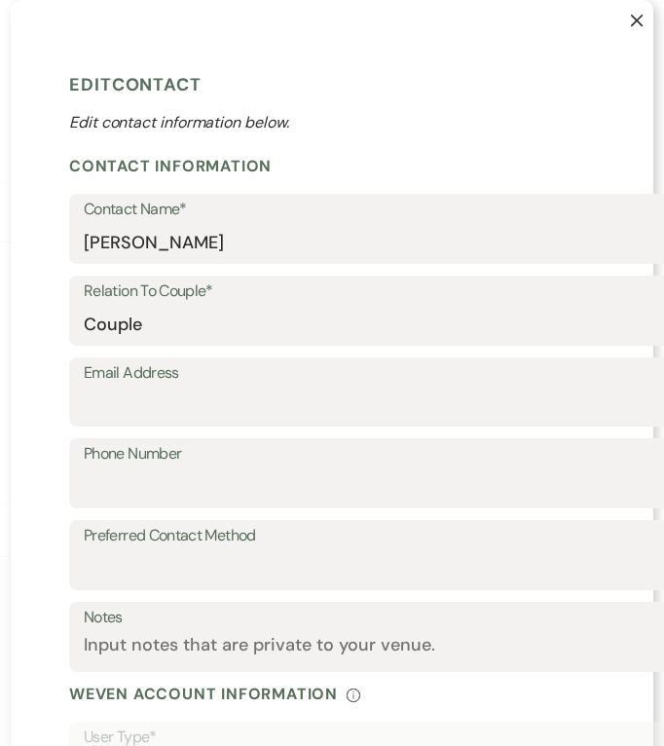
click at [636, 23] on icon "X" at bounding box center [637, 21] width 14 height 14
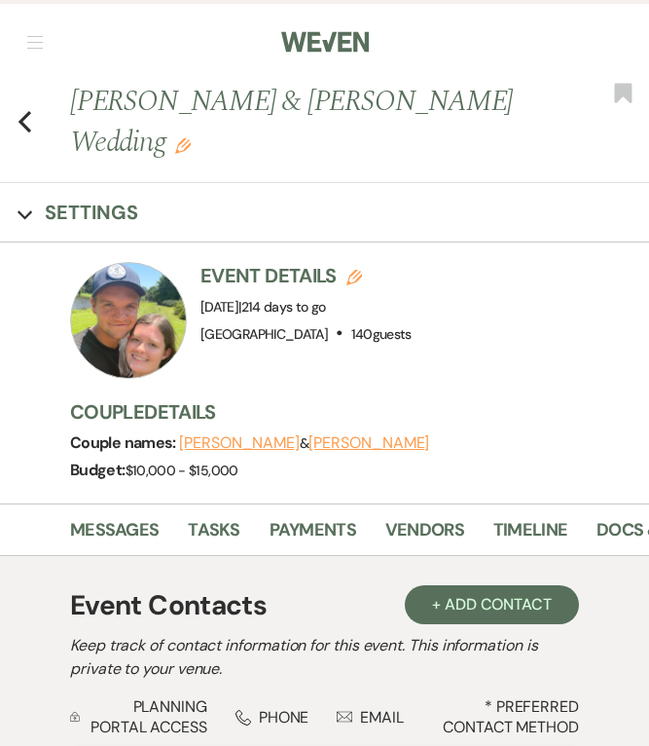
click at [23, 118] on use "button" at bounding box center [24, 121] width 13 height 21
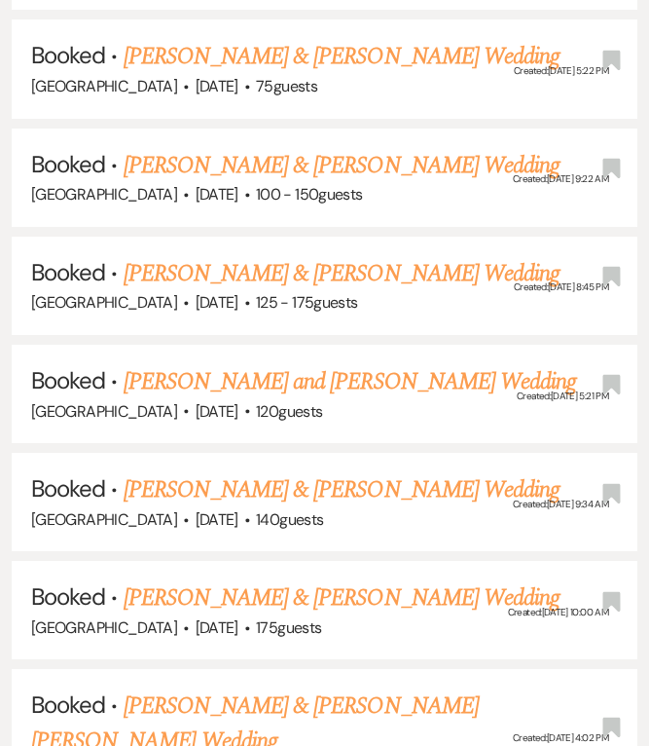
scroll to position [6756, 0]
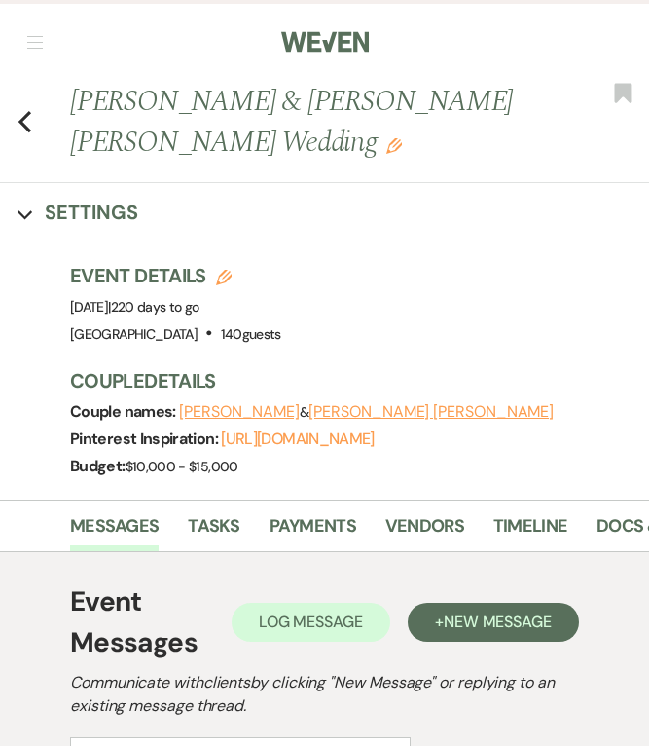
click at [323, 409] on button "[PERSON_NAME] [PERSON_NAME]" at bounding box center [431, 412] width 245 height 16
select select "1"
select select "email"
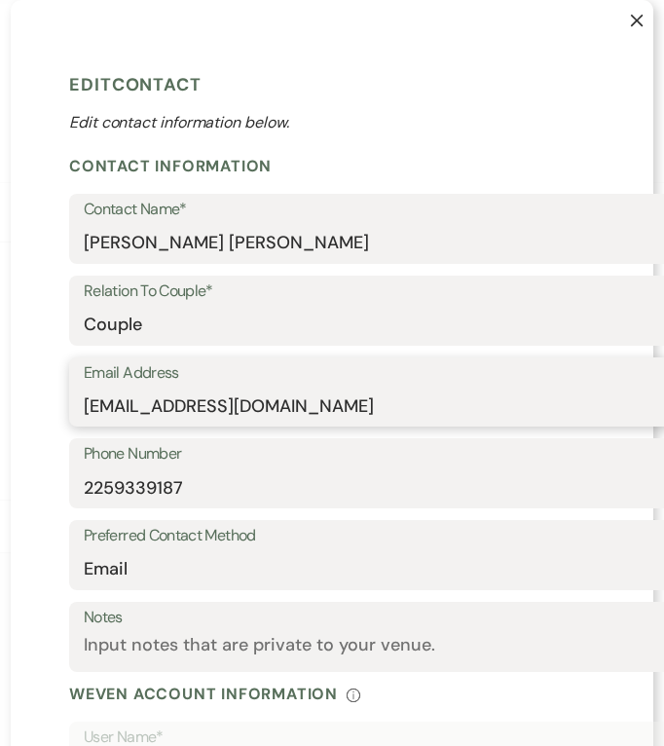
drag, startPoint x: 320, startPoint y: 413, endPoint x: 74, endPoint y: 415, distance: 246.2
click at [44, 422] on div "X Edit Contact Edit contact information below. Contact Information Contact Name…" at bounding box center [332, 572] width 642 height 1145
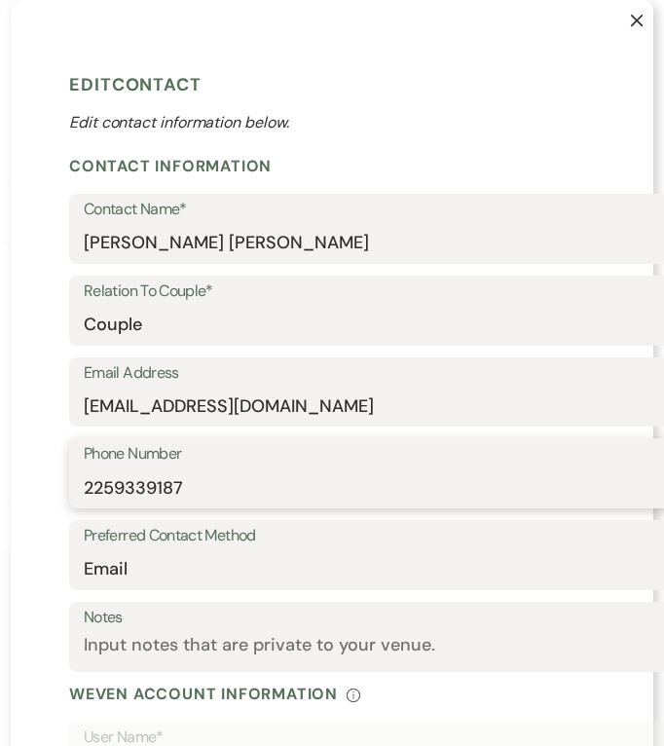
drag, startPoint x: 198, startPoint y: 500, endPoint x: 68, endPoint y: 494, distance: 129.6
click at [69, 494] on div "Phone Number [PHONE_NUMBER]" at bounding box center [442, 473] width 747 height 70
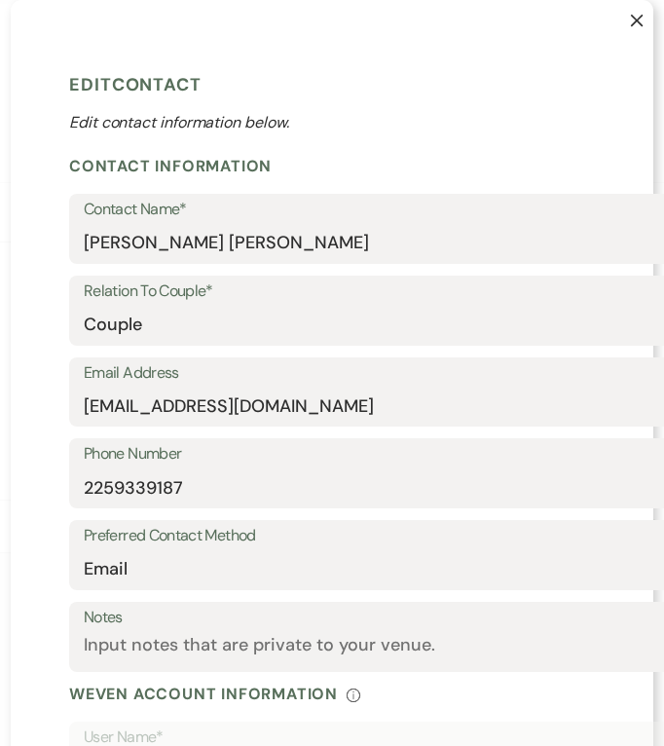
click at [621, 13] on button "X" at bounding box center [622, 29] width 62 height 59
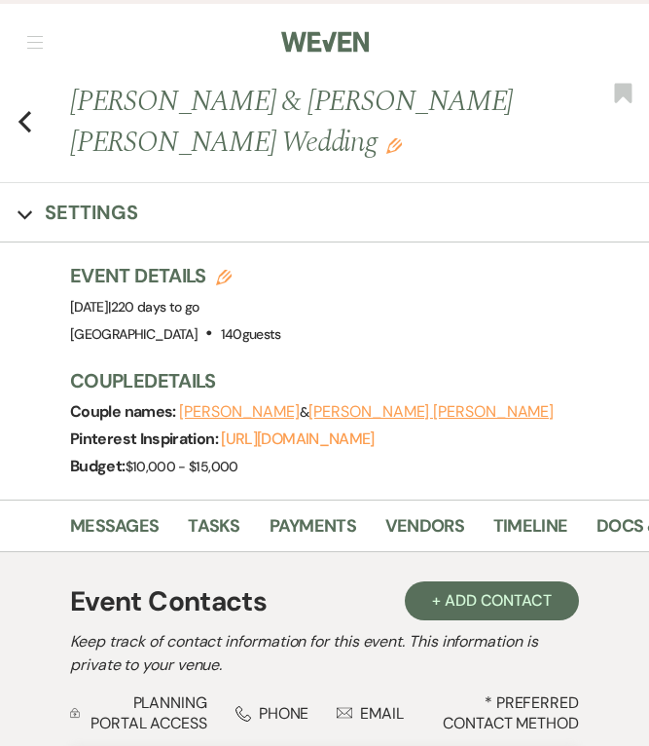
click at [227, 405] on button "[PERSON_NAME]" at bounding box center [239, 412] width 121 height 16
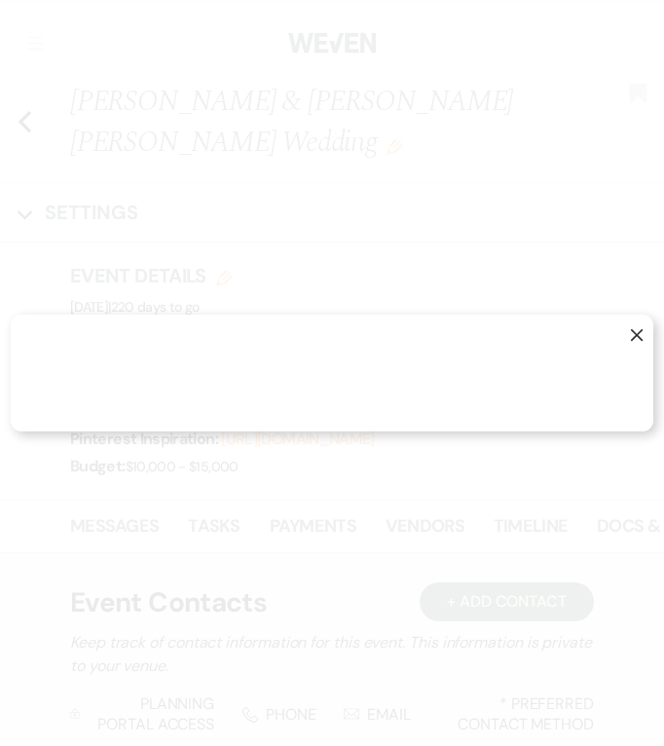
select select "1"
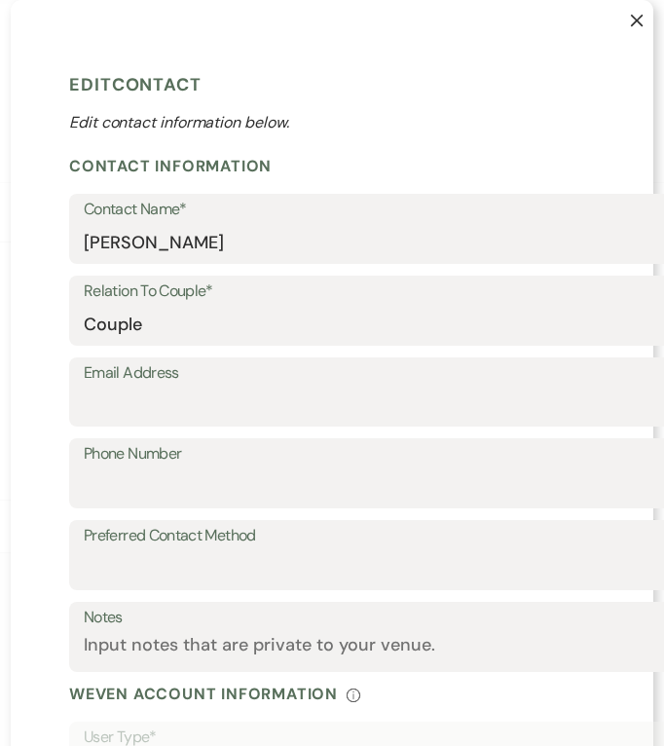
click at [620, 17] on button "X" at bounding box center [622, 29] width 62 height 59
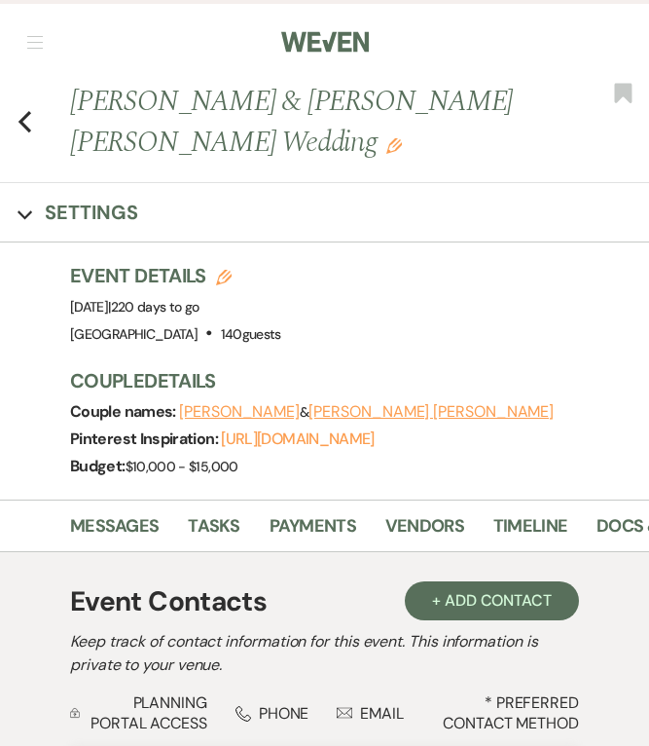
click at [25, 130] on icon "Previous" at bounding box center [25, 121] width 15 height 23
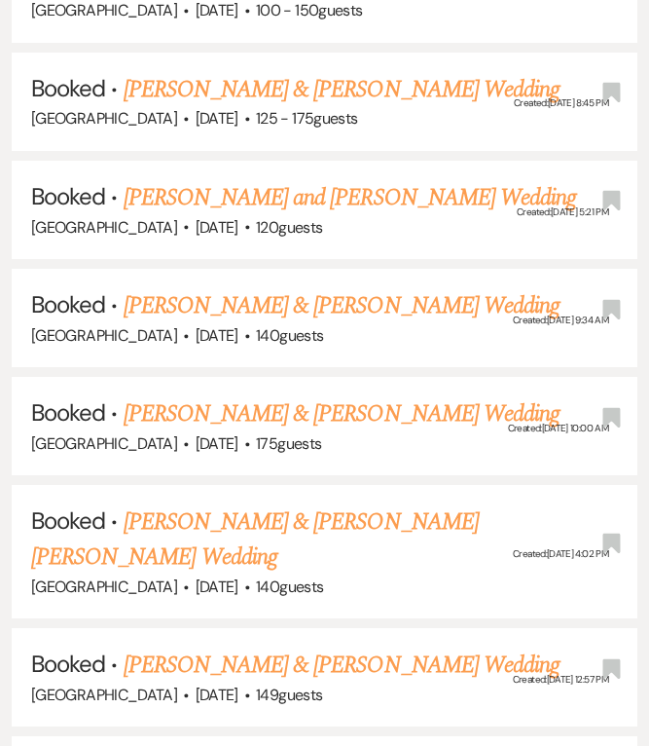
scroll to position [7069, 0]
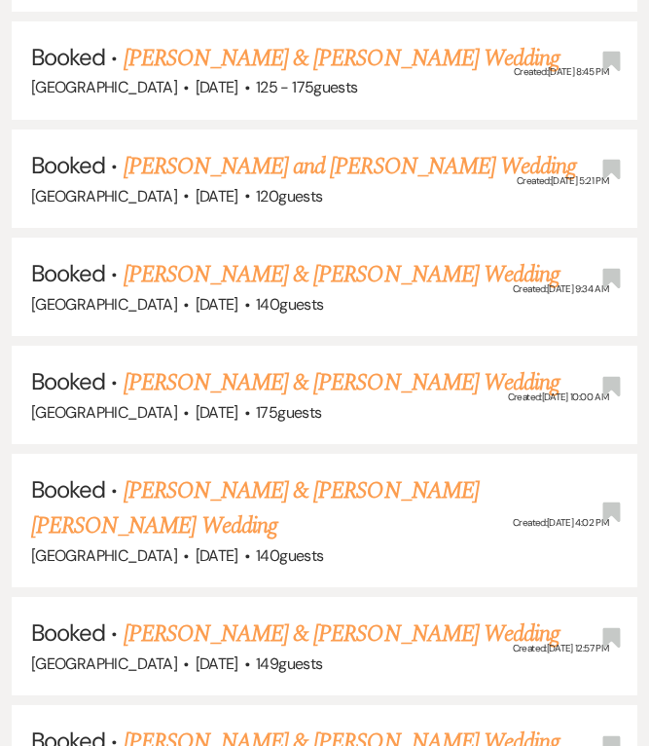
click at [261, 724] on link "[PERSON_NAME] & [PERSON_NAME] Wedding" at bounding box center [342, 741] width 436 height 35
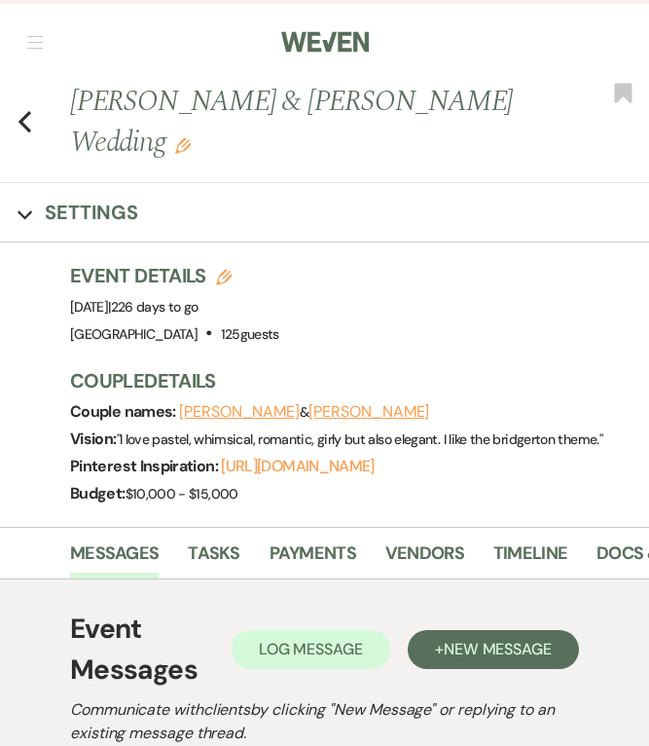
click at [367, 415] on button "[PERSON_NAME]" at bounding box center [369, 412] width 121 height 16
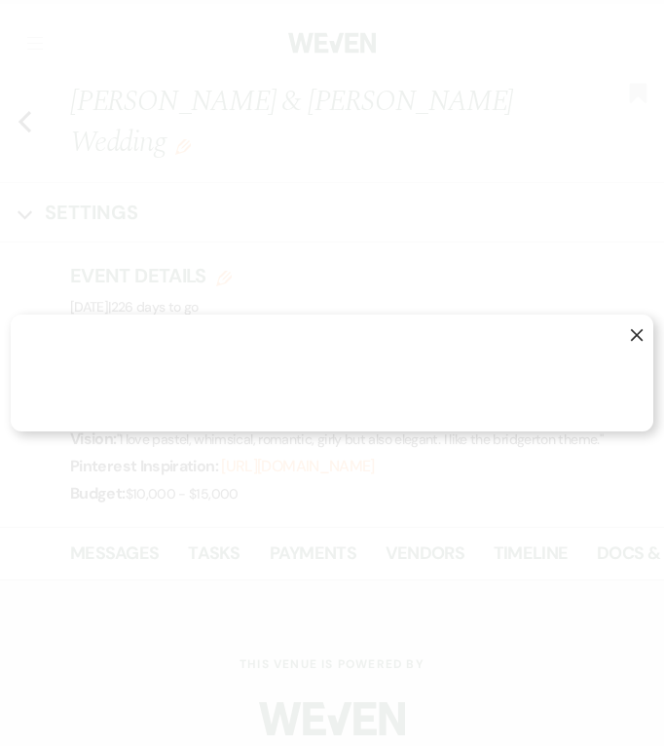
select select "1"
select select "email"
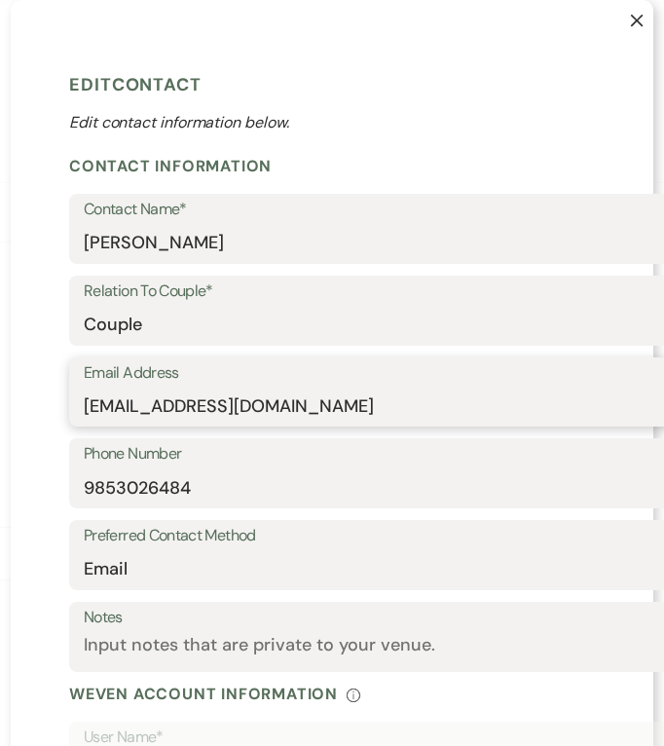
drag, startPoint x: 361, startPoint y: 408, endPoint x: 74, endPoint y: 427, distance: 287.8
click at [45, 433] on div "X Edit Contact Edit contact information below. Contact Information Contact Name…" at bounding box center [332, 572] width 642 height 1145
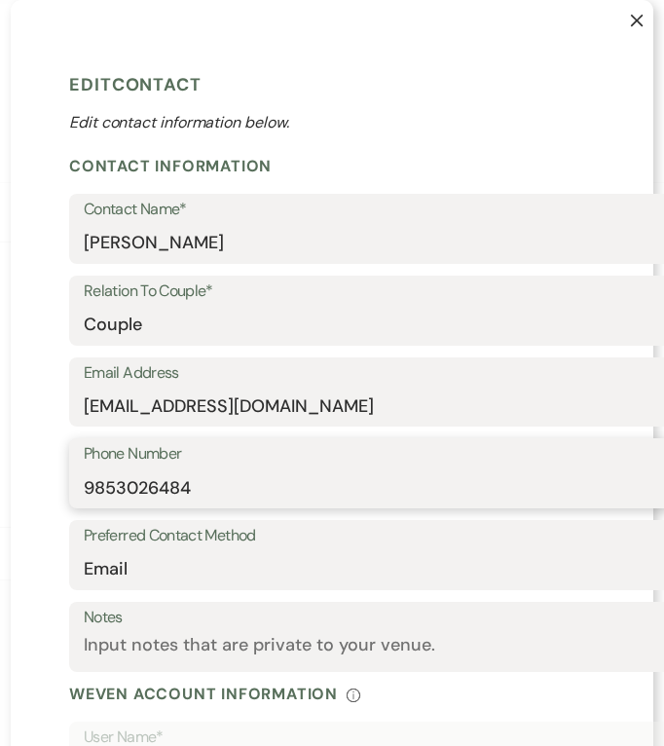
drag, startPoint x: 175, startPoint y: 493, endPoint x: 51, endPoint y: 486, distance: 124.8
click at [51, 486] on div "X Edit Contact Edit contact information below. Contact Information Contact Name…" at bounding box center [332, 572] width 642 height 1145
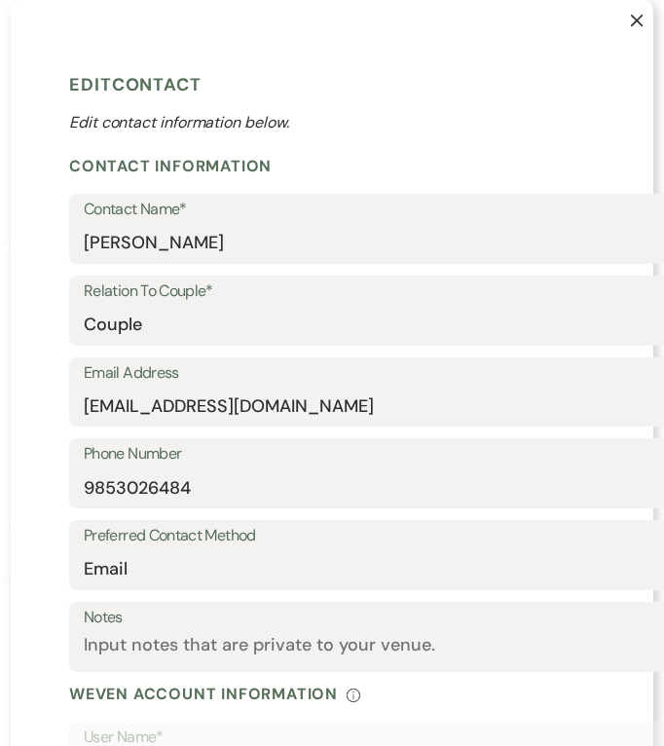
click at [630, 22] on icon "X" at bounding box center [637, 21] width 14 height 14
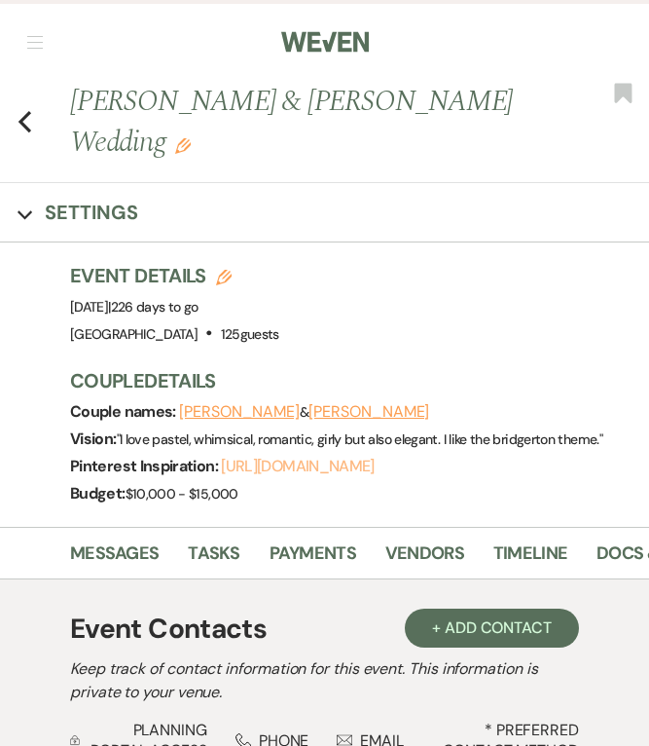
drag, startPoint x: 350, startPoint y: 463, endPoint x: 374, endPoint y: 366, distance: 100.1
click at [259, 406] on button "[PERSON_NAME]" at bounding box center [239, 412] width 121 height 16
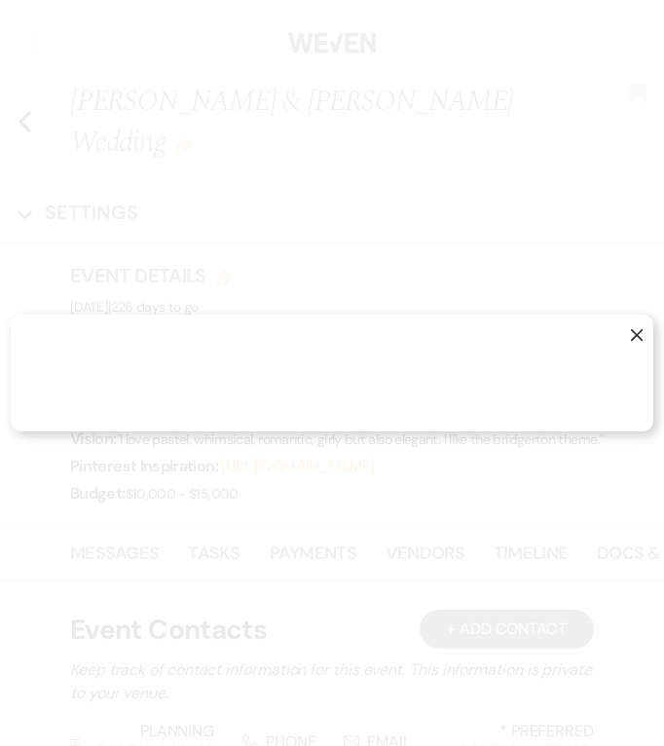
select select "1"
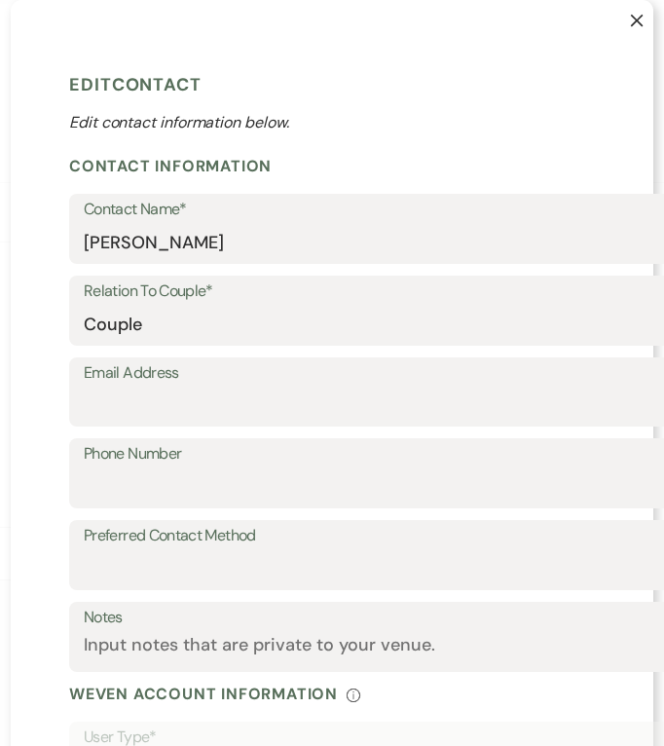
click at [622, 25] on button "X" at bounding box center [622, 29] width 62 height 59
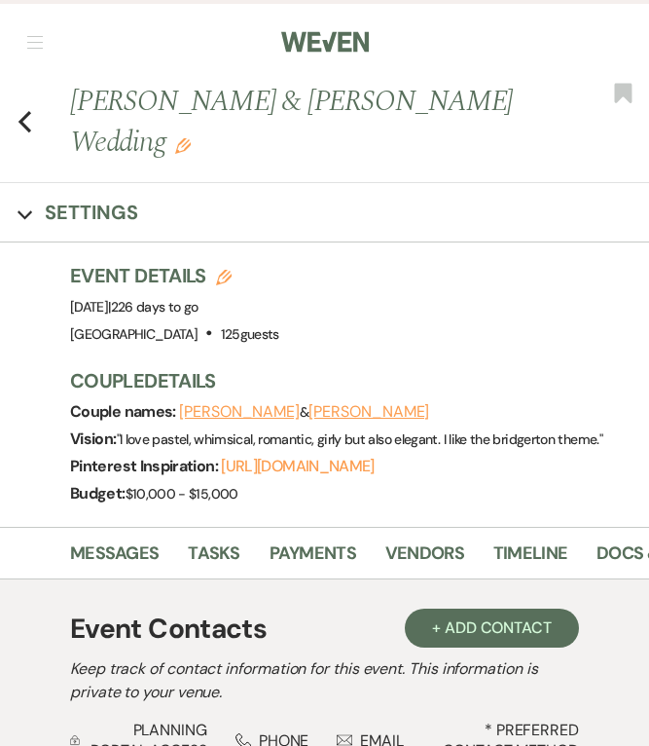
click at [25, 115] on use "button" at bounding box center [24, 121] width 13 height 21
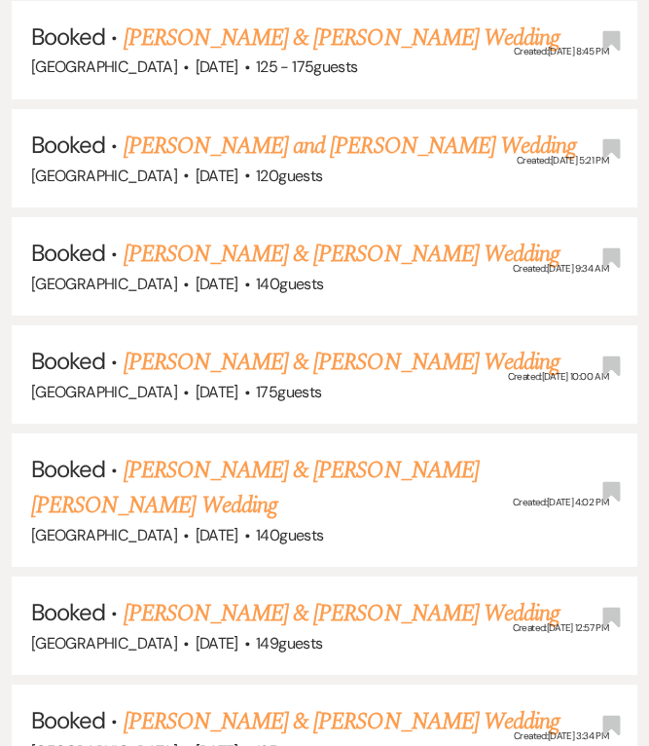
scroll to position [7186, 0]
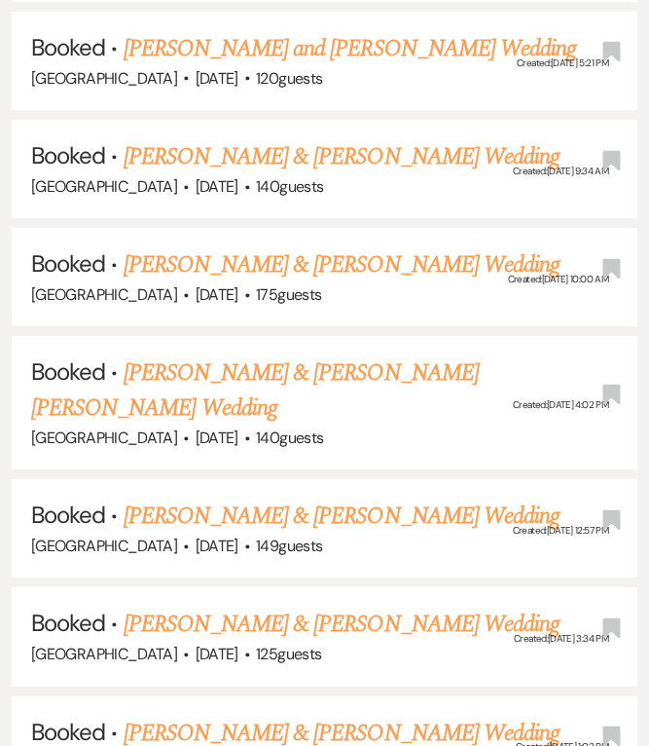
drag, startPoint x: 410, startPoint y: 586, endPoint x: 453, endPoint y: 584, distance: 42.9
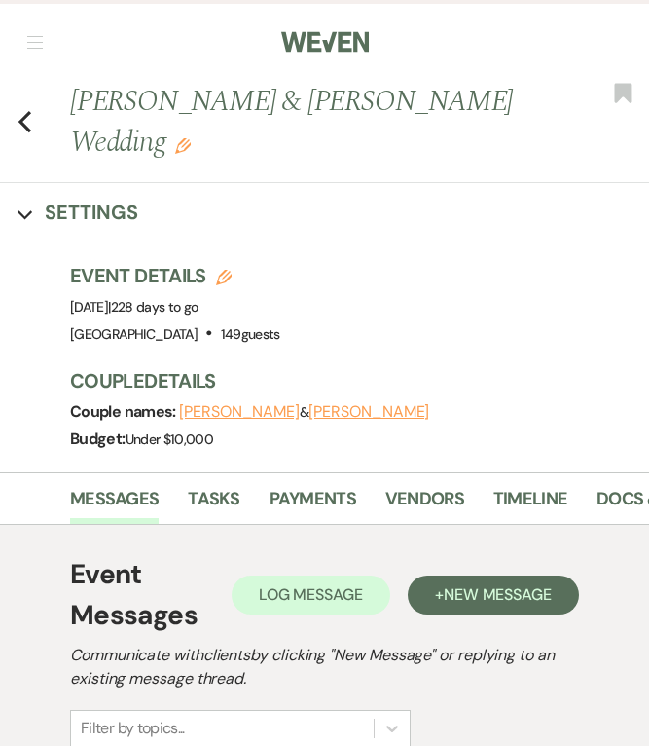
click at [365, 414] on button "[PERSON_NAME]" at bounding box center [369, 412] width 121 height 16
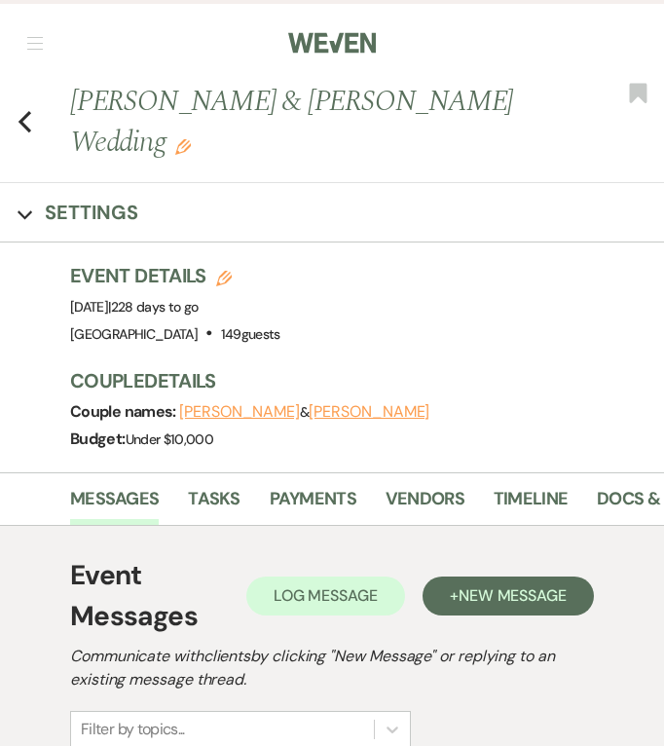
select select "1"
select select "email"
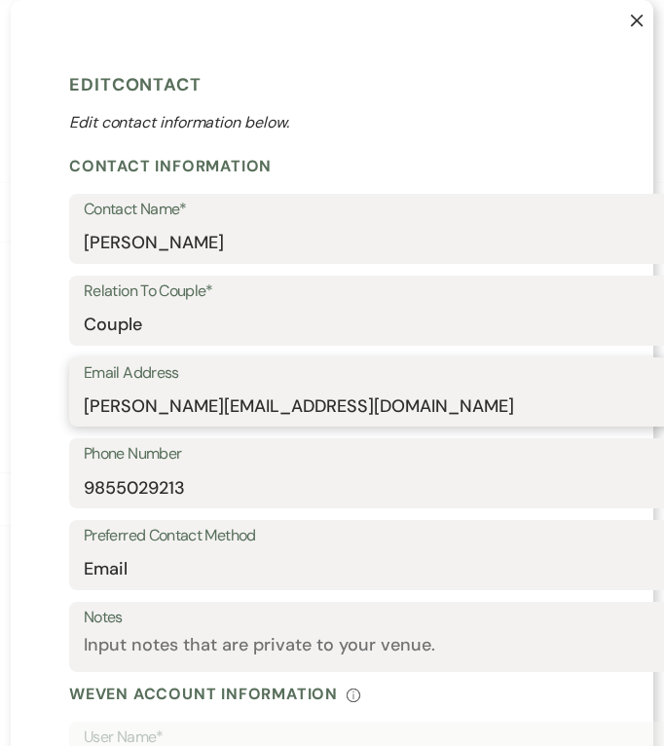
drag, startPoint x: 351, startPoint y: 405, endPoint x: 75, endPoint y: 407, distance: 276.4
click at [75, 407] on div "Email Address [PERSON_NAME][EMAIL_ADDRESS][DOMAIN_NAME]" at bounding box center [442, 392] width 747 height 70
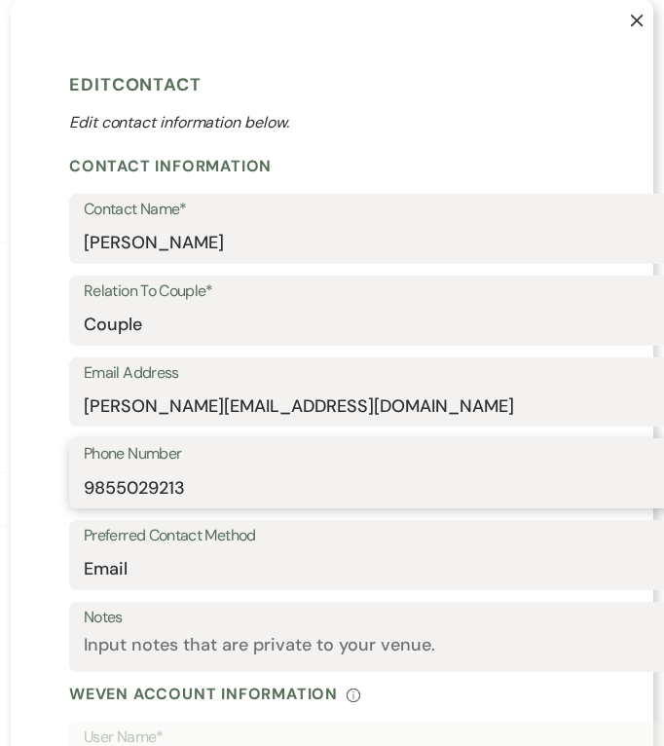
drag, startPoint x: 190, startPoint y: 488, endPoint x: 20, endPoint y: 487, distance: 169.3
click at [20, 487] on div "X Edit Contact Edit contact information below. Contact Information Contact Name…" at bounding box center [332, 572] width 642 height 1145
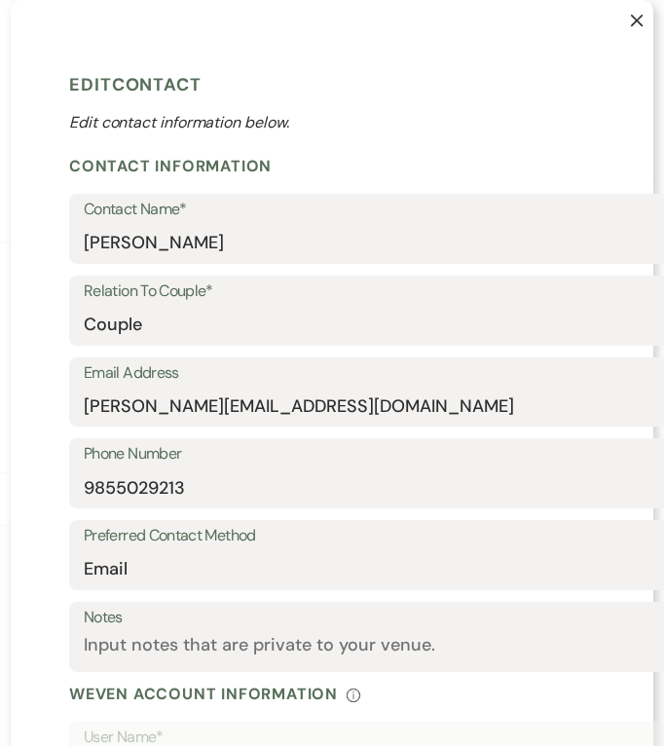
click at [621, 17] on button "X" at bounding box center [622, 29] width 62 height 59
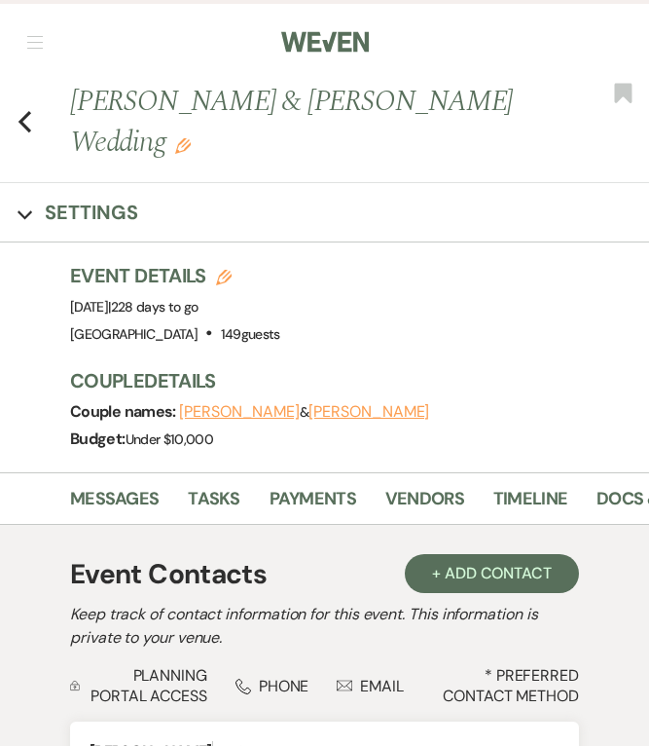
click at [233, 408] on button "[PERSON_NAME]" at bounding box center [239, 412] width 121 height 16
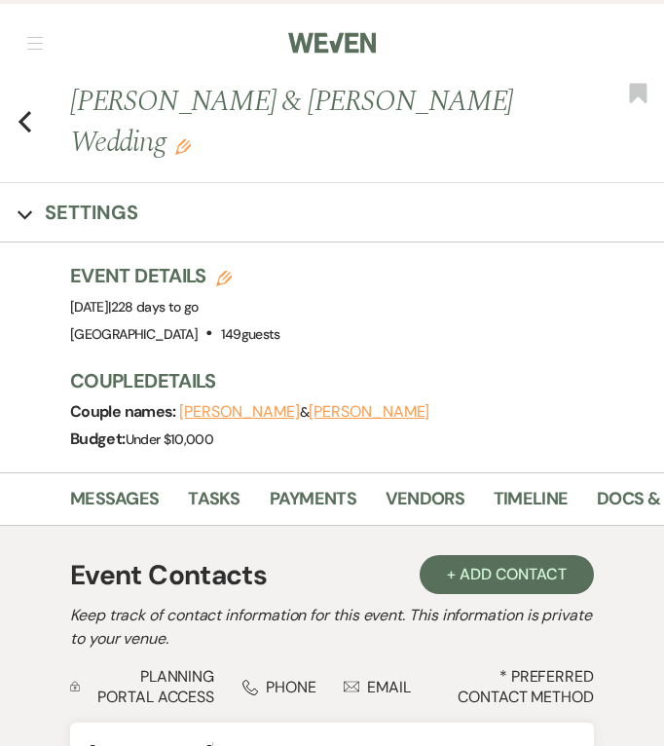
select select "1"
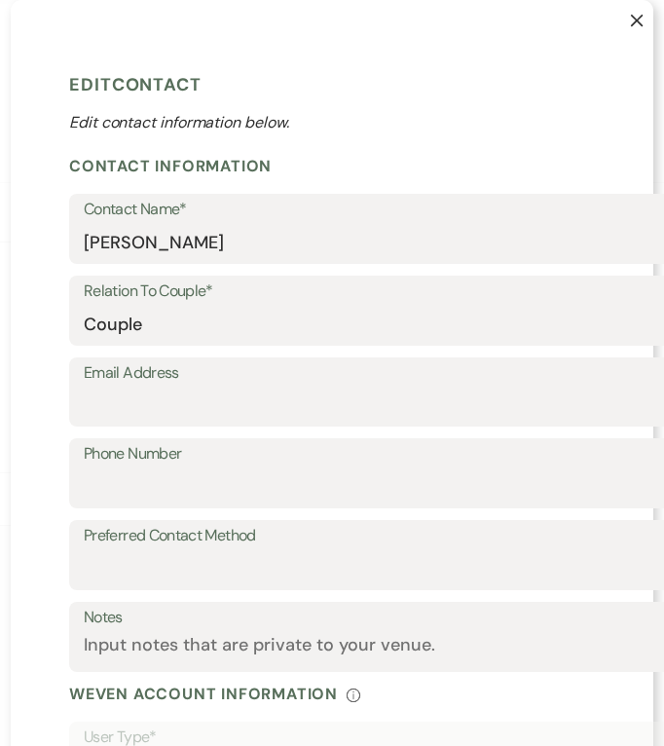
click at [631, 23] on use "button" at bounding box center [637, 21] width 13 height 13
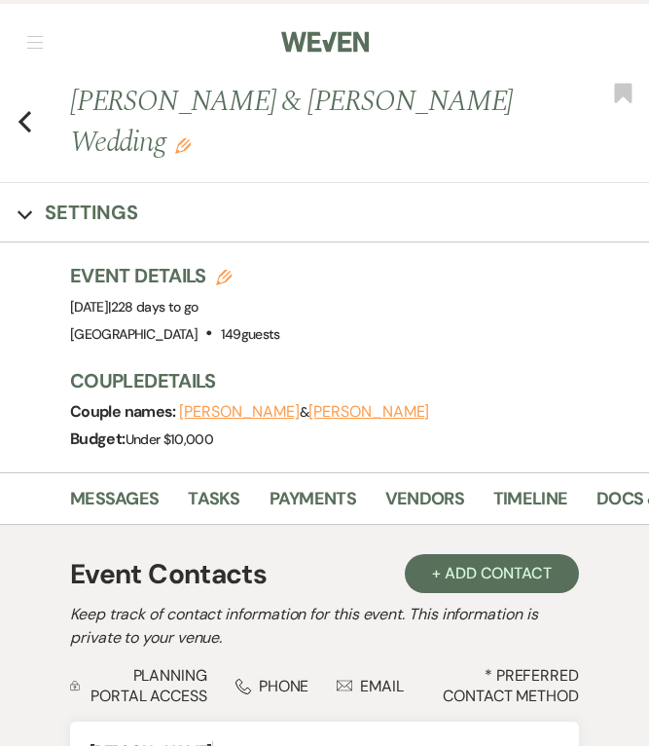
click at [23, 126] on use "button" at bounding box center [24, 121] width 13 height 21
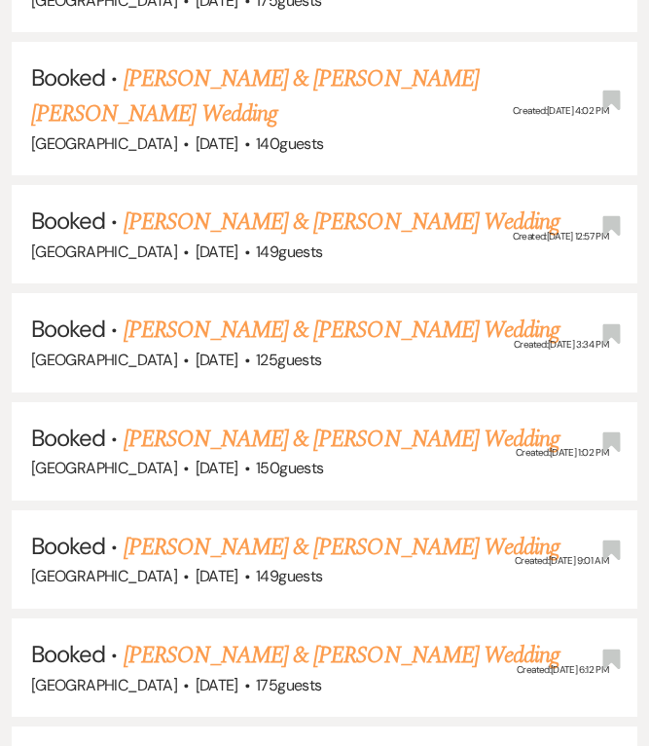
scroll to position [7499, 0]
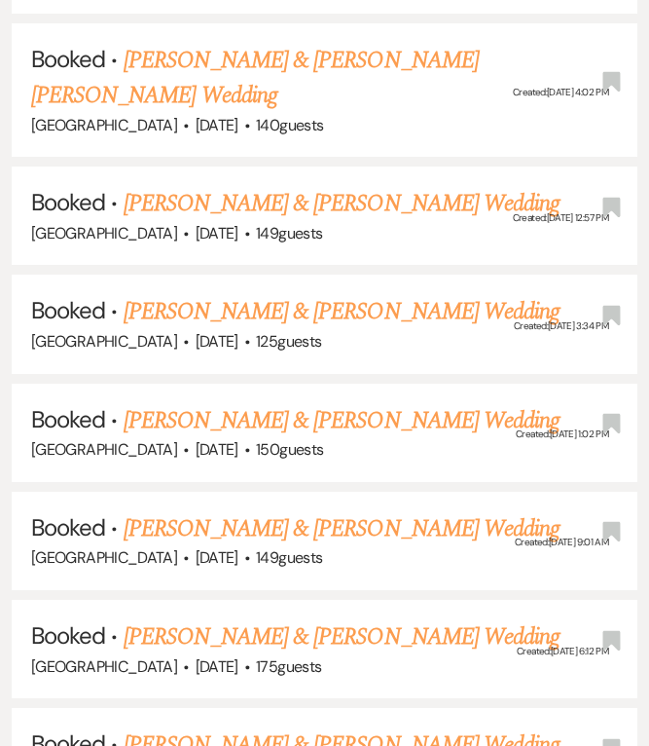
click at [271, 619] on link "[PERSON_NAME] & [PERSON_NAME] Wedding" at bounding box center [342, 636] width 436 height 35
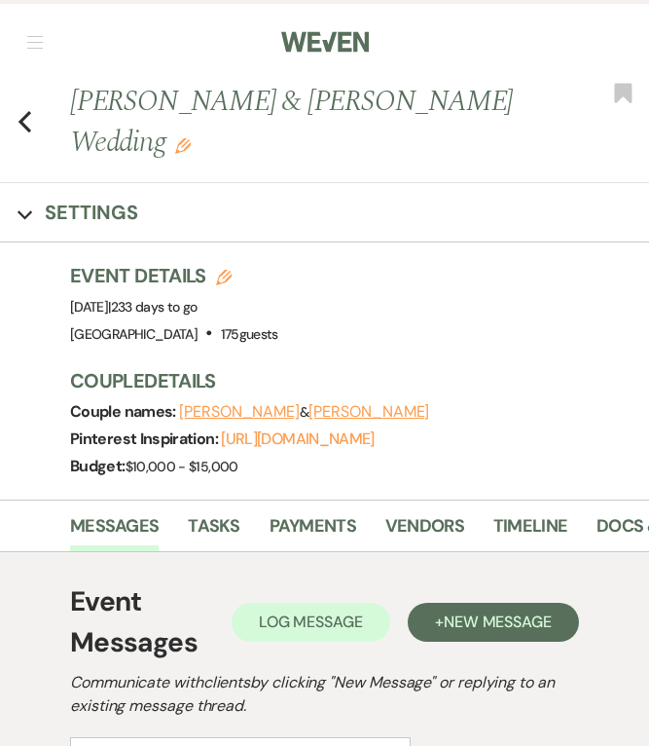
click at [356, 415] on button "[PERSON_NAME]" at bounding box center [369, 412] width 121 height 16
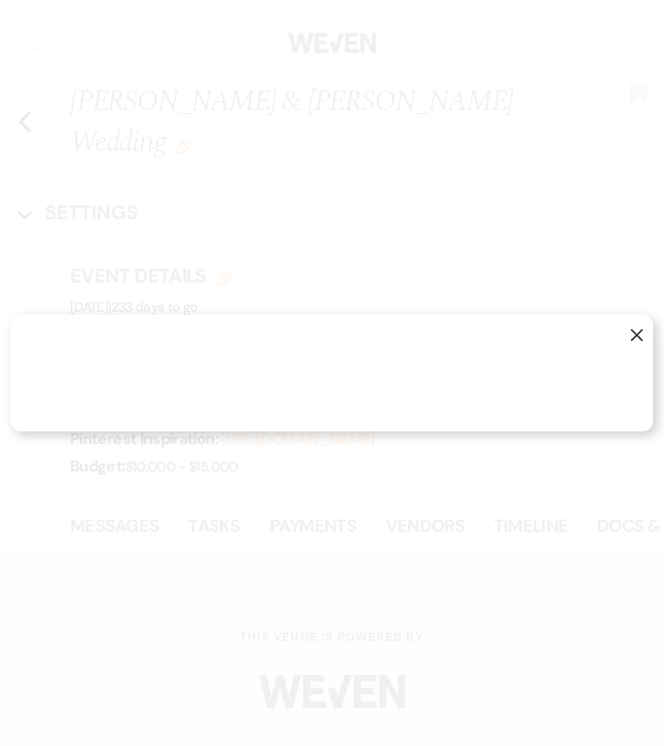
select select "1"
select select "text"
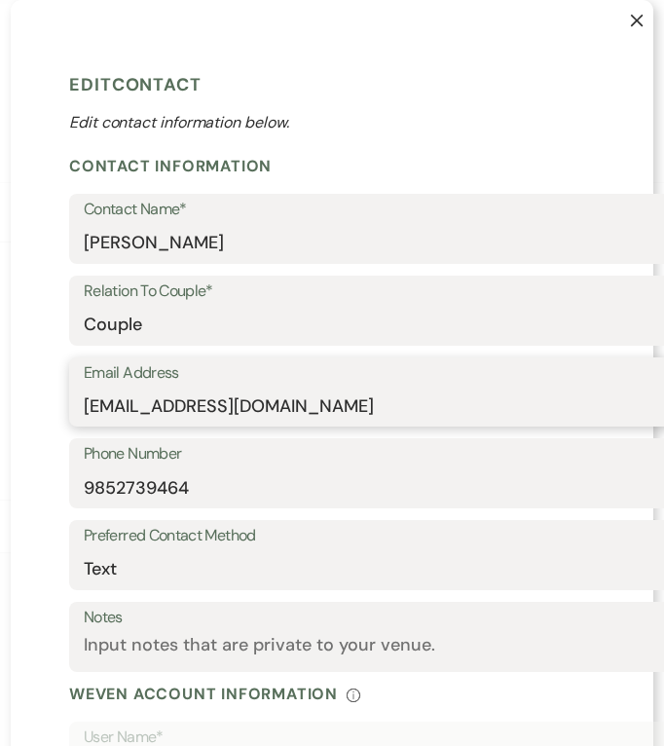
drag, startPoint x: 445, startPoint y: 400, endPoint x: 69, endPoint y: 405, distance: 375.7
click at [69, 405] on div "Email Address [EMAIL_ADDRESS][DOMAIN_NAME]" at bounding box center [442, 392] width 747 height 70
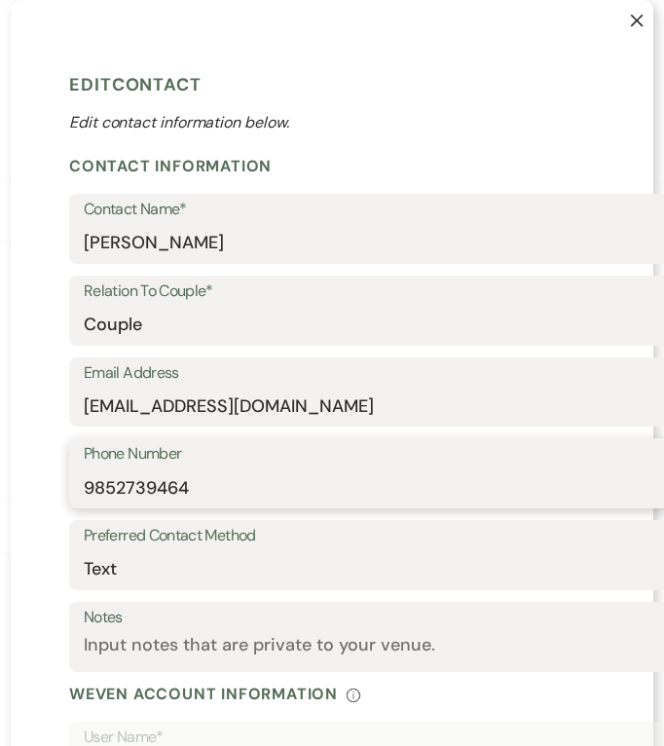
drag, startPoint x: 358, startPoint y: 487, endPoint x: -1, endPoint y: 489, distance: 359.1
click at [0, 489] on html "Weven Check Log Out Pinterest Instagram Facebook Terms of Use Privacy Policy Da…" at bounding box center [332, 723] width 664 height 1447
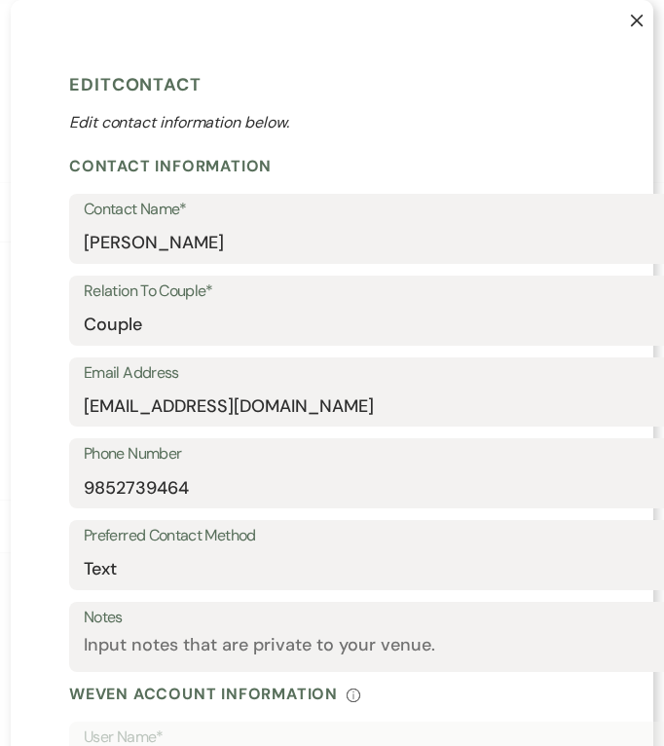
click at [634, 18] on icon "X" at bounding box center [637, 21] width 14 height 14
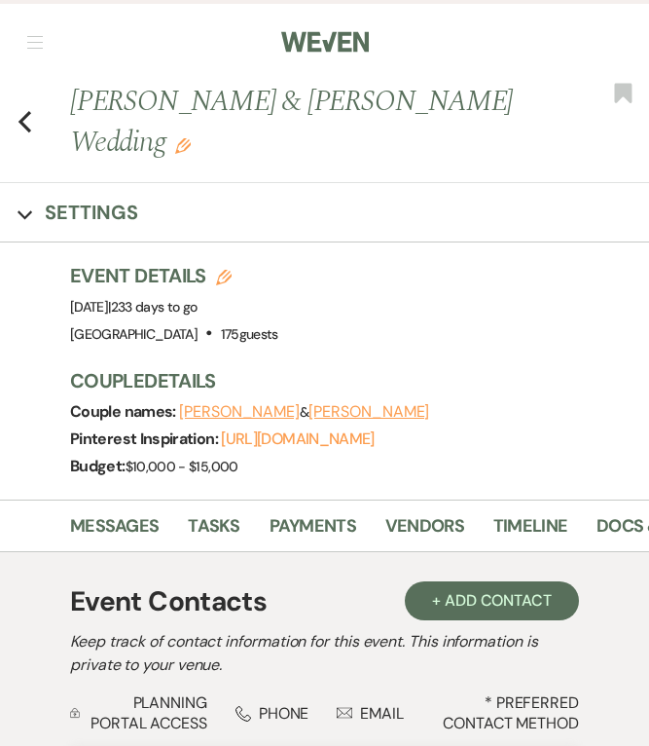
drag, startPoint x: 318, startPoint y: 440, endPoint x: 333, endPoint y: 451, distance: 18.1
click at [333, 451] on div "Pinterest Inspiration: [URL][DOMAIN_NAME]" at bounding box center [350, 438] width 560 height 27
click at [235, 411] on button "[PERSON_NAME]" at bounding box center [239, 412] width 121 height 16
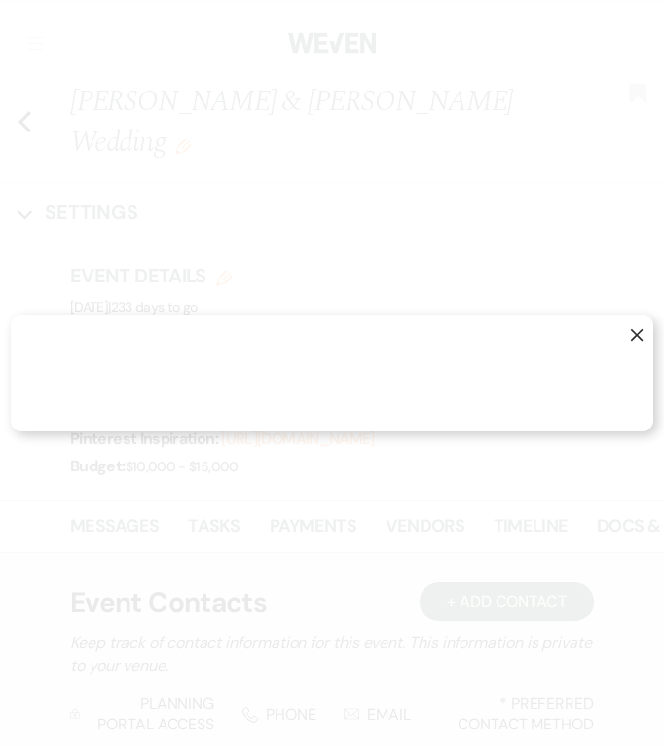
select select "1"
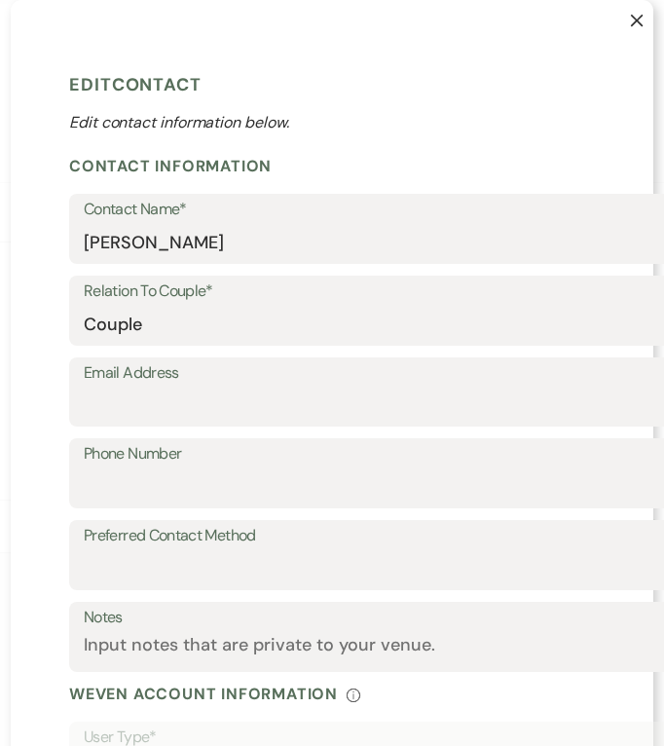
click at [630, 31] on button "X" at bounding box center [622, 29] width 62 height 59
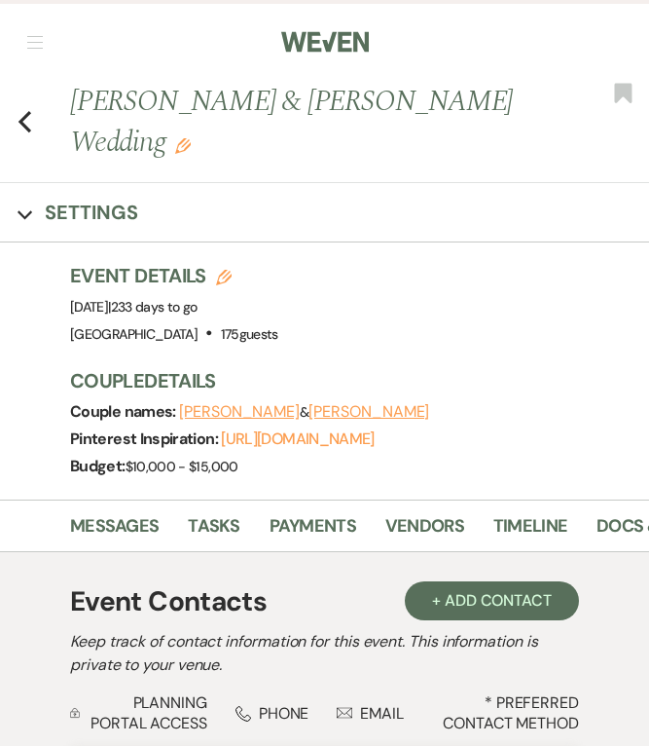
click at [29, 125] on icon "Previous" at bounding box center [25, 121] width 15 height 23
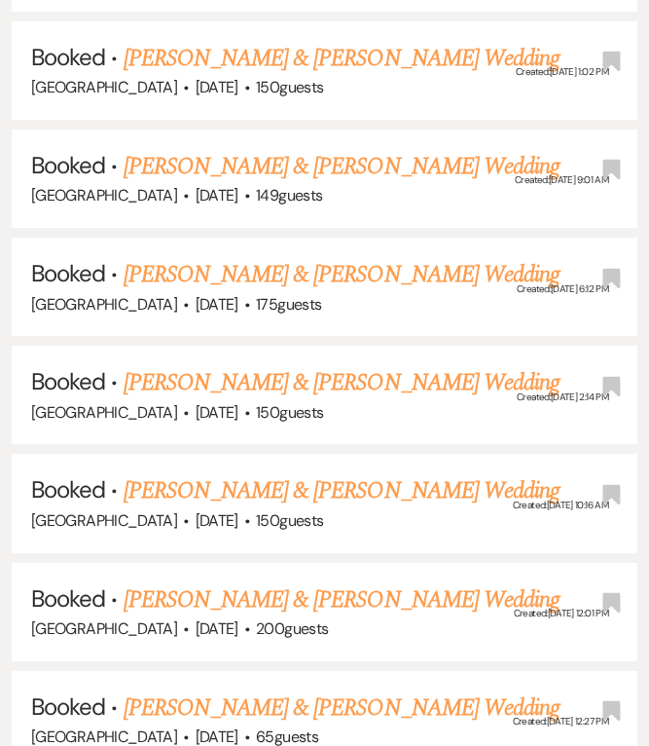
scroll to position [7909, 0]
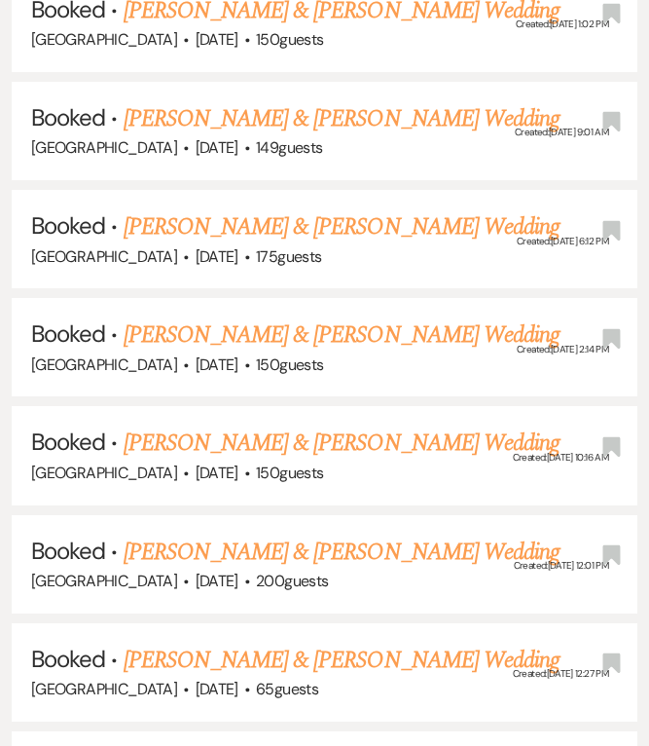
drag, startPoint x: 255, startPoint y: 288, endPoint x: 656, endPoint y: 326, distance: 402.8
click at [254, 534] on link "[PERSON_NAME] & [PERSON_NAME] Wedding" at bounding box center [342, 551] width 436 height 35
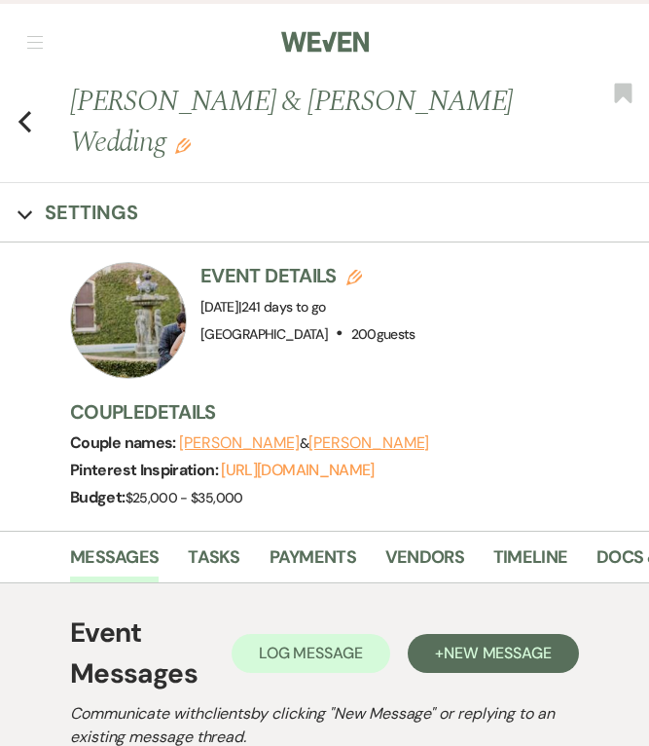
click at [374, 439] on button "[PERSON_NAME]" at bounding box center [369, 443] width 121 height 16
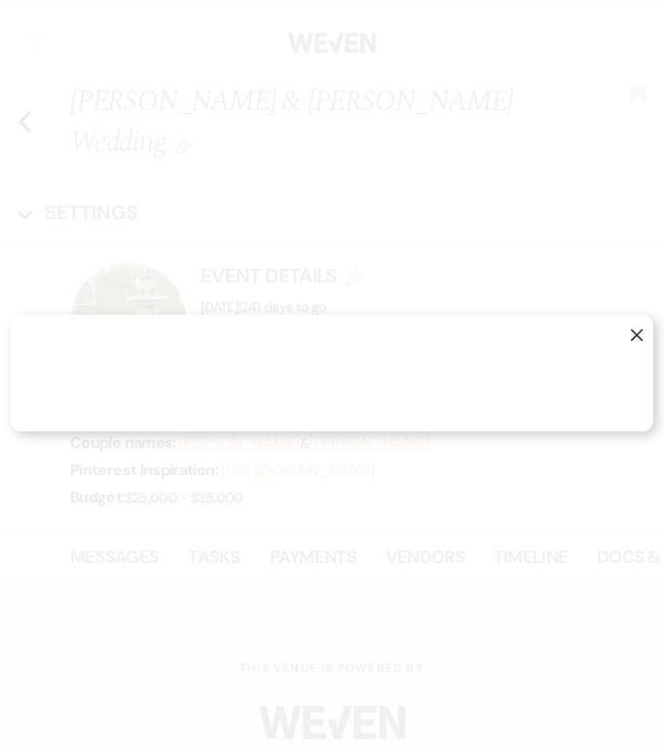
select select "1"
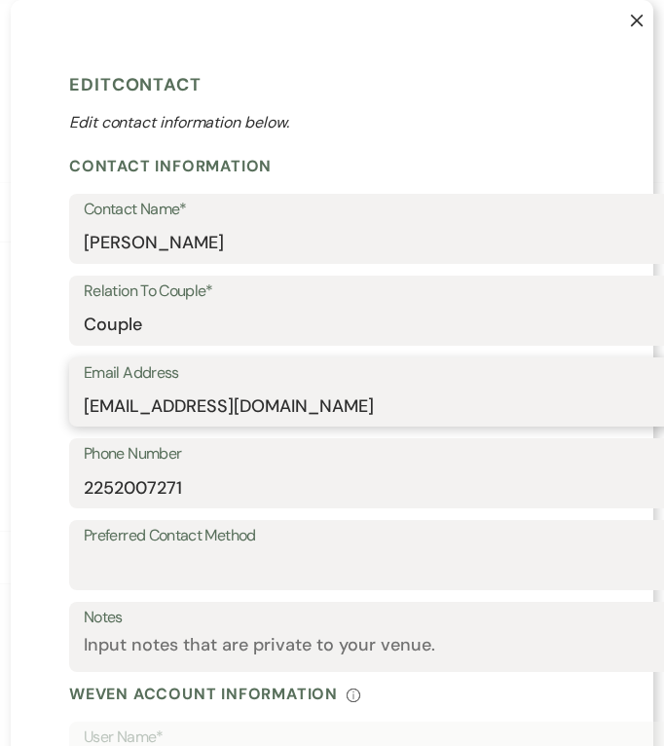
drag, startPoint x: 340, startPoint y: 410, endPoint x: 36, endPoint y: 407, distance: 303.7
click at [36, 407] on div "X Edit Contact Edit contact information below. Contact Information Contact Name…" at bounding box center [332, 572] width 642 height 1145
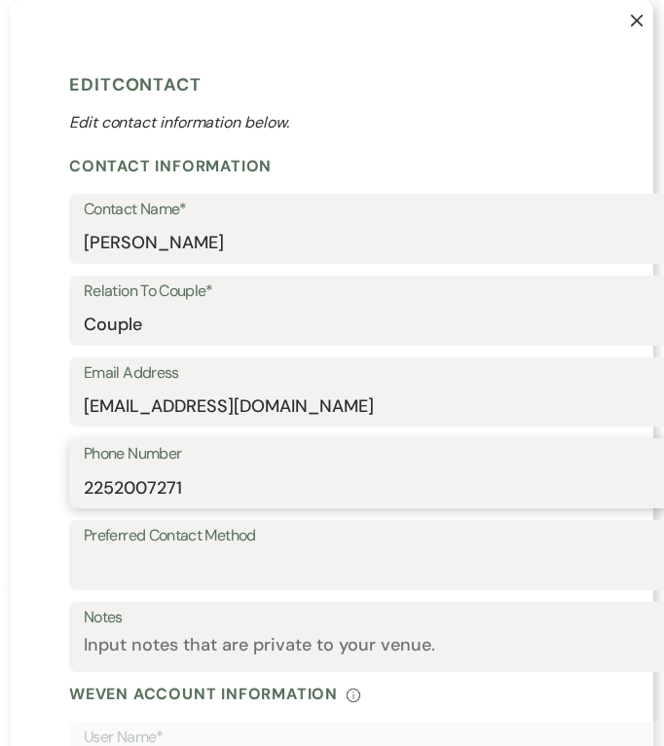
drag, startPoint x: 227, startPoint y: 494, endPoint x: 10, endPoint y: 488, distance: 217.1
click at [11, 488] on div "X Edit Contact Edit contact information below. Contact Information Contact Name…" at bounding box center [332, 572] width 642 height 1145
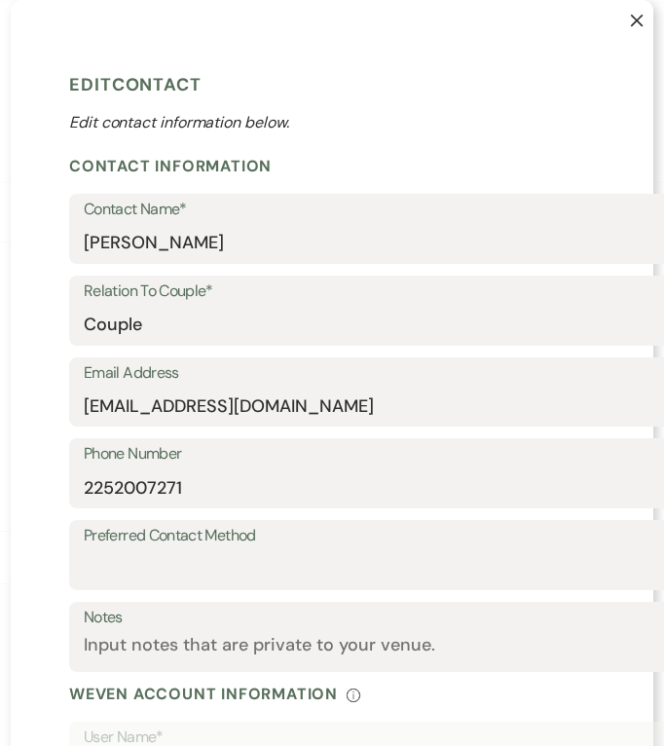
click at [631, 19] on use "button" at bounding box center [637, 21] width 13 height 13
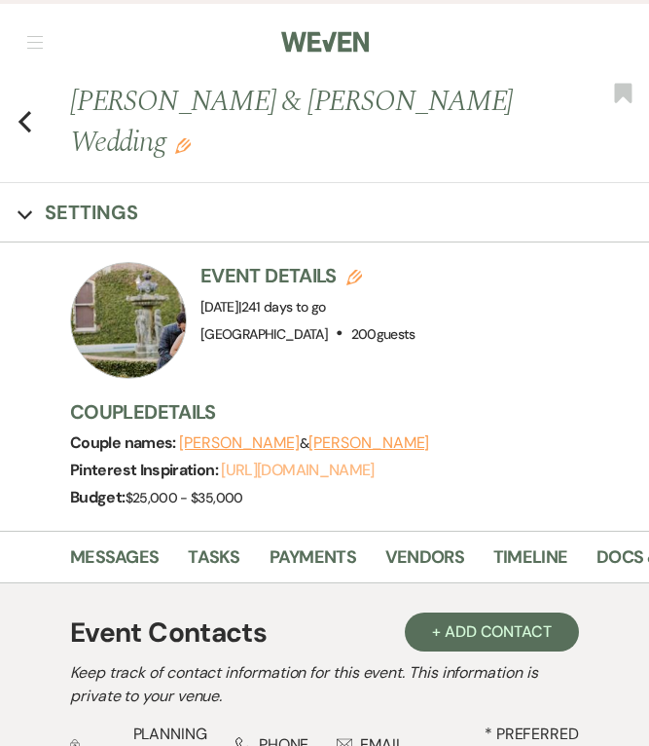
click at [334, 479] on link "[URL][DOMAIN_NAME]" at bounding box center [297, 469] width 153 height 20
click at [249, 441] on button "[PERSON_NAME]" at bounding box center [239, 443] width 121 height 16
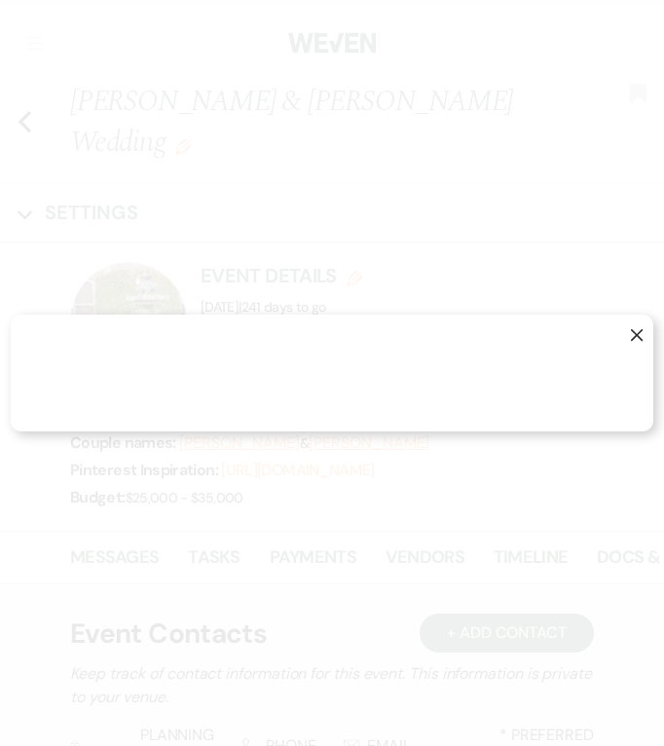
select select "1"
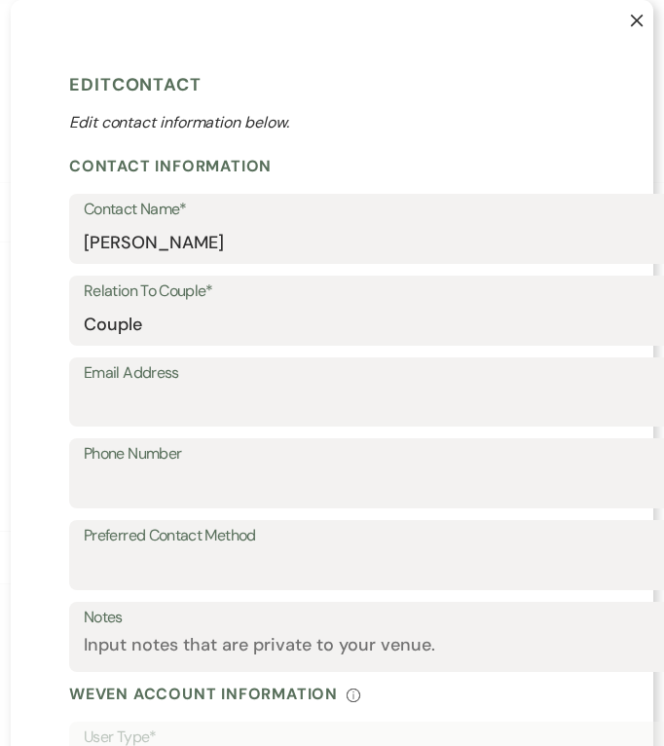
click at [630, 16] on icon "X" at bounding box center [637, 21] width 14 height 14
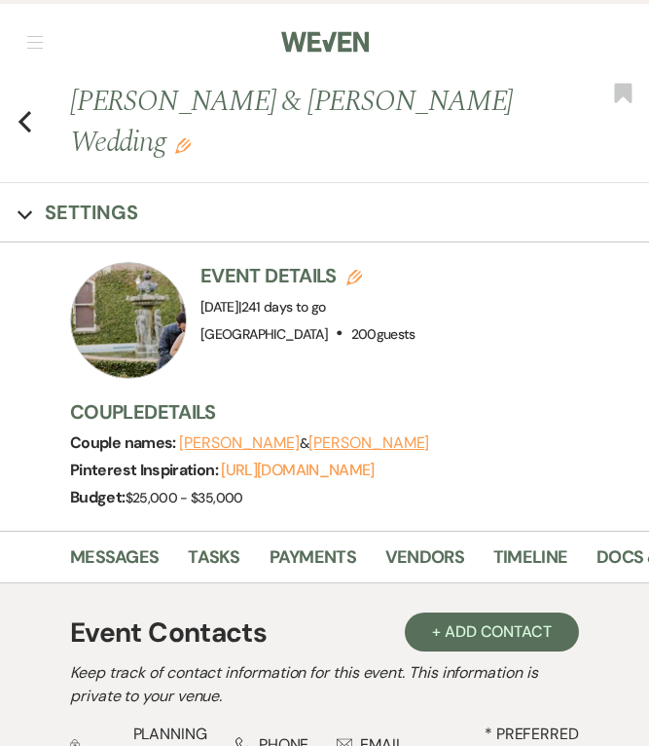
click at [23, 120] on icon "Previous" at bounding box center [25, 121] width 15 height 23
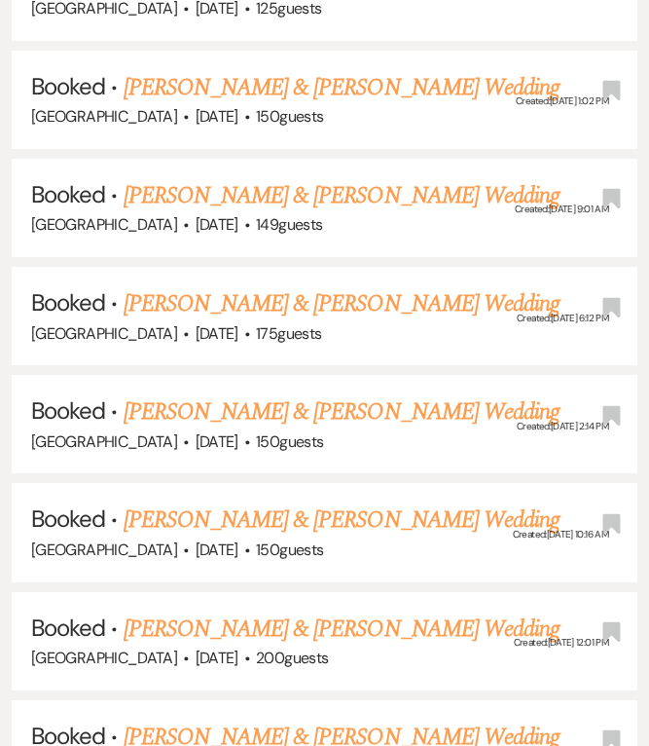
scroll to position [1127, 0]
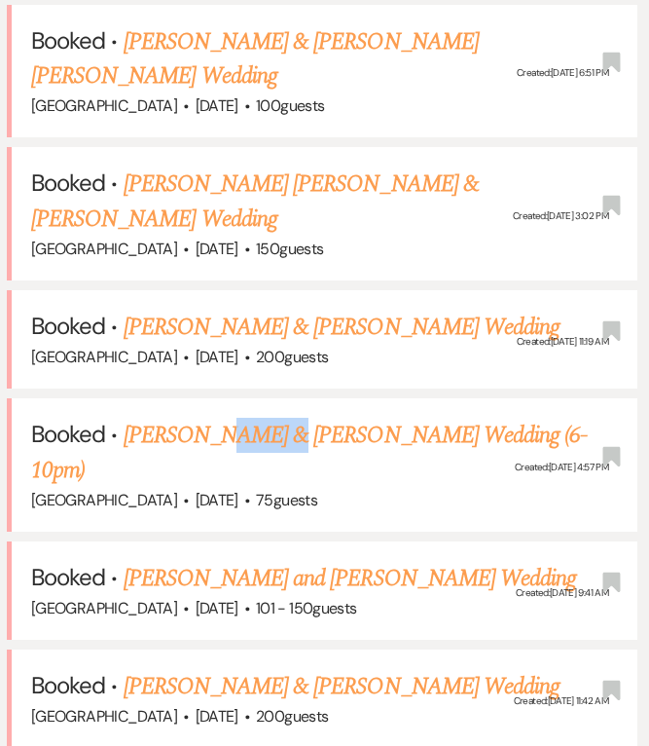
click at [366, 418] on link "[PERSON_NAME] & [PERSON_NAME] Wedding (6-10pm)" at bounding box center [309, 453] width 556 height 70
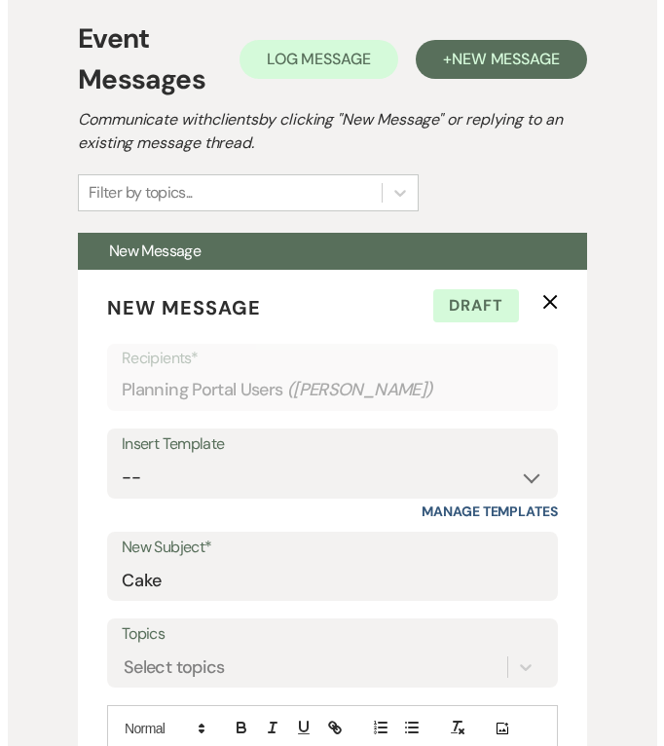
scroll to position [56, 0]
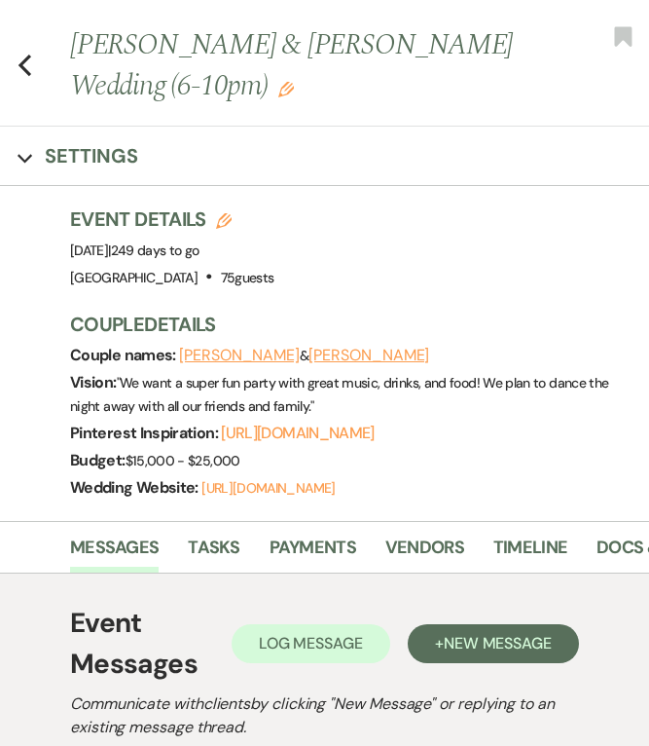
click at [366, 347] on button "[PERSON_NAME]" at bounding box center [369, 355] width 121 height 16
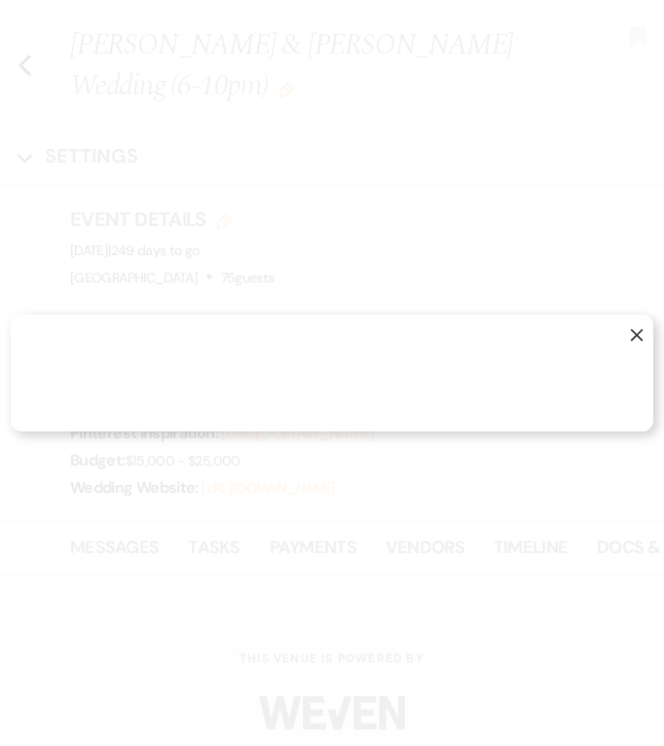
select select "1"
select select "phone"
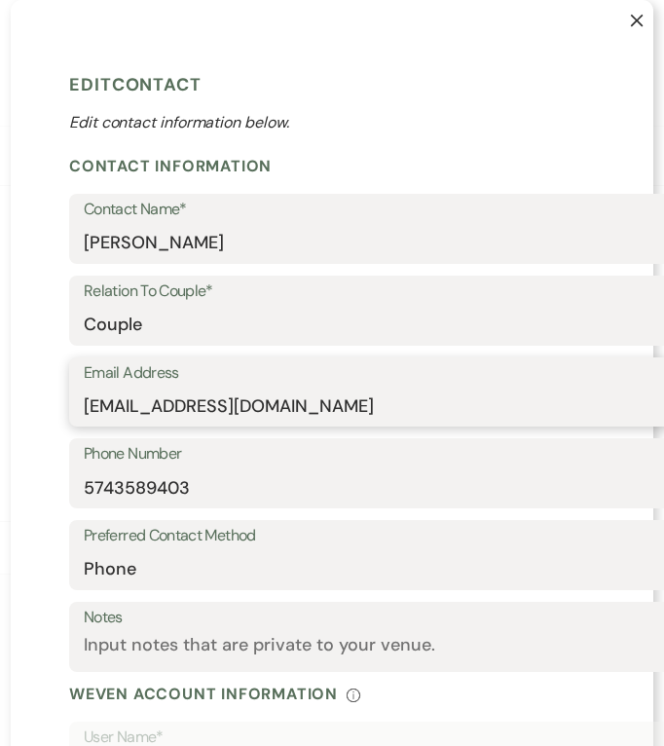
drag, startPoint x: 346, startPoint y: 402, endPoint x: 33, endPoint y: 407, distance: 312.4
click at [33, 407] on div "X Edit Contact Edit contact information below. Contact Information Contact Name…" at bounding box center [332, 572] width 642 height 1145
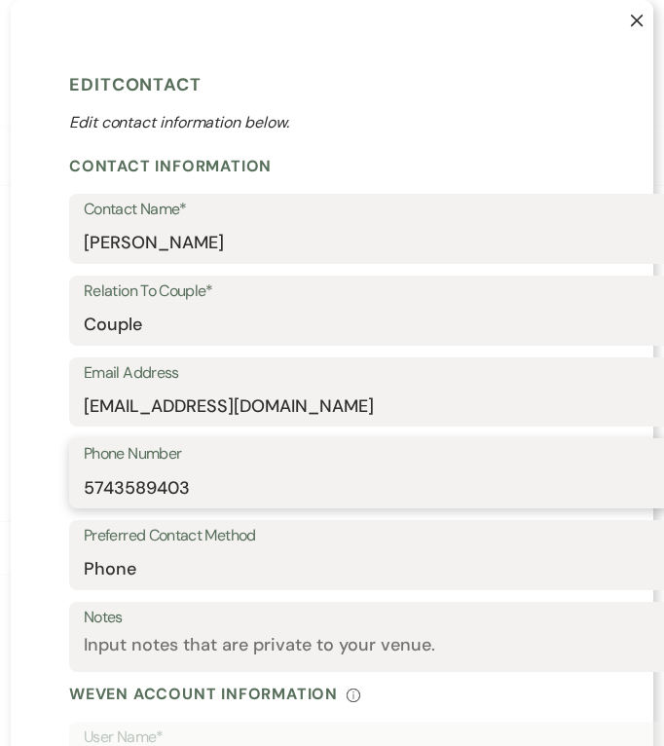
drag, startPoint x: 281, startPoint y: 487, endPoint x: 29, endPoint y: 490, distance: 252.1
click at [29, 490] on div "X Edit Contact Edit contact information below. Contact Information Contact Name…" at bounding box center [332, 572] width 642 height 1145
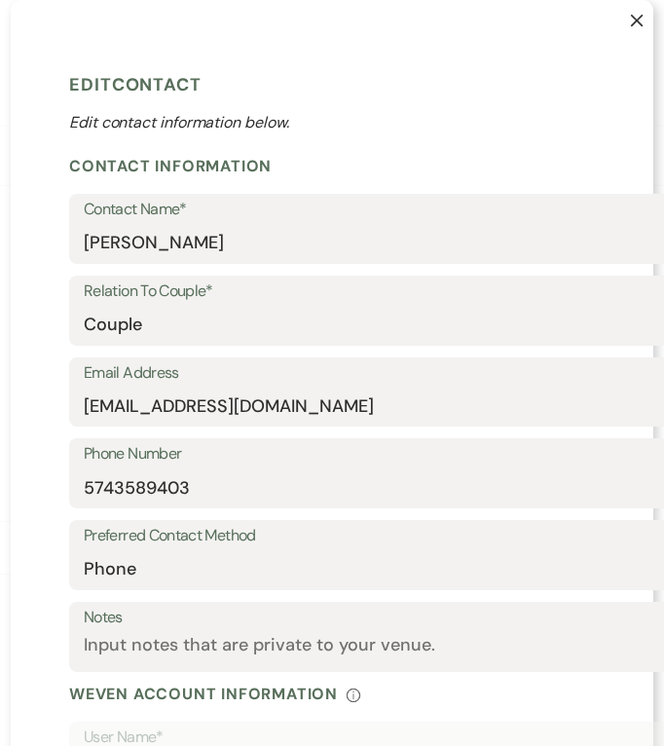
click at [621, 23] on button "X" at bounding box center [622, 29] width 62 height 59
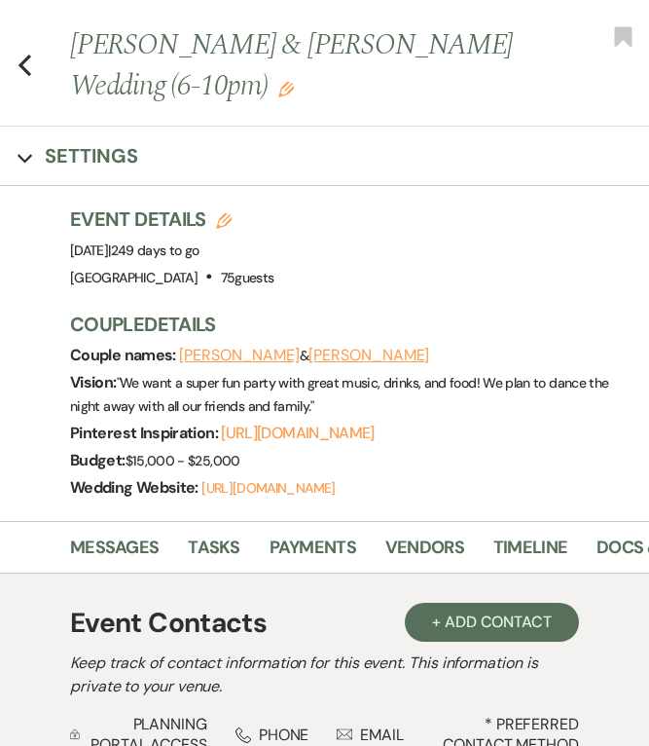
click at [227, 352] on button "[PERSON_NAME]" at bounding box center [239, 355] width 121 height 16
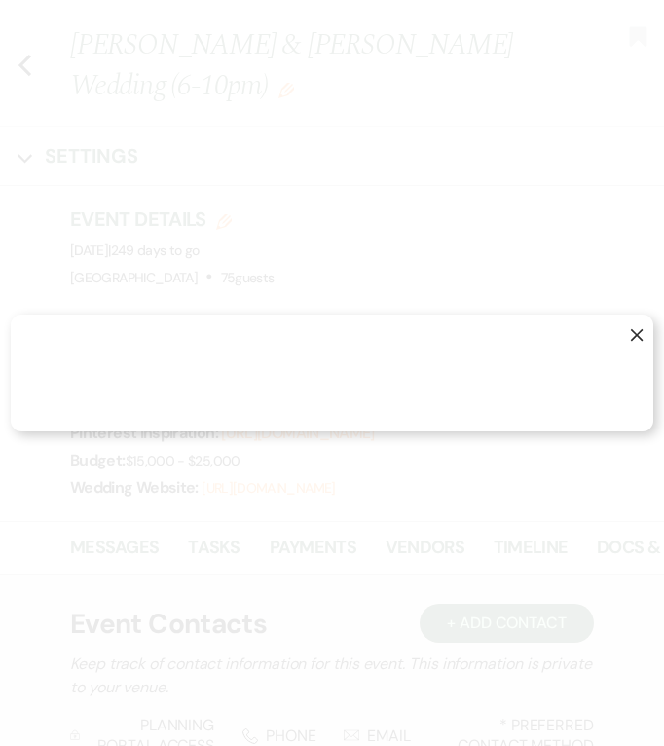
select select "1"
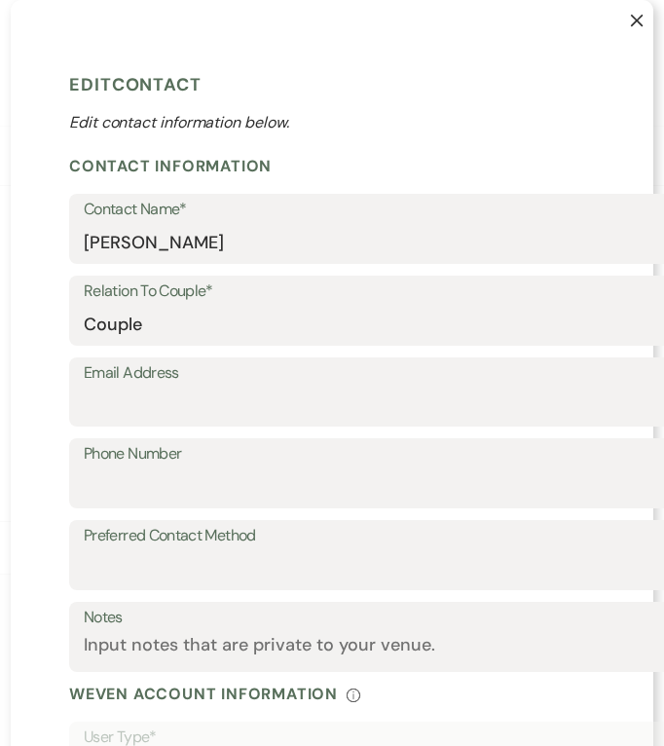
click at [630, 15] on icon "X" at bounding box center [637, 21] width 14 height 14
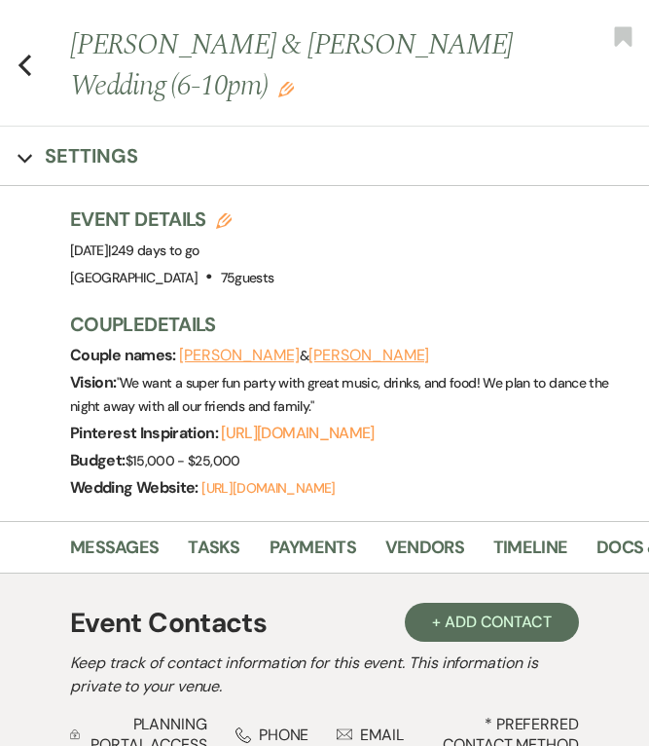
click at [26, 58] on use "button" at bounding box center [24, 65] width 13 height 21
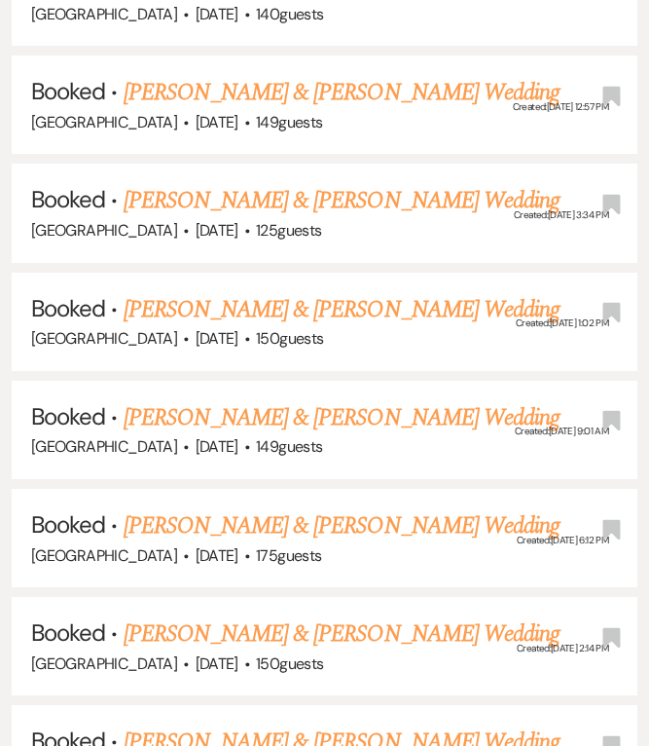
scroll to position [8039, 0]
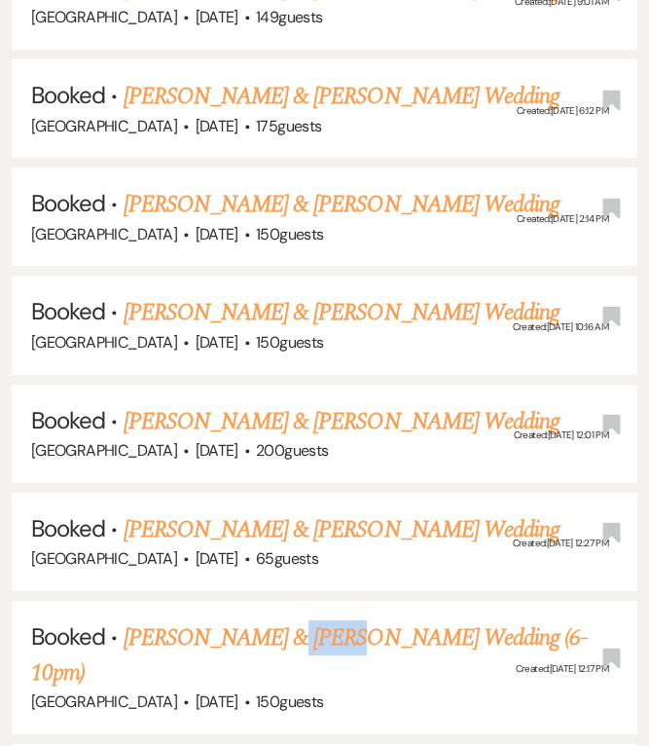
click at [337, 620] on link "[PERSON_NAME] & [PERSON_NAME] Wedding (6-10pm)" at bounding box center [309, 655] width 556 height 70
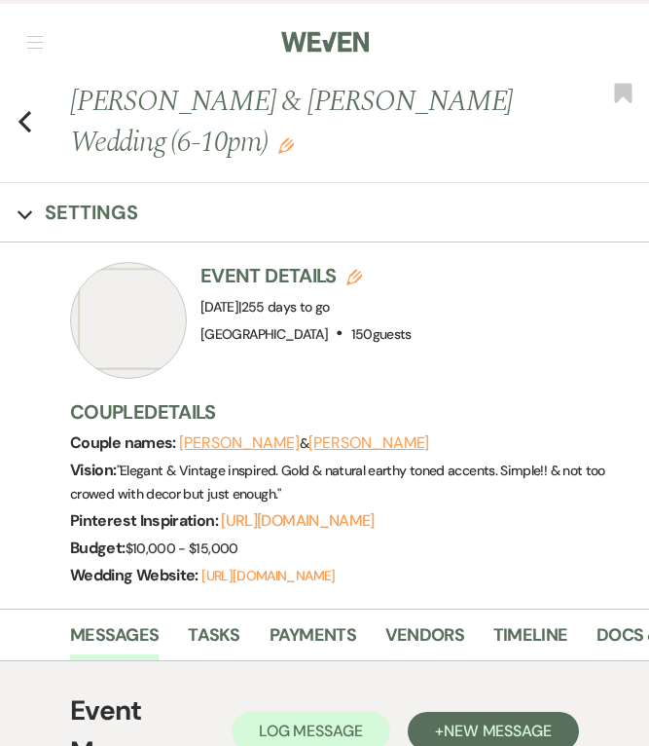
click at [325, 440] on button "[PERSON_NAME]" at bounding box center [369, 443] width 121 height 16
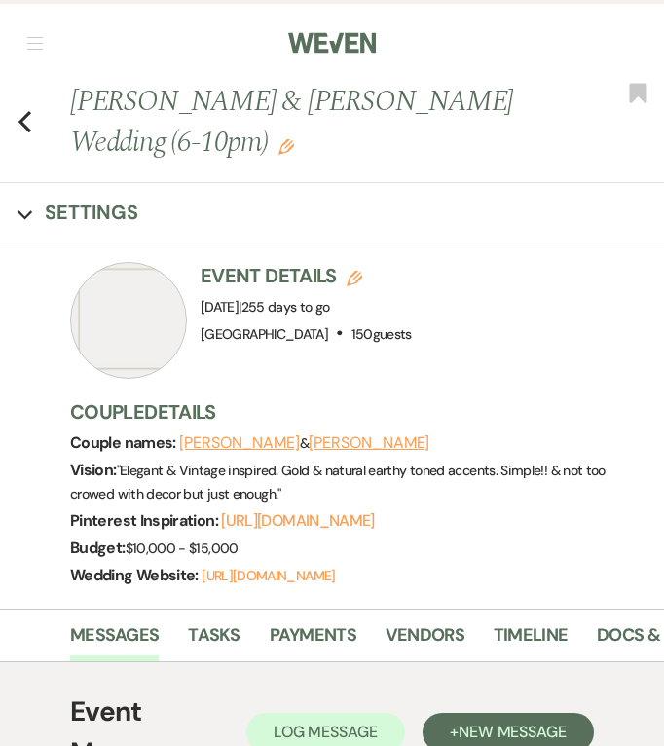
select select "1"
select select "text"
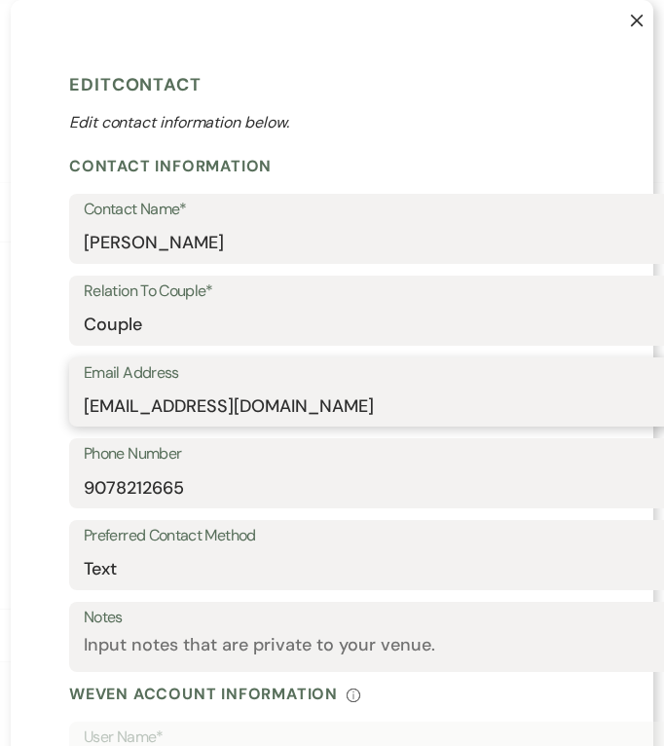
drag, startPoint x: 326, startPoint y: 402, endPoint x: 23, endPoint y: 399, distance: 302.7
click at [20, 400] on div "X Edit Contact Edit contact information below. Contact Information Contact Name…" at bounding box center [332, 572] width 642 height 1145
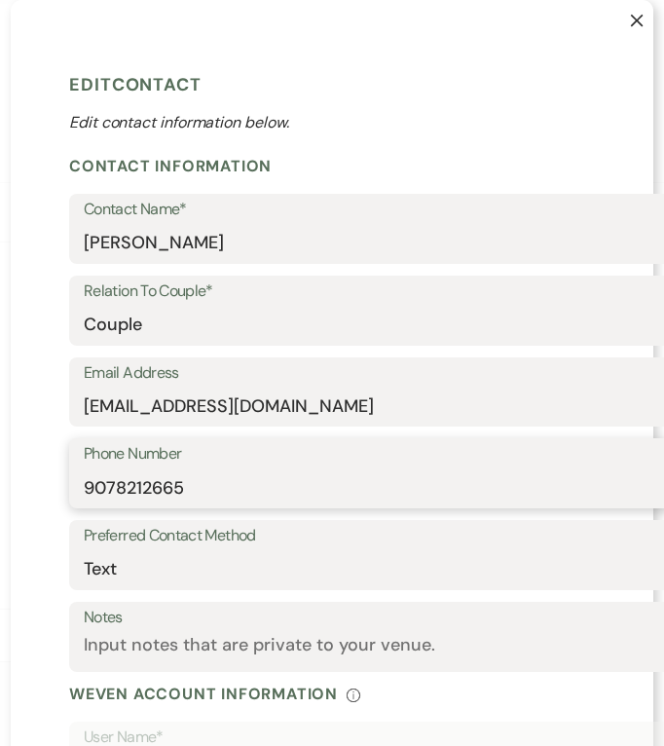
drag, startPoint x: 198, startPoint y: 482, endPoint x: 27, endPoint y: 480, distance: 170.3
click at [27, 480] on div "X Edit Contact Edit contact information below. Contact Information Contact Name…" at bounding box center [332, 572] width 642 height 1145
drag, startPoint x: 74, startPoint y: 478, endPoint x: 251, endPoint y: 506, distance: 179.4
click at [252, 505] on input "9078212665" at bounding box center [443, 487] width 718 height 38
drag, startPoint x: 188, startPoint y: 500, endPoint x: 40, endPoint y: 497, distance: 148.0
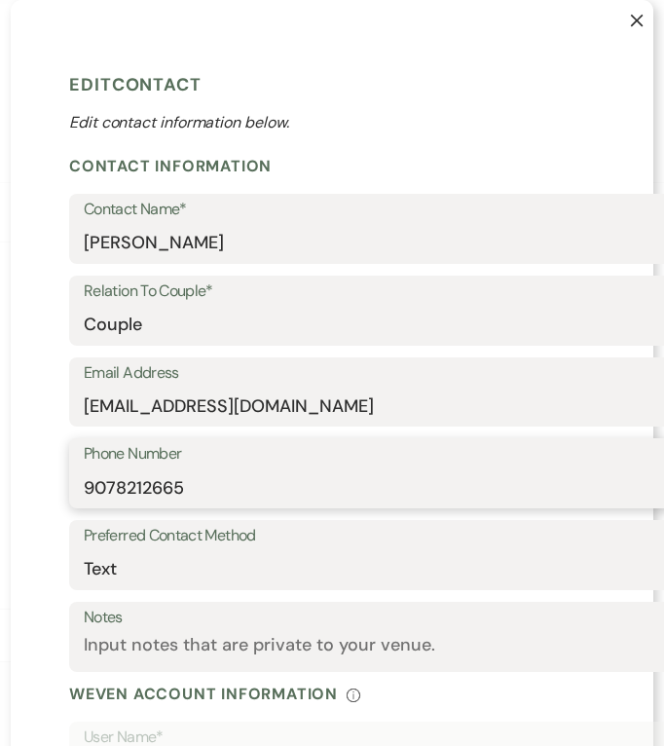
click at [40, 497] on div "X Edit Contact Edit contact information below. Contact Information Contact Name…" at bounding box center [332, 572] width 642 height 1145
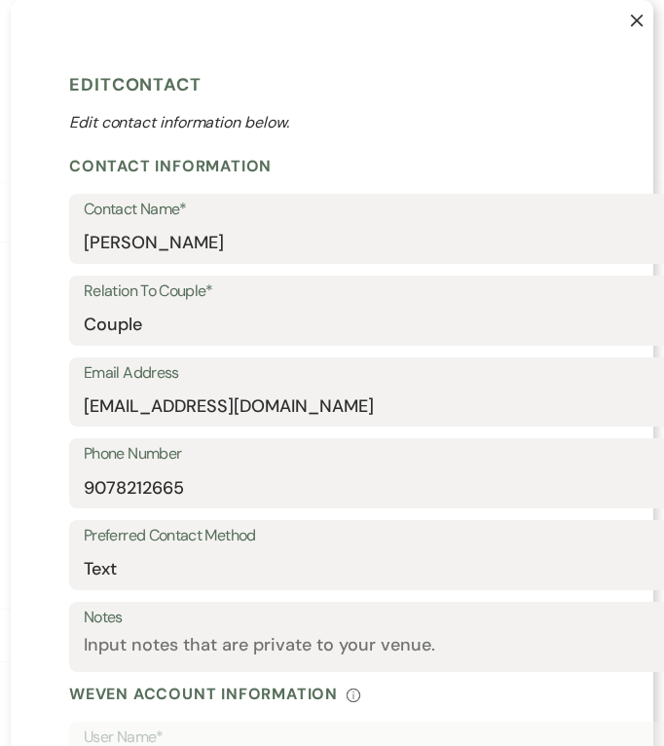
drag, startPoint x: 627, startPoint y: 22, endPoint x: 610, endPoint y: 22, distance: 16.5
click at [631, 22] on use "button" at bounding box center [637, 21] width 13 height 13
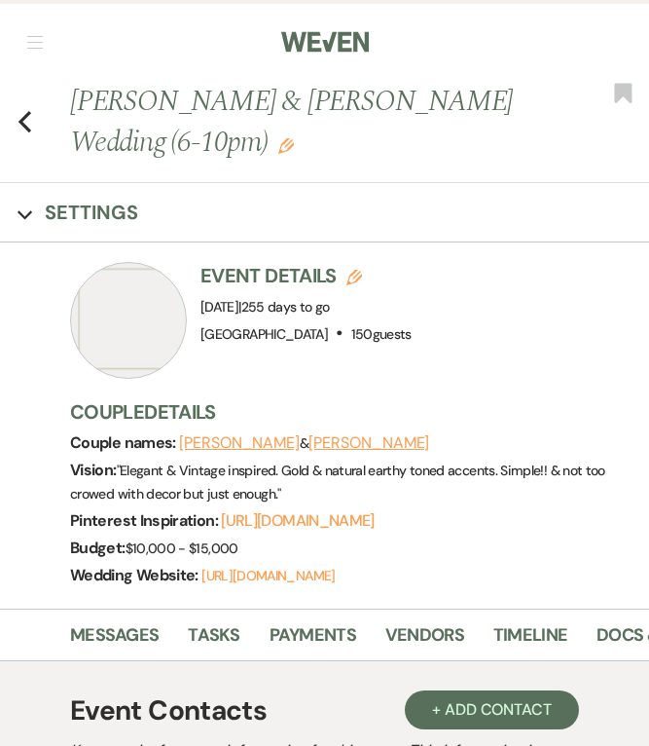
click at [228, 439] on button "[PERSON_NAME]" at bounding box center [239, 443] width 121 height 16
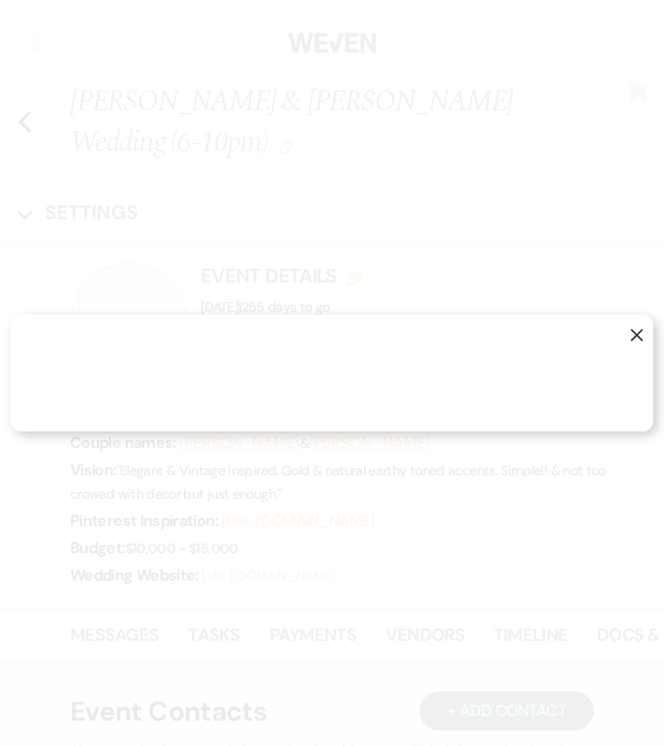
select select "1"
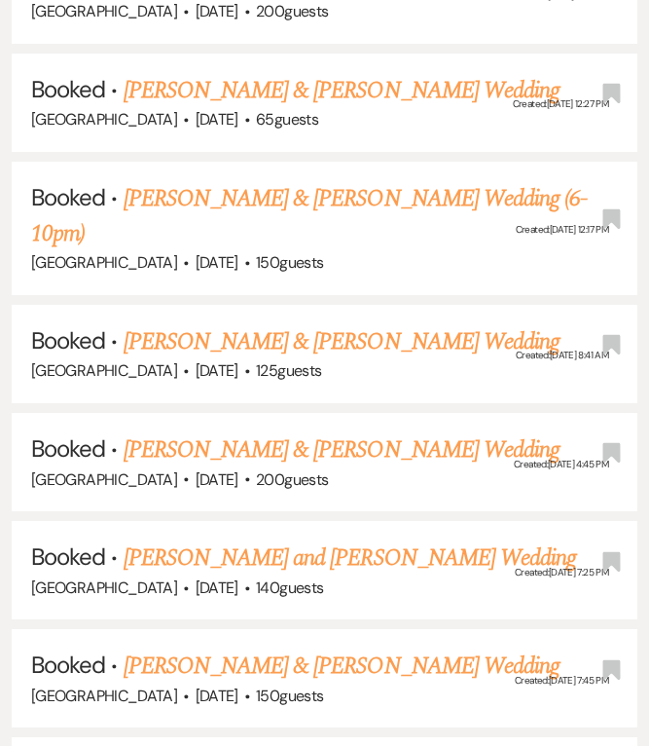
scroll to position [8428, 0]
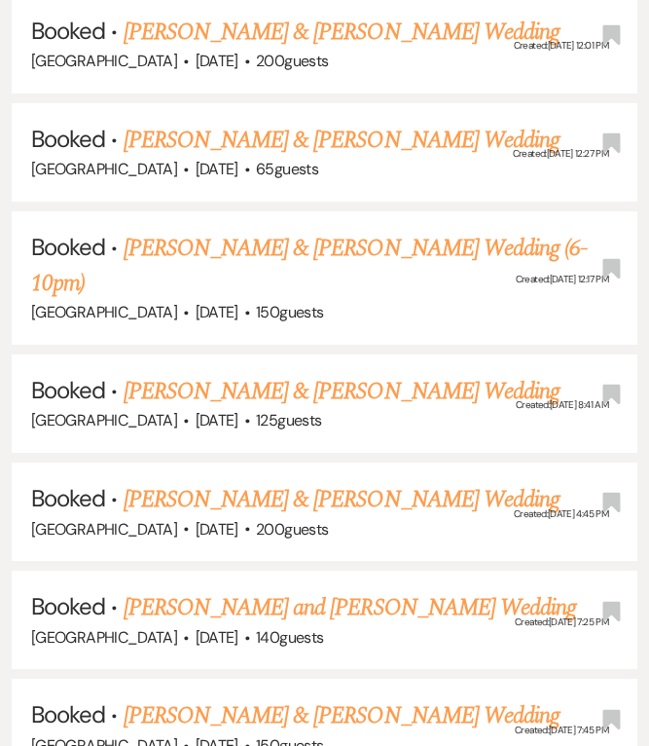
click at [216, 482] on link "[PERSON_NAME] & [PERSON_NAME] Wedding" at bounding box center [342, 499] width 436 height 35
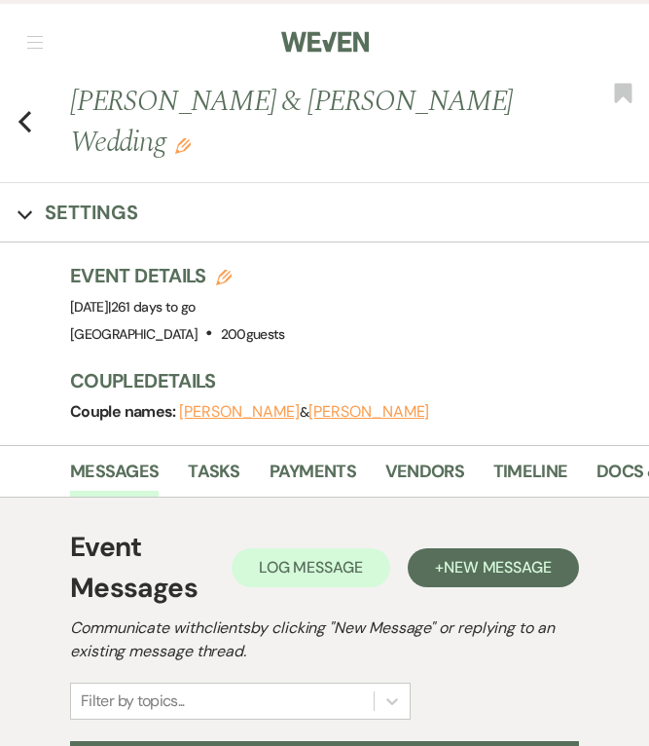
click at [362, 410] on button "[PERSON_NAME]" at bounding box center [369, 412] width 121 height 16
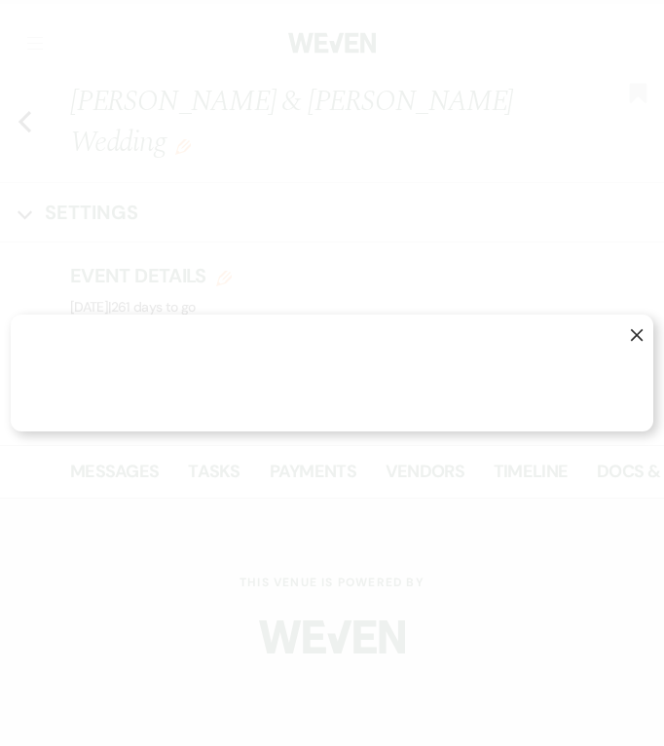
select select "1"
select select "email"
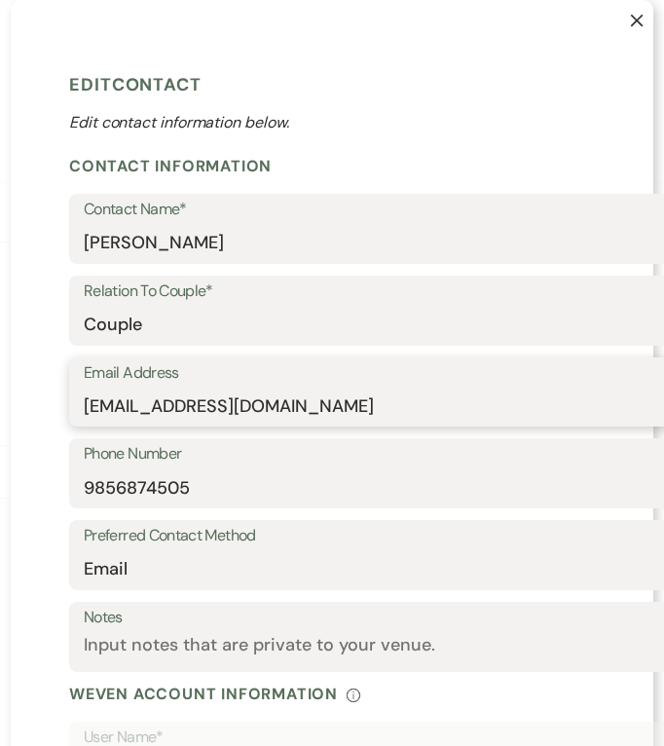
drag, startPoint x: 339, startPoint y: 415, endPoint x: 36, endPoint y: 392, distance: 303.5
click at [36, 392] on div "X Edit Contact Edit contact information below. Contact Information Contact Name…" at bounding box center [332, 572] width 642 height 1145
drag, startPoint x: 75, startPoint y: 397, endPoint x: 300, endPoint y: 396, distance: 224.8
click at [300, 396] on input "[EMAIL_ADDRESS][DOMAIN_NAME]" at bounding box center [443, 405] width 718 height 38
drag, startPoint x: 364, startPoint y: 409, endPoint x: 74, endPoint y: 411, distance: 290.0
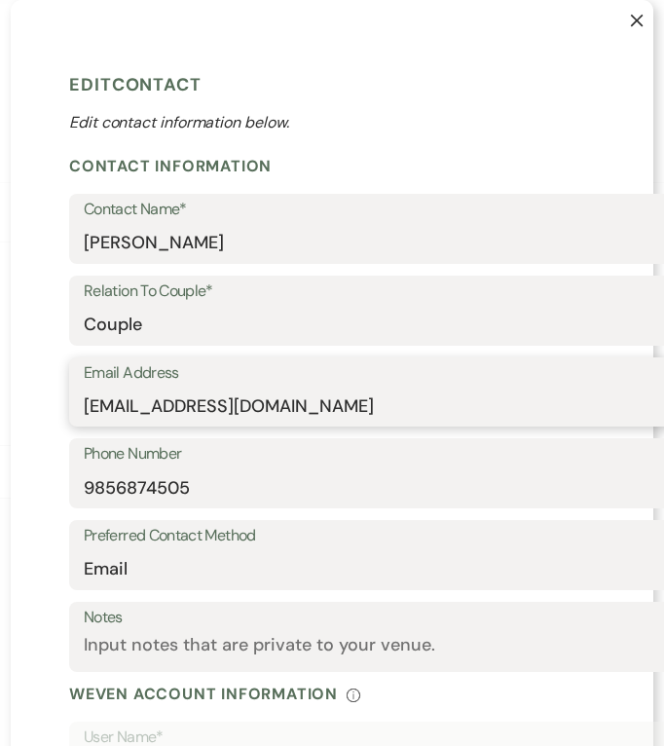
click at [74, 411] on div "Email Address [EMAIL_ADDRESS][DOMAIN_NAME]" at bounding box center [442, 392] width 747 height 70
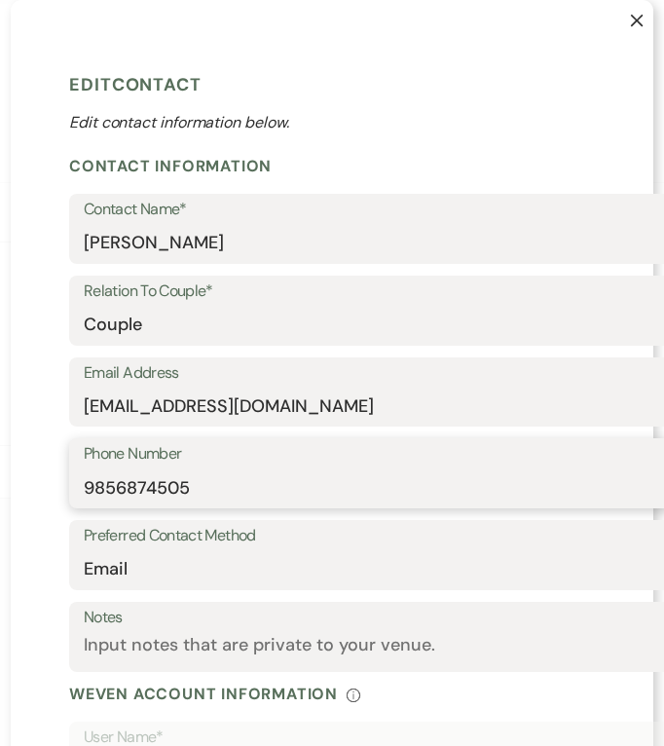
drag, startPoint x: 217, startPoint y: 489, endPoint x: 55, endPoint y: 488, distance: 161.6
click at [55, 488] on div "X Edit Contact Edit contact information below. Contact Information Contact Name…" at bounding box center [332, 572] width 642 height 1145
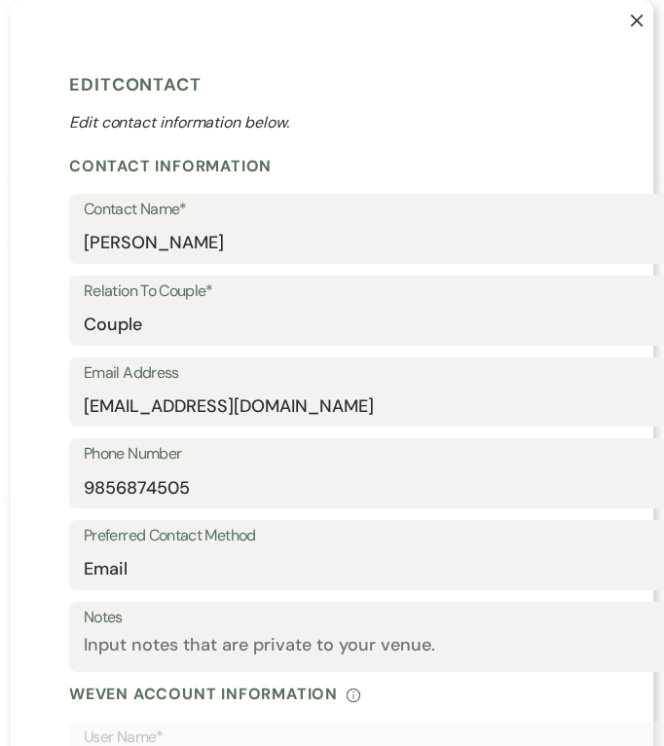
click at [628, 31] on button "X" at bounding box center [622, 29] width 62 height 59
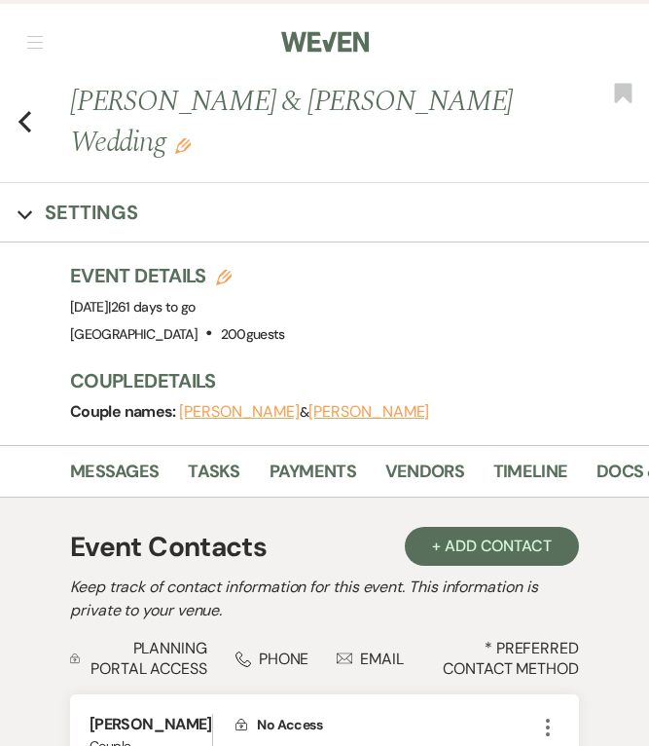
click at [221, 418] on button "[PERSON_NAME]" at bounding box center [239, 412] width 121 height 16
select select "1"
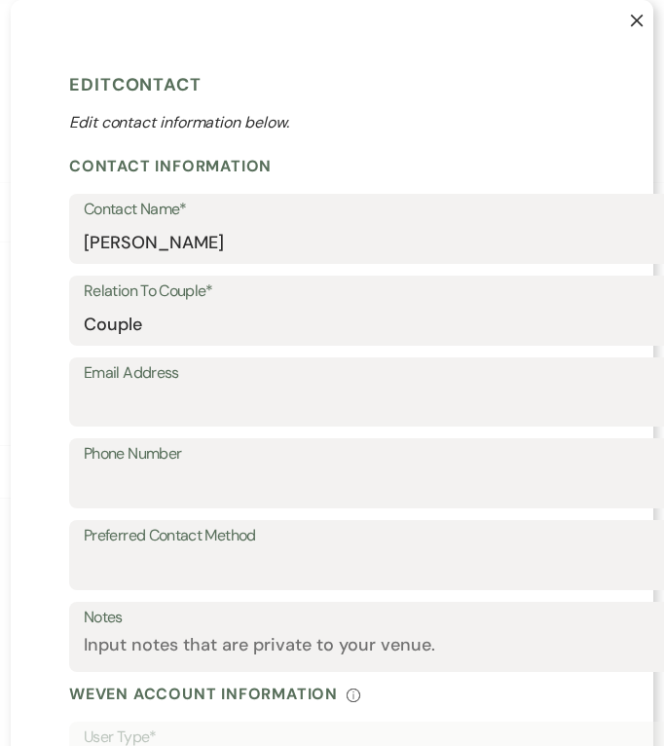
click at [617, 20] on button "X" at bounding box center [622, 29] width 62 height 59
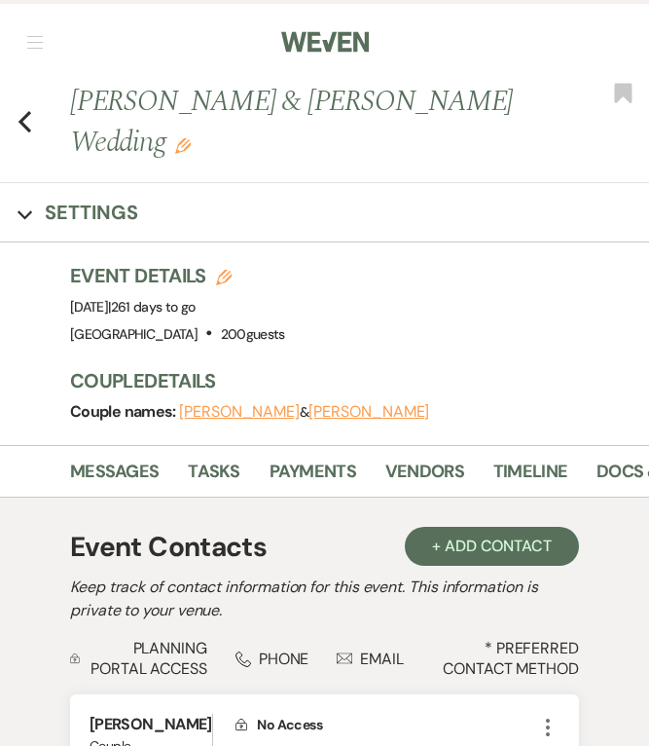
click at [25, 120] on icon "Previous" at bounding box center [25, 121] width 15 height 23
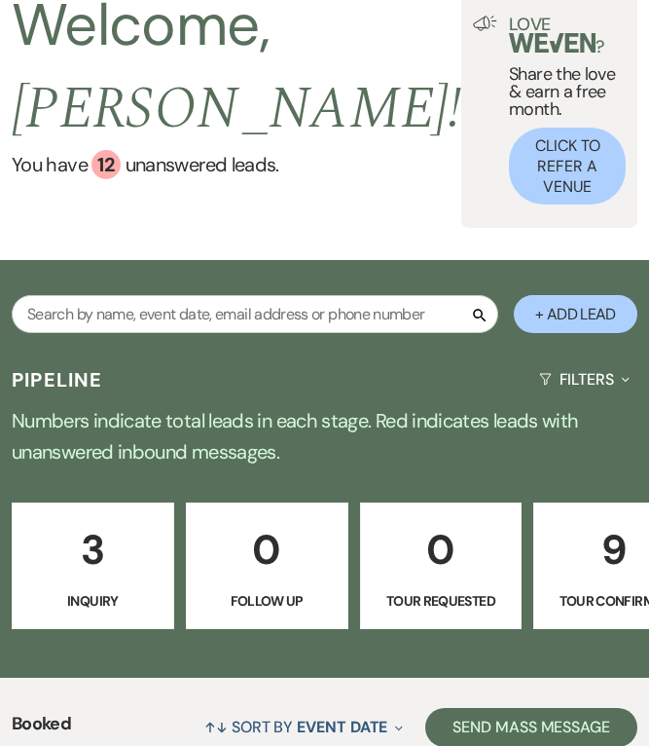
scroll to position [1243, 0]
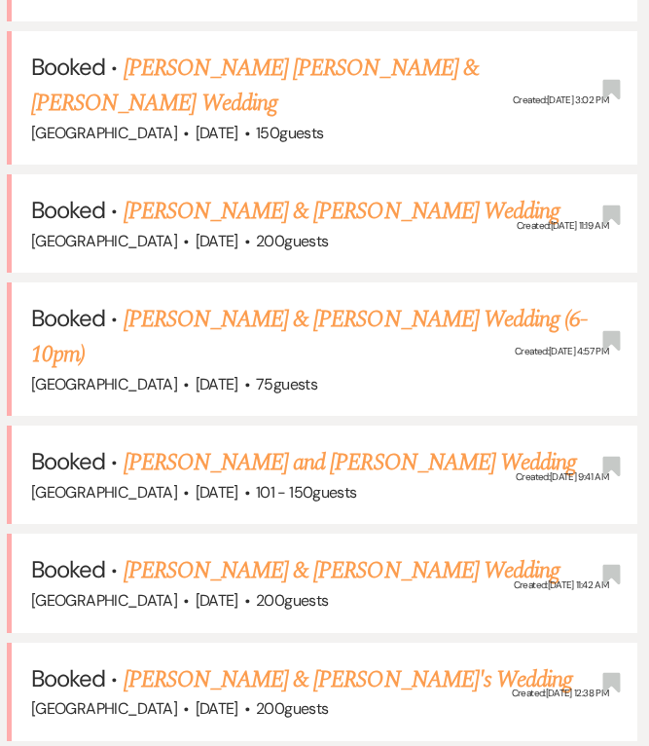
click at [455, 445] on link "[PERSON_NAME] and [PERSON_NAME] Wedding" at bounding box center [351, 462] width 454 height 35
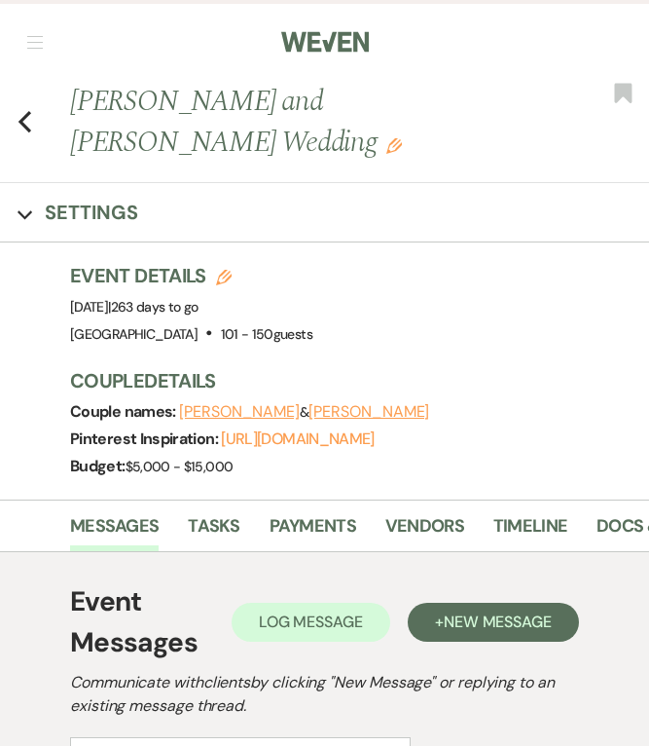
click at [242, 413] on button "[PERSON_NAME]" at bounding box center [239, 412] width 121 height 16
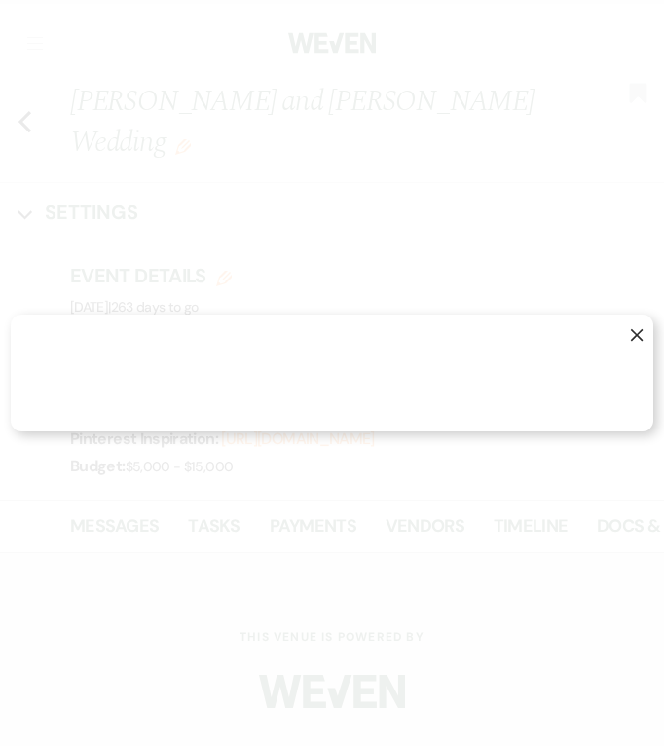
select select "1"
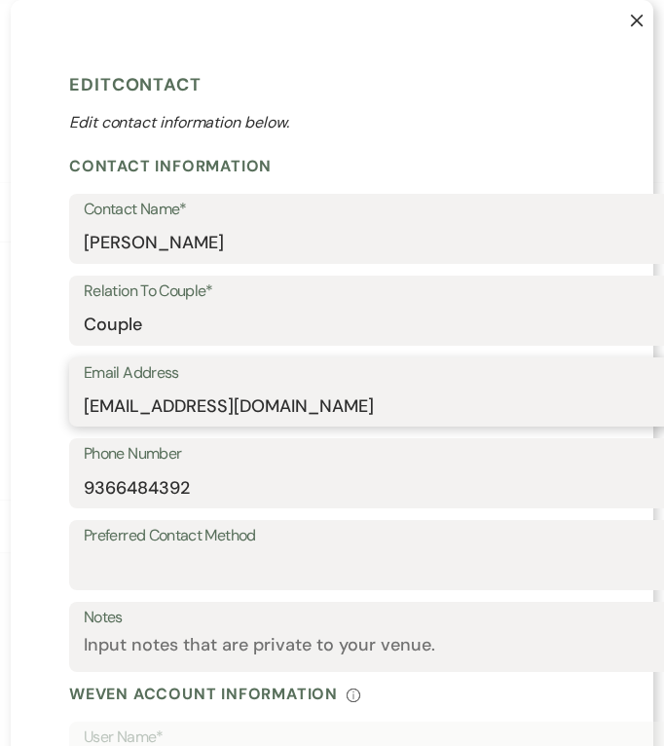
drag, startPoint x: 268, startPoint y: 404, endPoint x: 31, endPoint y: 412, distance: 236.6
click at [31, 412] on div "X Edit Contact Edit contact information below. Contact Information Contact Name…" at bounding box center [332, 572] width 642 height 1145
click at [630, 26] on icon "X" at bounding box center [637, 21] width 14 height 14
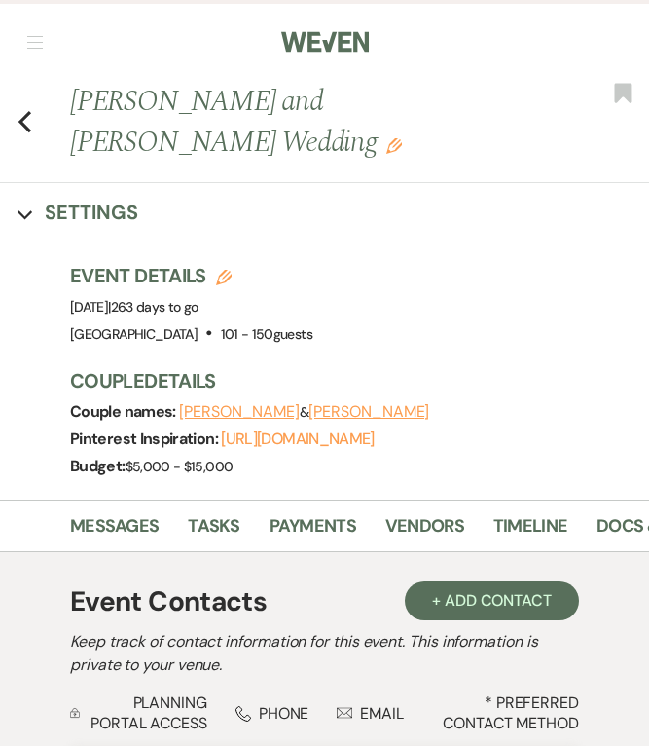
click at [238, 409] on button "[PERSON_NAME]" at bounding box center [239, 412] width 121 height 16
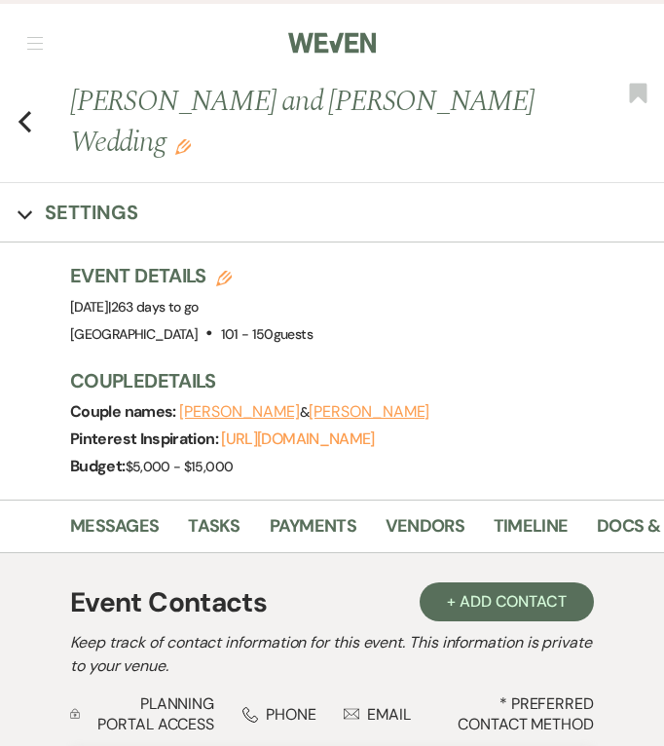
select select "1"
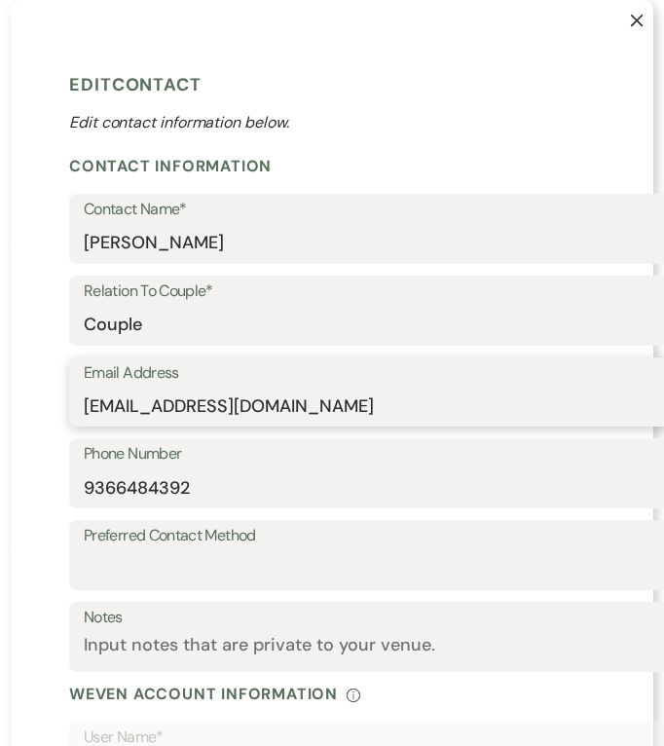
drag, startPoint x: 272, startPoint y: 411, endPoint x: 60, endPoint y: 408, distance: 211.2
click at [60, 408] on div "X Edit Contact Edit contact information below. Contact Information Contact Name…" at bounding box center [332, 572] width 642 height 1145
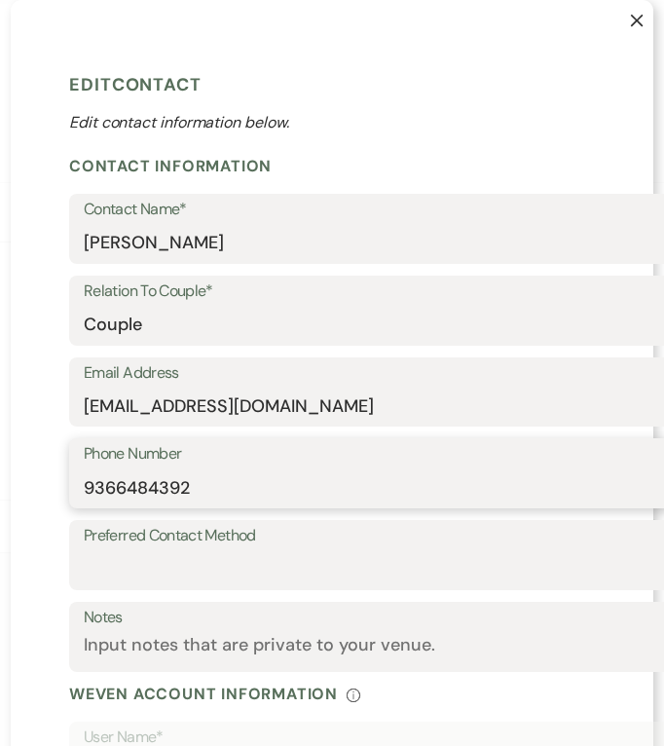
drag, startPoint x: 199, startPoint y: 490, endPoint x: 47, endPoint y: 493, distance: 151.9
click at [47, 493] on div "X Edit Contact Edit contact information below. Contact Information Contact Name…" at bounding box center [332, 572] width 642 height 1145
